Goal: Task Accomplishment & Management: Manage account settings

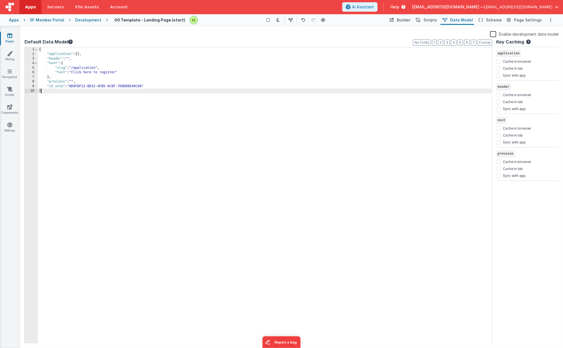
click at [8, 35] on icon at bounding box center [9, 36] width 5 height 6
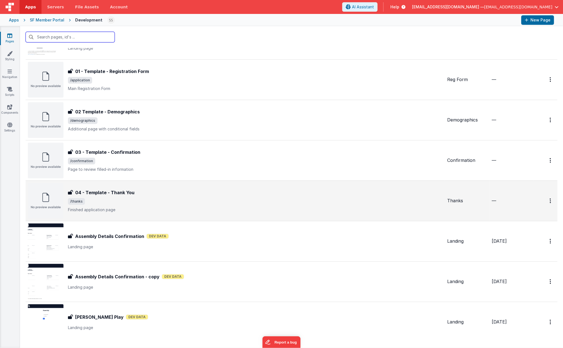
scroll to position [43, 0]
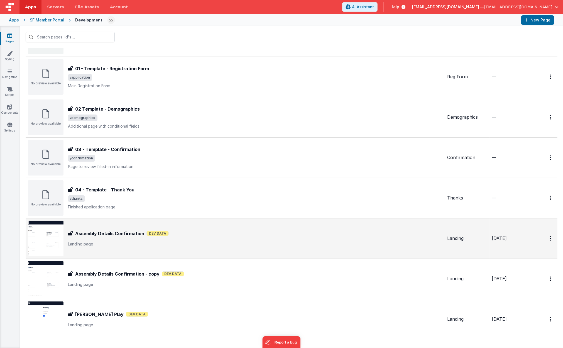
click at [105, 246] on p "Landing page" at bounding box center [255, 244] width 375 height 6
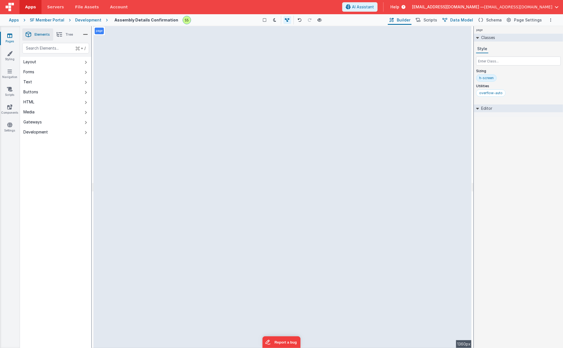
click at [465, 21] on span "Data Model" at bounding box center [461, 20] width 23 height 6
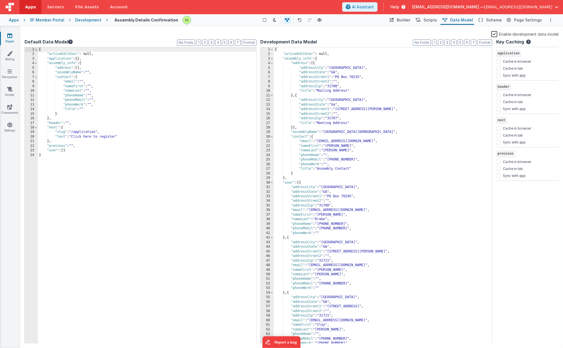
click at [9, 36] on icon at bounding box center [9, 36] width 5 height 6
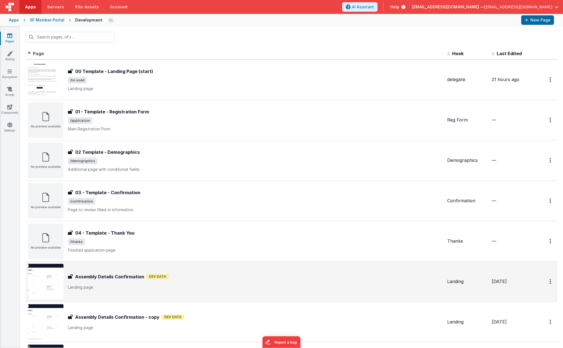
click at [129, 283] on div "Assembly Details Confirmation Assembly Details Confirmation Dev Data Landing pa…" at bounding box center [255, 281] width 375 height 17
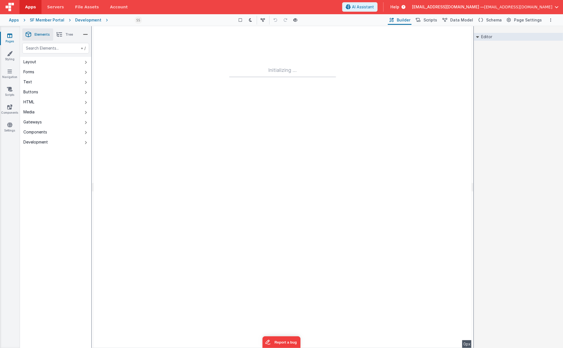
click at [92, 283] on div at bounding box center [92, 187] width 0 height 322
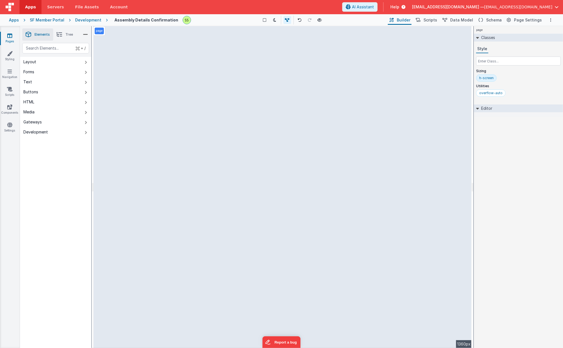
click at [141, 96] on div "page --> 1360px" at bounding box center [283, 187] width 378 height 322
click at [166, 185] on div "page --> 1360px" at bounding box center [283, 187] width 378 height 322
click at [173, 154] on div "page --> 1360px" at bounding box center [283, 187] width 378 height 322
click at [156, 105] on div "page --> 1360px" at bounding box center [283, 187] width 378 height 322
click at [143, 87] on div "page --> 1360px" at bounding box center [283, 187] width 378 height 322
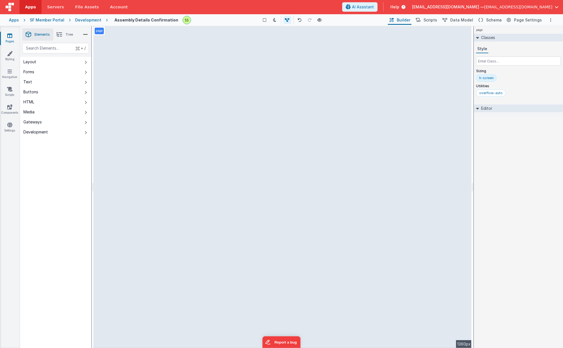
click at [143, 87] on div "page --> 1360px" at bounding box center [283, 187] width 378 height 322
click at [491, 19] on span "Schema" at bounding box center [494, 20] width 16 height 6
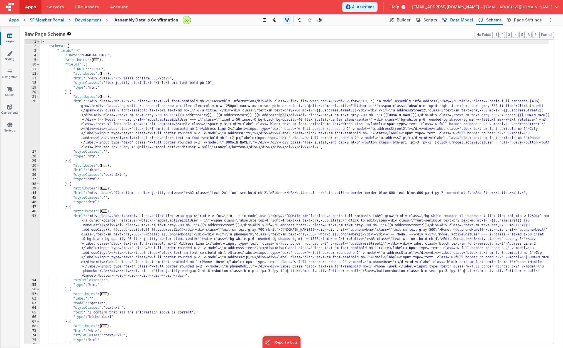
click at [470, 19] on span "Data Model" at bounding box center [461, 20] width 23 height 6
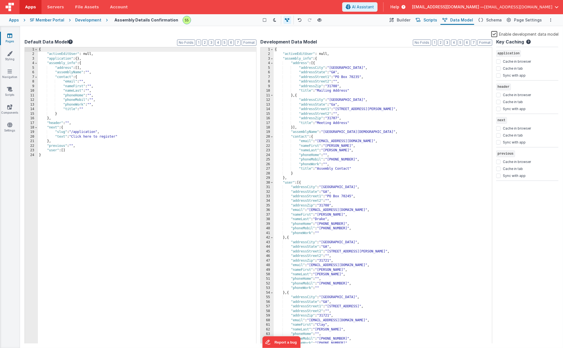
click at [429, 20] on span "Scripts" at bounding box center [430, 20] width 14 height 6
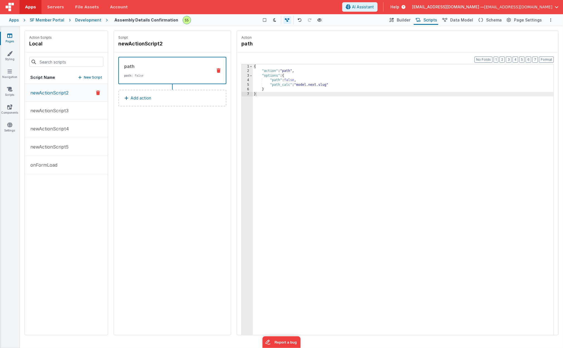
click at [10, 35] on icon at bounding box center [9, 36] width 5 height 6
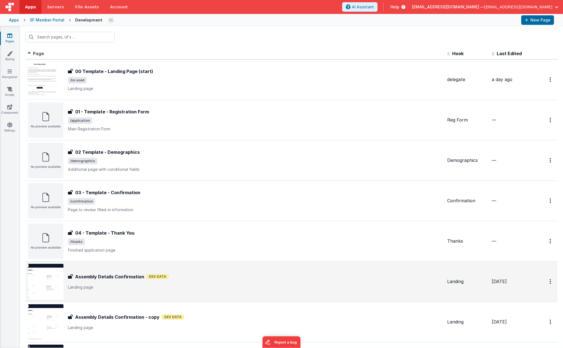
click at [43, 284] on img at bounding box center [46, 282] width 36 height 36
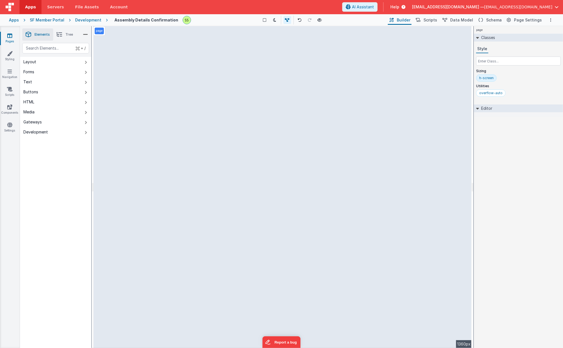
click at [157, 70] on div "page --> 1360px" at bounding box center [283, 187] width 378 height 322
click at [118, 67] on div "page --> 1360px" at bounding box center [283, 187] width 378 height 322
click at [500, 19] on span "Schema" at bounding box center [494, 20] width 16 height 6
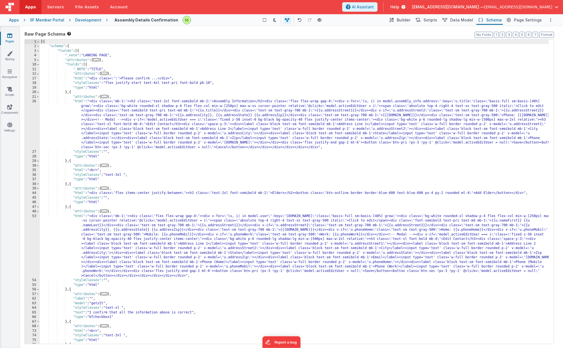
click at [107, 97] on span "..." at bounding box center [104, 96] width 6 height 3
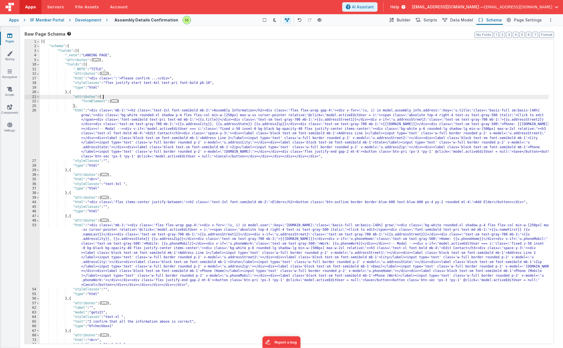
click at [115, 101] on span "..." at bounding box center [114, 100] width 6 height 3
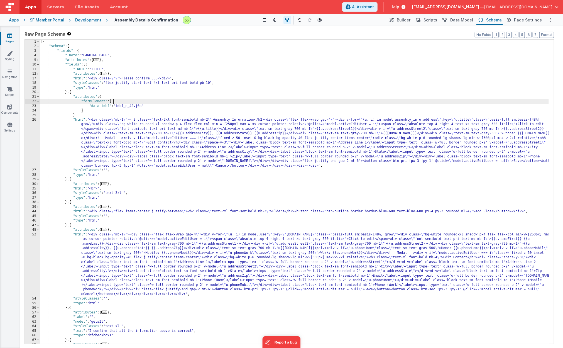
click at [135, 154] on div "[{ "schema" : { "fields" : [{ "_note" : "LANDING PAGE" , "attributes" : { ... }…" at bounding box center [294, 196] width 509 height 313
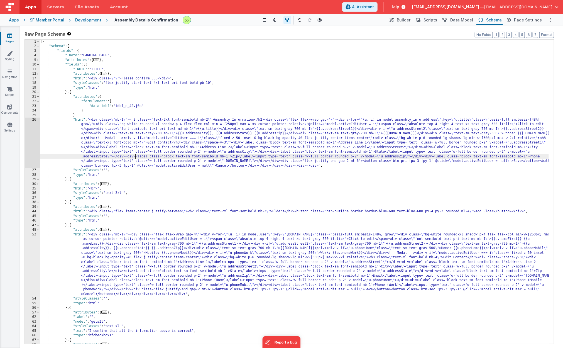
click at [11, 35] on icon at bounding box center [9, 36] width 5 height 6
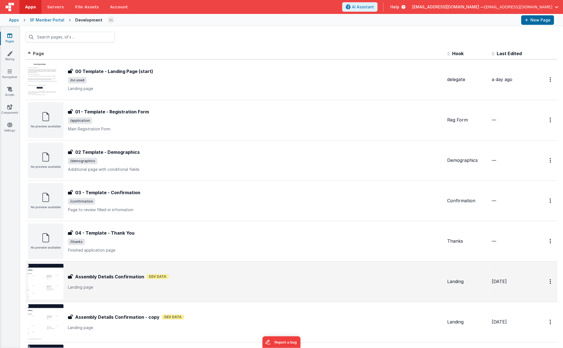
click at [138, 279] on h3 "Assembly Details Confirmation" at bounding box center [109, 276] width 69 height 7
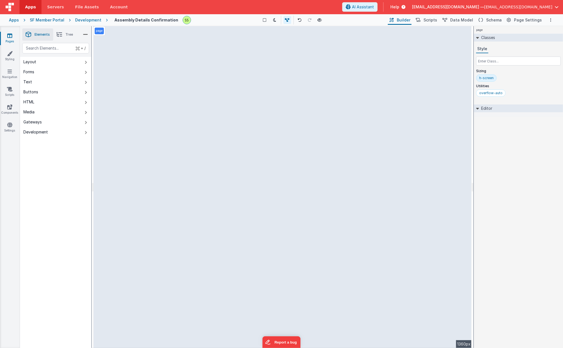
click at [144, 170] on div "page --> 1360px" at bounding box center [283, 187] width 378 height 322
click at [150, 87] on div "page --> 1360px" at bounding box center [283, 187] width 378 height 322
click at [499, 19] on span "Schema" at bounding box center [494, 20] width 16 height 6
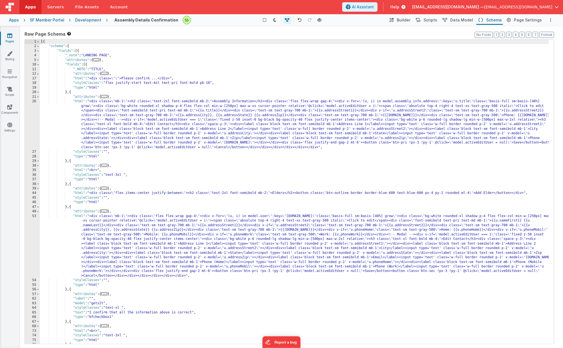
click at [12, 36] on icon at bounding box center [9, 36] width 5 height 6
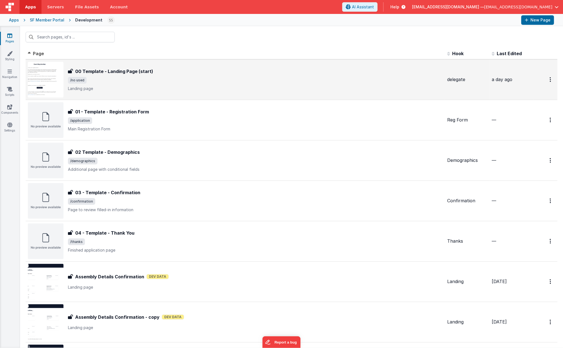
click at [133, 78] on span "/no used" at bounding box center [255, 80] width 375 height 7
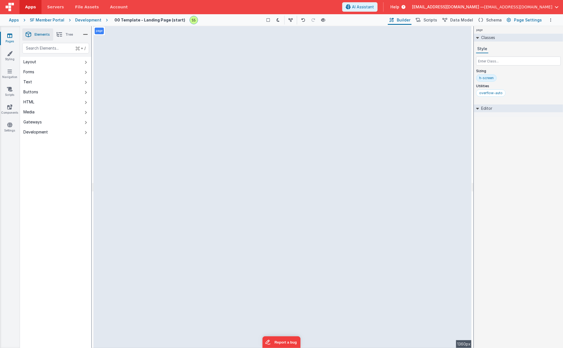
click at [526, 20] on span "Page Settings" at bounding box center [528, 20] width 28 height 6
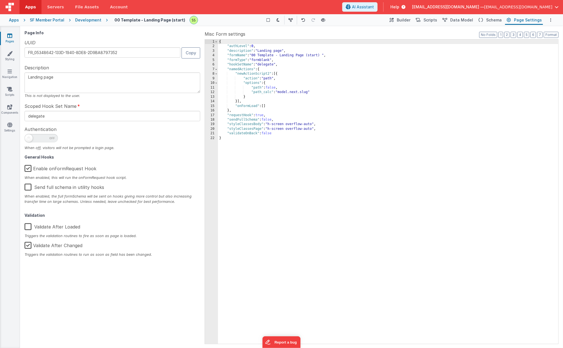
click at [62, 77] on textarea "Landing page" at bounding box center [112, 82] width 176 height 21
drag, startPoint x: 65, startPoint y: 76, endPoint x: -15, endPoint y: 58, distance: 82.3
click at [0, 58] on html "Apps Servers File Assets Account Some FUTURE Slot AI Assistant Help ScottS@al3t…" at bounding box center [281, 174] width 563 height 348
type textarea "Delegate Confirmation"
click at [133, 129] on div "Authentication When off, visitors will not be prompted a login page." at bounding box center [112, 138] width 176 height 25
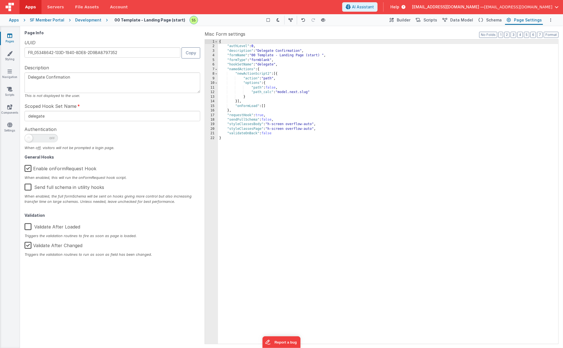
drag, startPoint x: 127, startPoint y: 128, endPoint x: 104, endPoint y: 120, distance: 25.0
click at [127, 128] on div "Authentication When off, visitors will not be prompted a login page." at bounding box center [112, 138] width 176 height 25
click at [85, 114] on input "delegate" at bounding box center [112, 116] width 176 height 10
click at [38, 116] on input "delegate" at bounding box center [112, 116] width 176 height 10
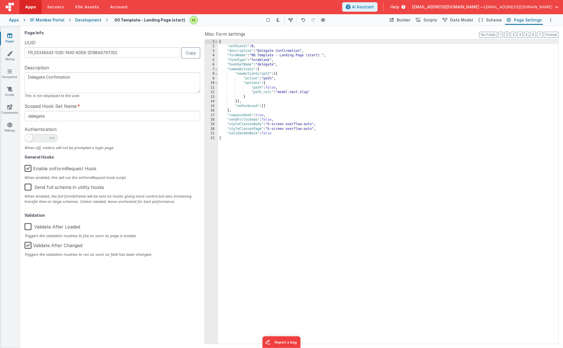
click at [147, 145] on div "When off, visitors will not be prompted a login page." at bounding box center [112, 147] width 176 height 5
click at [164, 16] on div "00 Template - Landing Page (start) Show Group Outlines Toggle Dark Mode Toggle …" at bounding box center [331, 19] width 446 height 9
click at [162, 19] on h4 "00 Template - Landing Page (start)" at bounding box center [149, 20] width 71 height 4
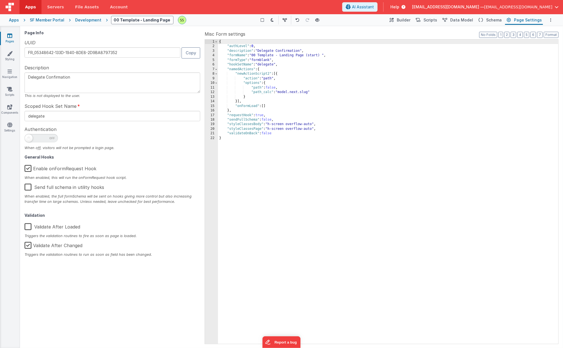
scroll to position [0, 17]
type input "Delegate Confrimation"
click at [11, 35] on icon at bounding box center [9, 36] width 5 height 6
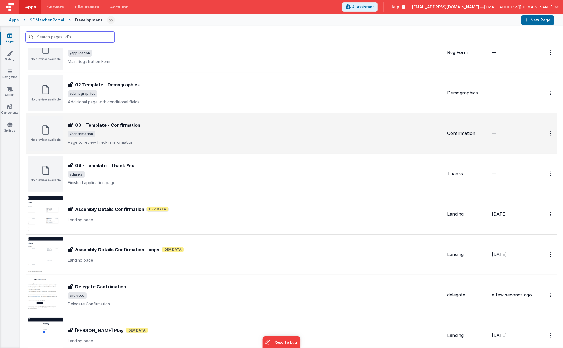
scroll to position [12, 0]
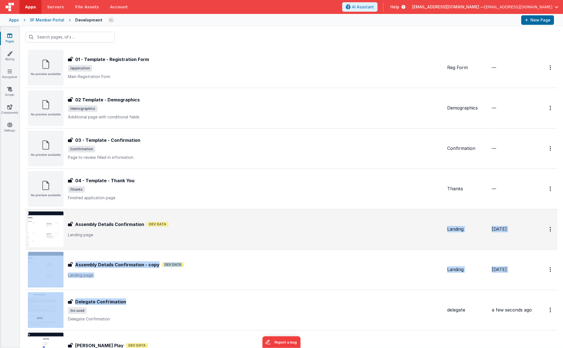
drag, startPoint x: 121, startPoint y: 304, endPoint x: 121, endPoint y: 248, distance: 56.2
click at [121, 248] on tbody "FR_E053925E-3A1D-6248-9BE4-72A5FB7055AA 01 - Template - Registration Form 01 - …" at bounding box center [292, 208] width 532 height 323
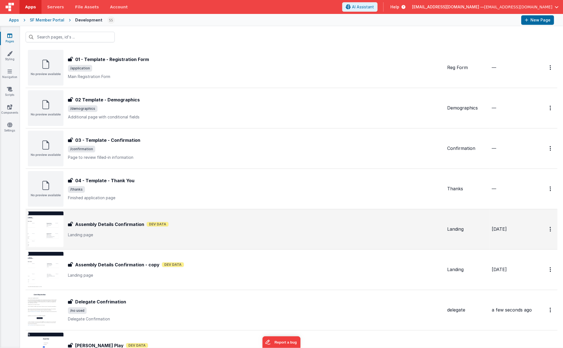
click at [218, 216] on div "Assembly Details Confirmation Assembly Details Confirmation Dev Data Landing pa…" at bounding box center [235, 229] width 415 height 36
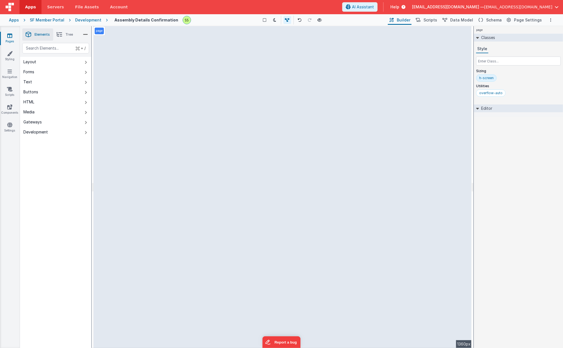
click at [64, 36] on li "Tree" at bounding box center [64, 34] width 23 height 12
click at [31, 31] on li "Elements" at bounding box center [37, 34] width 31 height 12
click at [12, 35] on icon at bounding box center [9, 36] width 5 height 6
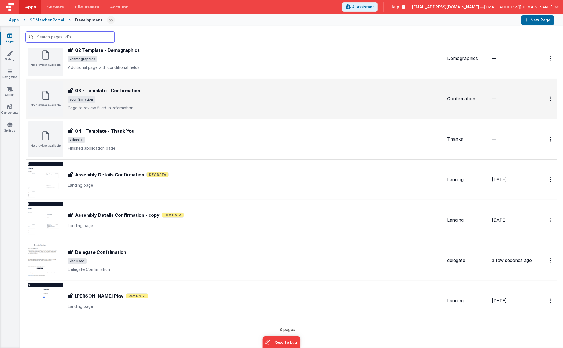
scroll to position [61, 0]
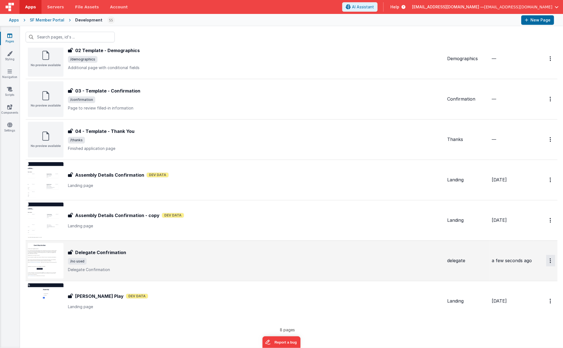
click at [550, 259] on icon "Options" at bounding box center [550, 260] width 1 height 5
click at [545, 259] on button at bounding box center [281, 174] width 563 height 348
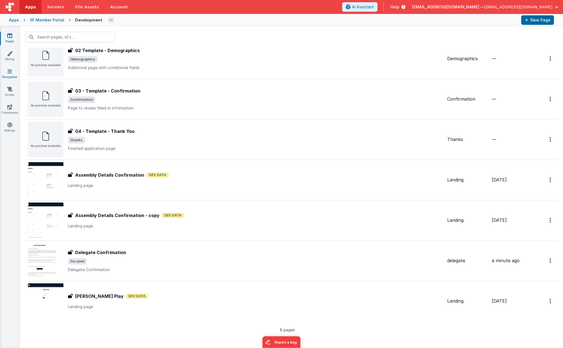
click at [13, 73] on link "Navigation" at bounding box center [10, 73] width 20 height 11
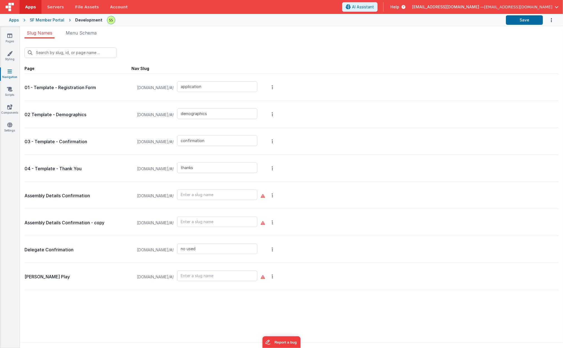
click at [134, 250] on span "[DOMAIN_NAME]/#/" at bounding box center [155, 249] width 43 height 21
drag, startPoint x: 51, startPoint y: 244, endPoint x: 54, endPoint y: 239, distance: 5.5
click at [54, 239] on div "Delegate Confrimation" at bounding box center [77, 249] width 107 height 22
click at [276, 247] on button "Options" at bounding box center [272, 249] width 8 height 22
click at [308, 244] on button at bounding box center [281, 174] width 563 height 348
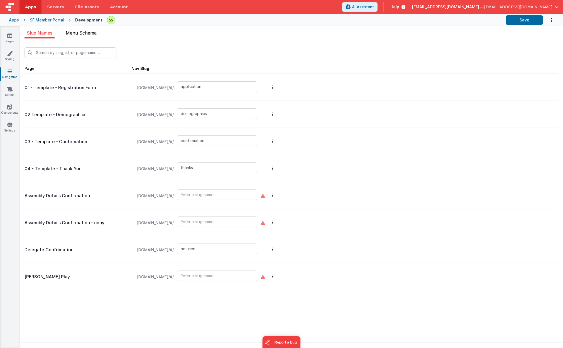
click at [78, 31] on span "Menu Schema" at bounding box center [81, 33] width 31 height 6
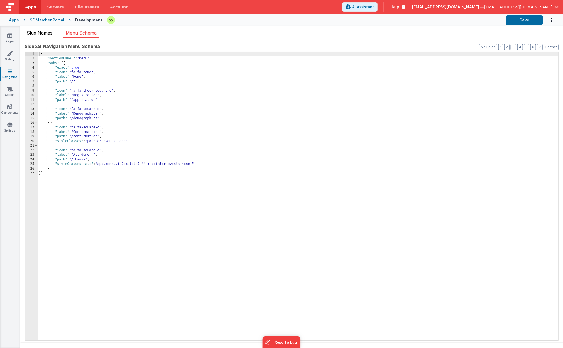
click at [42, 31] on span "Slug Names" at bounding box center [40, 33] width 26 height 6
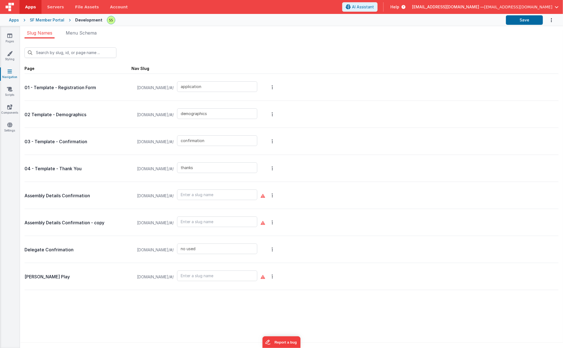
click at [55, 247] on p "Delegate Confrimation" at bounding box center [77, 250] width 107 height 8
click at [9, 123] on icon at bounding box center [9, 125] width 5 height 6
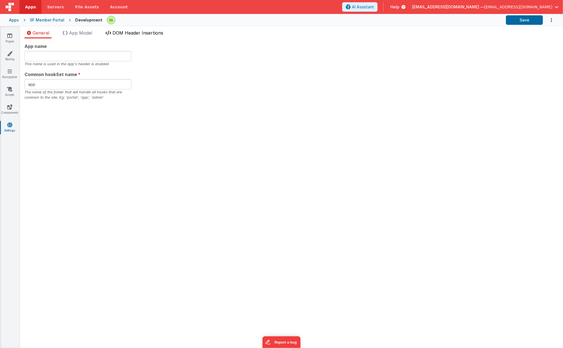
click at [123, 30] on li "DOM Header Insertions" at bounding box center [134, 34] width 62 height 9
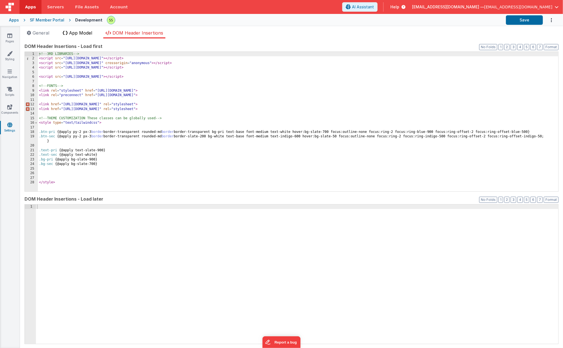
click at [87, 33] on span "App Model" at bounding box center [80, 33] width 23 height 6
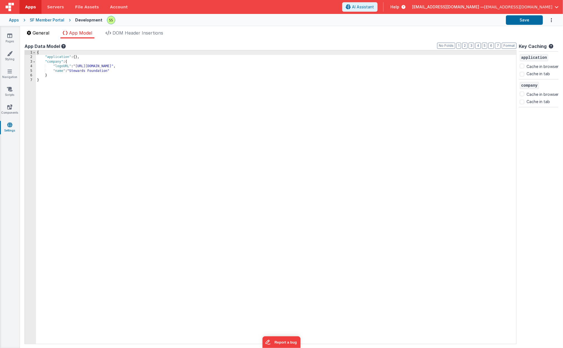
click at [33, 32] on span "General" at bounding box center [41, 33] width 17 height 6
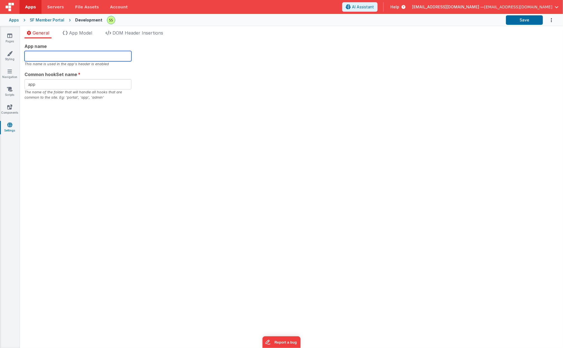
click at [36, 57] on input "text" at bounding box center [77, 56] width 107 height 10
type input "Stewards Foundation - Member Portal"
click at [241, 87] on div "App name Stewards Foundation - Member Portal This name is used in the app's hea…" at bounding box center [291, 71] width 534 height 57
click at [107, 107] on div "App name Stewards Foundation - Member Portal This name is used in the app's hea…" at bounding box center [291, 192] width 543 height 309
click at [13, 107] on link "Components" at bounding box center [10, 109] width 20 height 11
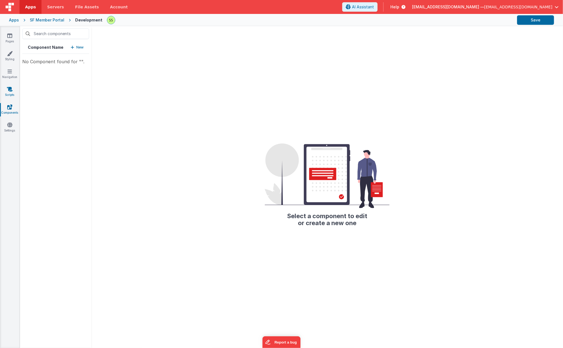
click at [12, 91] on icon at bounding box center [10, 89] width 6 height 6
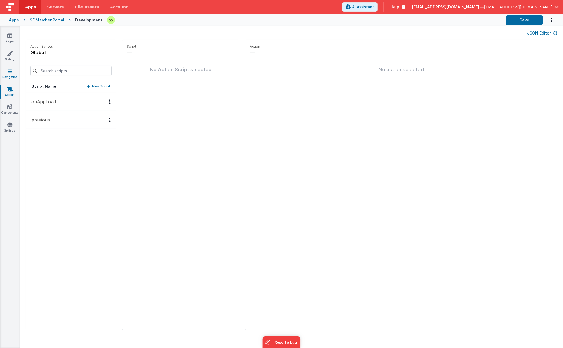
click at [14, 72] on link "Navigation" at bounding box center [10, 73] width 20 height 11
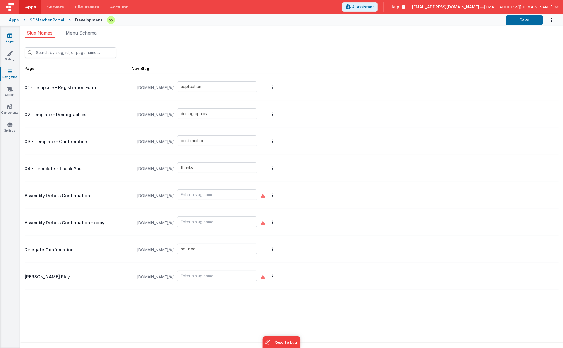
click at [11, 35] on icon at bounding box center [9, 36] width 5 height 6
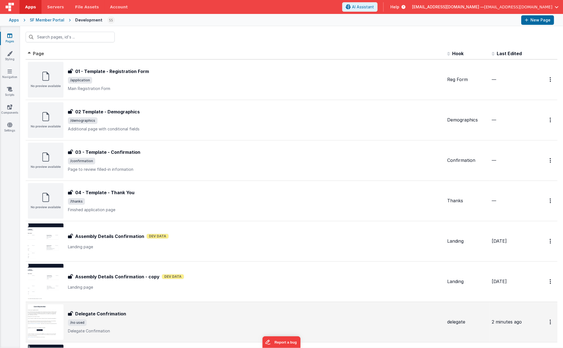
click at [120, 312] on h3 "Delegate Confrimation" at bounding box center [100, 313] width 51 height 7
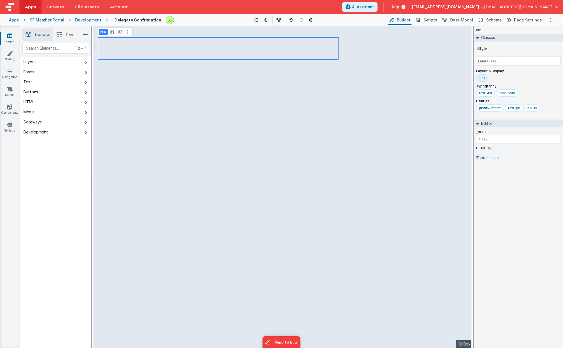
click at [99, 31] on div "html See layers + L Duplicate + D" at bounding box center [115, 31] width 35 height 9
click at [101, 31] on p "html" at bounding box center [103, 32] width 6 height 4
click at [101, 31] on input "html" at bounding box center [109, 32] width 18 height 5
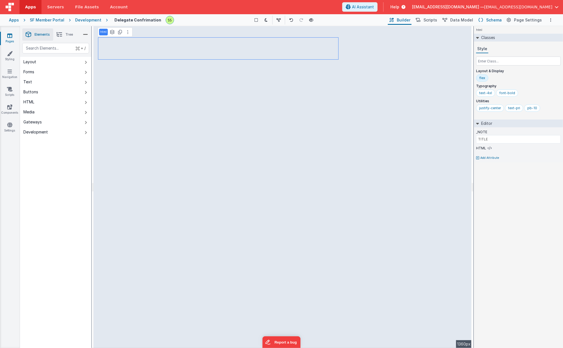
click at [491, 19] on span "Schema" at bounding box center [494, 20] width 16 height 6
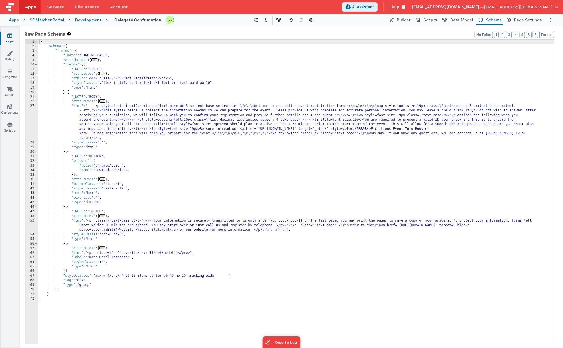
click at [127, 78] on div "[{ "schema" : { "fields" : [{ "_note" : "LANDING PAGE" , "attributes" : { ... }…" at bounding box center [296, 196] width 516 height 313
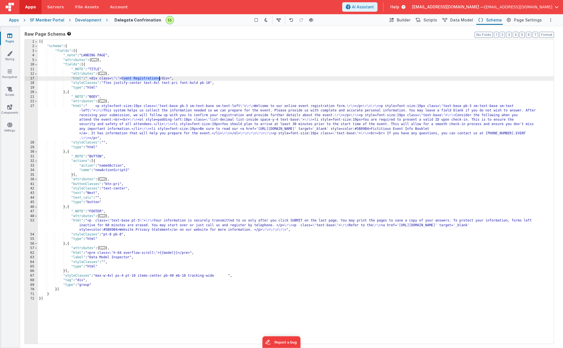
drag, startPoint x: 127, startPoint y: 78, endPoint x: 138, endPoint y: 77, distance: 10.0
click at [138, 77] on div "[{ "schema" : { "fields" : [{ "_note" : "LANDING PAGE" , "attributes" : { ... }…" at bounding box center [296, 196] width 516 height 313
drag, startPoint x: 92, startPoint y: 114, endPoint x: 80, endPoint y: 111, distance: 12.0
click at [92, 114] on div "[{ "schema" : { "fields" : [{ "_note" : "LANDING PAGE" , "attributes" : { ... }…" at bounding box center [296, 196] width 516 height 313
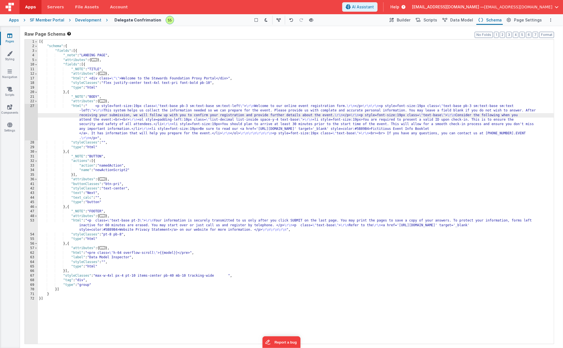
click at [32, 101] on div "22" at bounding box center [31, 101] width 13 height 4
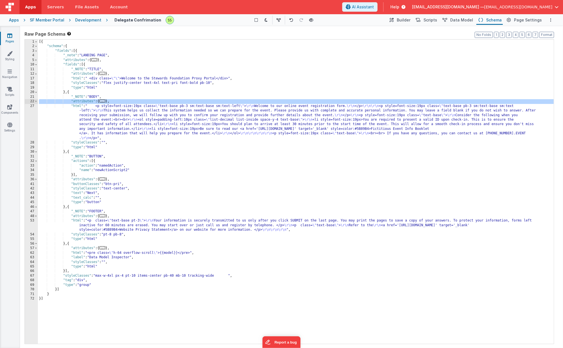
click at [32, 101] on div "22" at bounding box center [31, 101] width 13 height 4
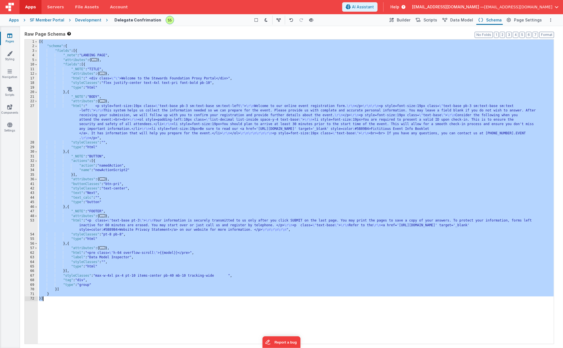
click at [107, 120] on div "[{ "schema" : { "fields" : [{ "_note" : "LANDING PAGE" , "attributes" : { ... }…" at bounding box center [296, 196] width 516 height 313
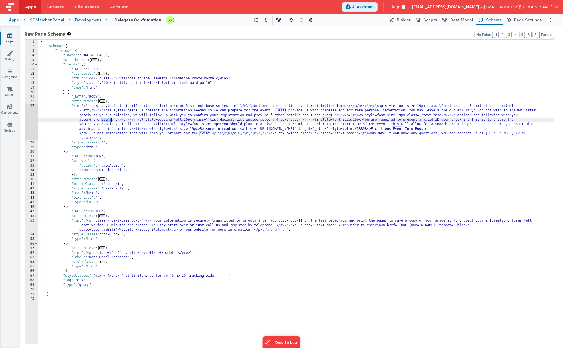
click at [32, 105] on div "27" at bounding box center [31, 122] width 13 height 37
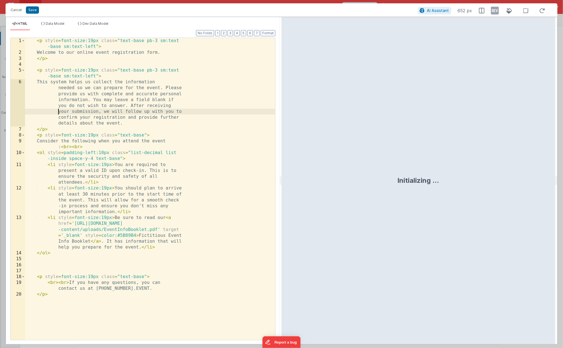
click at [32, 105] on div "< p style = font-size:19px class = "text-base pb-3 sm:text -base sm:text-left" …" at bounding box center [150, 200] width 250 height 325
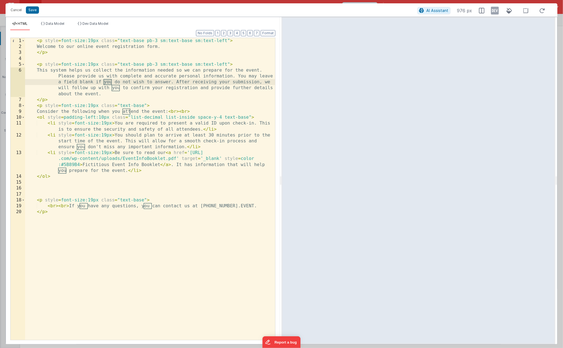
click at [151, 126] on div "< p style = font-size:19px class = "text-base pb-3 sm:text-base sm:text-left" >…" at bounding box center [150, 194] width 250 height 313
click at [54, 47] on div "< p style = font-size:19px class = "text-base pb-3 sm:text-base sm:text-left" >…" at bounding box center [150, 194] width 250 height 313
drag, startPoint x: 54, startPoint y: 47, endPoint x: 159, endPoint y: 47, distance: 104.9
click at [159, 47] on div "< p style = font-size:19px class = "text-base pb-3 sm:text-base sm:text-left" >…" at bounding box center [150, 194] width 250 height 313
click at [15, 8] on button "Cancel" at bounding box center [16, 10] width 17 height 8
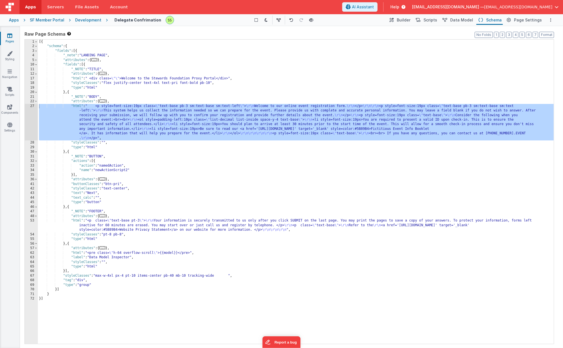
click at [160, 79] on div "[{ "schema" : { "fields" : [{ "_note" : "LANDING PAGE" , "attributes" : { ... }…" at bounding box center [296, 196] width 516 height 313
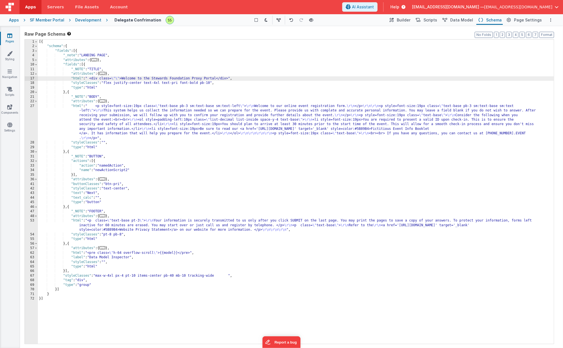
click at [129, 77] on div "[{ "schema" : { "fields" : [{ "_note" : "LANDING PAGE" , "attributes" : { ... }…" at bounding box center [296, 196] width 516 height 313
drag, startPoint x: 129, startPoint y: 77, endPoint x: 148, endPoint y: 77, distance: 18.1
click at [148, 77] on div "[{ "schema" : { "fields" : [{ "_note" : "LANDING PAGE" , "attributes" : { ... }…" at bounding box center [296, 196] width 516 height 313
click at [140, 82] on div "[{ "schema" : { "fields" : [{ "_note" : "LANDING PAGE" , "attributes" : { ... }…" at bounding box center [296, 196] width 516 height 313
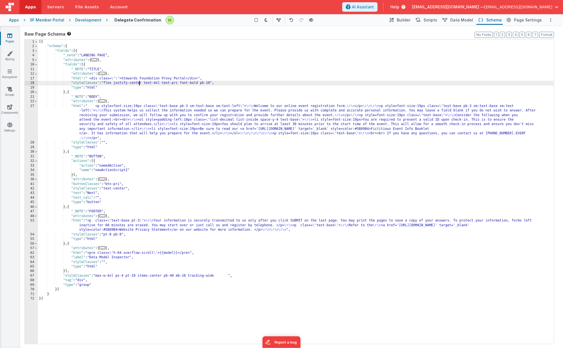
click at [178, 104] on div "[{ "schema" : { "fields" : [{ "_note" : "LANDING PAGE" , "attributes" : { ... }…" at bounding box center [296, 196] width 516 height 313
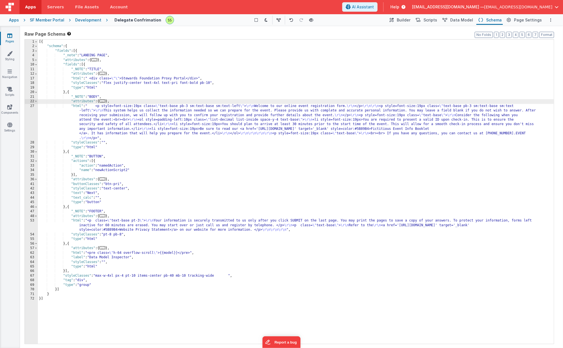
click at [36, 106] on div "27" at bounding box center [31, 122] width 13 height 37
click at [34, 105] on div "27" at bounding box center [31, 122] width 13 height 37
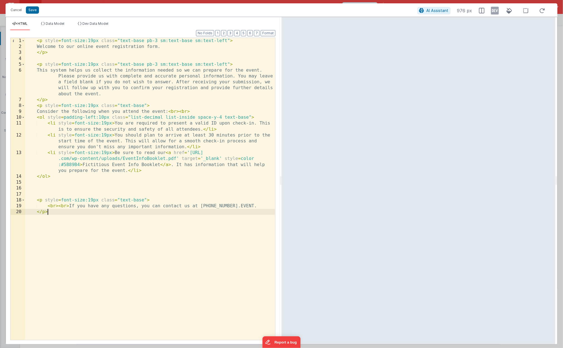
click at [97, 47] on div "< p style = font-size:19px class = "text-base pb-3 sm:text-base sm:text-left" >…" at bounding box center [150, 194] width 250 height 313
drag, startPoint x: 97, startPoint y: 47, endPoint x: 161, endPoint y: 46, distance: 64.0
click at [161, 46] on div "< p style = font-size:19px class = "text-base pb-3 sm:text-base sm:text-left" >…" at bounding box center [150, 194] width 250 height 313
click at [51, 69] on div "< p style = font-size:19px class = "text-base pb-3 sm:text-base sm:text-left" >…" at bounding box center [150, 194] width 250 height 313
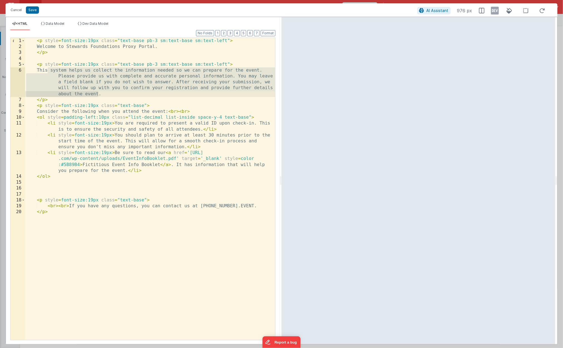
drag, startPoint x: 51, startPoint y: 69, endPoint x: 108, endPoint y: 93, distance: 62.4
click at [99, 94] on div "< p style = font-size:19px class = "text-base pb-3 sm:text-base sm:text-left" >…" at bounding box center [150, 194] width 250 height 313
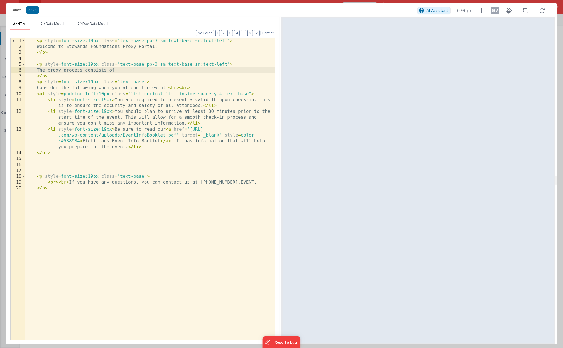
click at [60, 88] on div "< p style = font-size:19px class = "text-base pb-3 sm:text-base sm:text-left" >…" at bounding box center [150, 194] width 250 height 313
drag, startPoint x: 60, startPoint y: 88, endPoint x: 166, endPoint y: 89, distance: 105.8
click at [166, 89] on div "< p style = font-size:19px class = "text-base pb-3 sm:text-base sm:text-left" >…" at bounding box center [150, 194] width 250 height 313
click at [96, 94] on div "< p style = font-size:19px class = "text-base pb-3 sm:text-base sm:text-left" >…" at bounding box center [150, 194] width 250 height 313
click at [112, 87] on div "< p style = font-size:19px class = "text-base pb-3 sm:text-base sm:text-left" >…" at bounding box center [150, 194] width 250 height 313
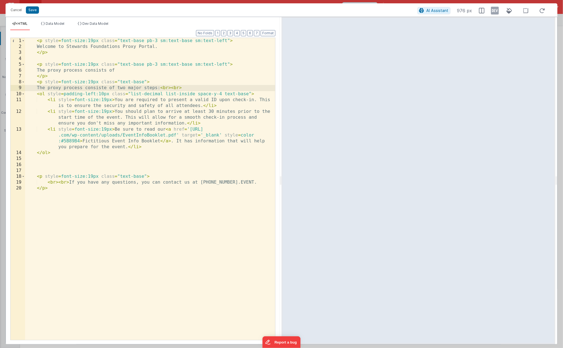
click at [119, 100] on div "< p style = font-size:19px class = "text-base pb-3 sm:text-base sm:text-left" >…" at bounding box center [150, 194] width 250 height 313
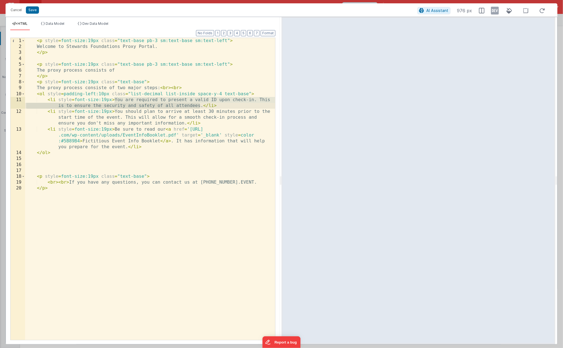
drag, startPoint x: 119, startPoint y: 100, endPoint x: 196, endPoint y: 103, distance: 77.2
click at [197, 103] on div "< p style = font-size:19px class = "text-base pb-3 sm:text-base sm:text-left" >…" at bounding box center [150, 194] width 250 height 313
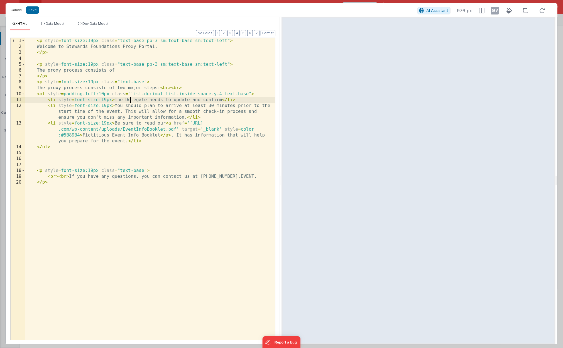
click at [131, 99] on div "< p style = font-size:19px class = "text-base pb-3 sm:text-base sm:text-left" >…" at bounding box center [150, 194] width 250 height 313
click at [157, 99] on div "< p style = font-size:19px class = "text-base pb-3 sm:text-base sm:text-left" >…" at bounding box center [150, 194] width 250 height 313
drag, startPoint x: 157, startPoint y: 99, endPoint x: 170, endPoint y: 99, distance: 13.1
click at [170, 99] on div "< p style = font-size:19px class = "text-base pb-3 sm:text-base sm:text-left" >…" at bounding box center [150, 194] width 250 height 313
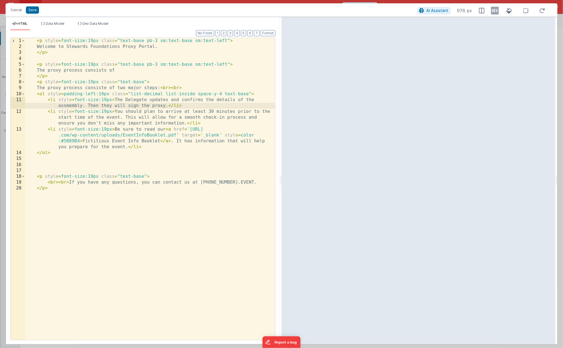
click at [117, 111] on div "< p style = font-size:19px class = "text-base pb-3 sm:text-base sm:text-left" >…" at bounding box center [150, 194] width 250 height 313
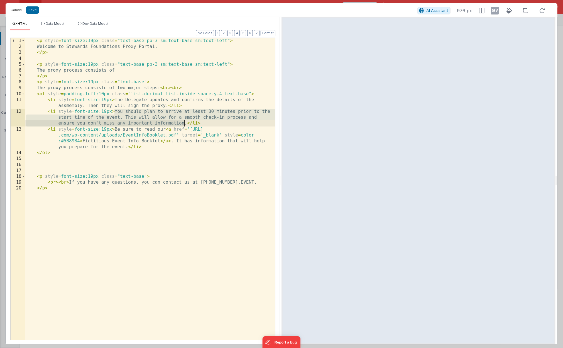
drag, startPoint x: 117, startPoint y: 111, endPoint x: 181, endPoint y: 122, distance: 65.0
click at [181, 122] on div "< p style = font-size:19px class = "text-base pb-3 sm:text-base sm:text-left" >…" at bounding box center [150, 194] width 250 height 313
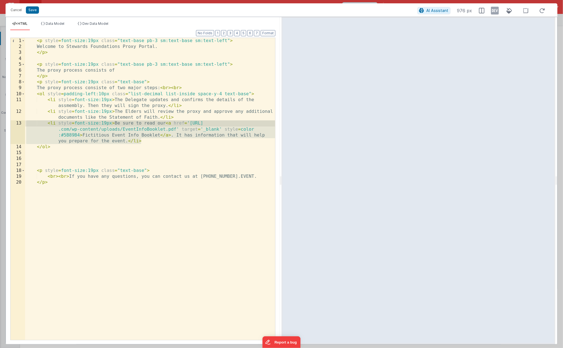
drag, startPoint x: 153, startPoint y: 140, endPoint x: 23, endPoint y: 121, distance: 131.9
click at [23, 121] on div "1 2 3 4 5 6 7 8 9 10 11 12 13 14 15 16 17 18 19 20 < p style = font-size:19px c…" at bounding box center [142, 189] width 265 height 302
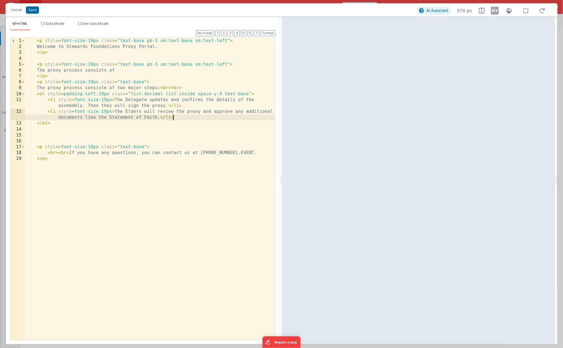
click at [73, 62] on div "< p style = font-size:19px class = "text-base pb-3 sm:text-base sm:text-left" >…" at bounding box center [150, 194] width 250 height 313
click at [127, 40] on div "< p style = font-size:19px class = "text-base pb-3 sm:text-base sm:text-left" >…" at bounding box center [150, 194] width 250 height 313
drag, startPoint x: 127, startPoint y: 40, endPoint x: 164, endPoint y: 41, distance: 36.5
click at [164, 41] on div "< p style = font-size:19px class = "text-base pb-3 sm:text-base sm:text-left" >…" at bounding box center [150, 194] width 250 height 313
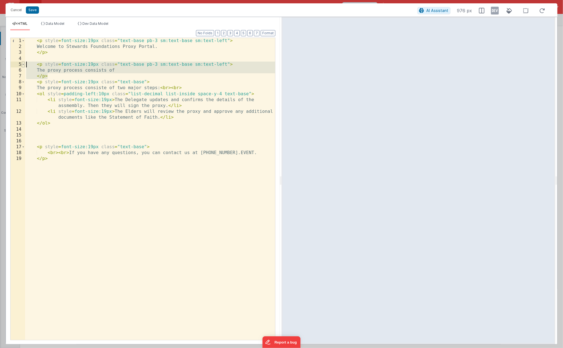
drag, startPoint x: 56, startPoint y: 75, endPoint x: 24, endPoint y: 66, distance: 33.8
click at [24, 66] on div "1 2 3 4 5 6 7 8 9 10 11 12 13 14 15 16 17 18 19 < p style = font-size:19px clas…" at bounding box center [142, 189] width 265 height 302
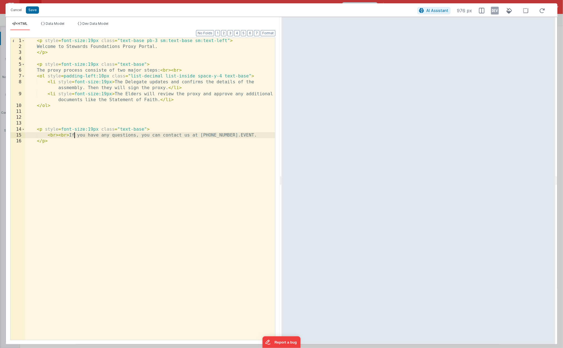
click at [74, 135] on div "< p style = font-size:19px class = "text-base pb-3 sm:text-base sm:text-left" >…" at bounding box center [150, 194] width 250 height 313
drag, startPoint x: 74, startPoint y: 135, endPoint x: 240, endPoint y: 134, distance: 165.9
click at [240, 134] on div "< p style = font-size:19px class = "text-base pb-3 sm:text-base sm:text-left" >…" at bounding box center [150, 194] width 250 height 313
click at [169, 48] on div "< p style = font-size:19px class = "text-base pb-3 sm:text-base sm:text-left" >…" at bounding box center [150, 194] width 250 height 313
click at [77, 136] on div "< p style = font-size:19px class = "text-base pb-3 sm:text-base sm:text-left" >…" at bounding box center [150, 194] width 250 height 313
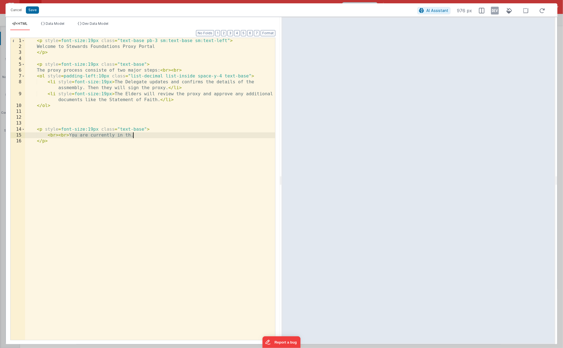
drag, startPoint x: 77, startPoint y: 136, endPoint x: 132, endPoint y: 135, distance: 55.7
click at [132, 135] on div "< p style = font-size:19px class = "text-base pb-3 sm:text-base sm:text-left" >…" at bounding box center [150, 194] width 250 height 313
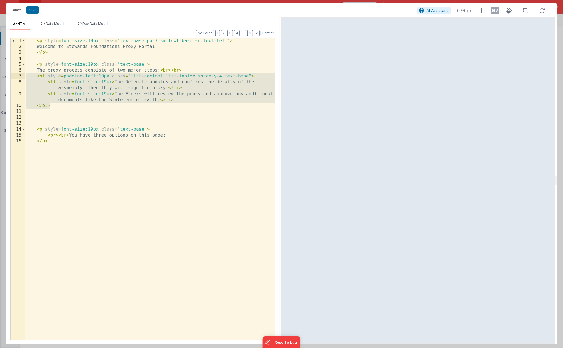
drag, startPoint x: 55, startPoint y: 108, endPoint x: -1, endPoint y: 75, distance: 64.9
click at [0, 75] on html "Cancel Save AI Assistant 976 px HTML Data Model Dev Data Model Format 7 6 5 4 3…" at bounding box center [281, 174] width 563 height 348
click at [57, 140] on div "< p style = font-size:19px class = "text-base pb-3 sm:text-base sm:text-left" >…" at bounding box center [150, 194] width 250 height 313
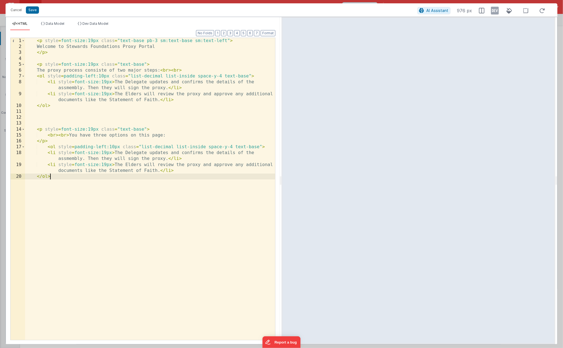
click at [119, 153] on div "< p style = font-size:19px class = "text-base pb-3 sm:text-base sm:text-left" >…" at bounding box center [150, 194] width 250 height 313
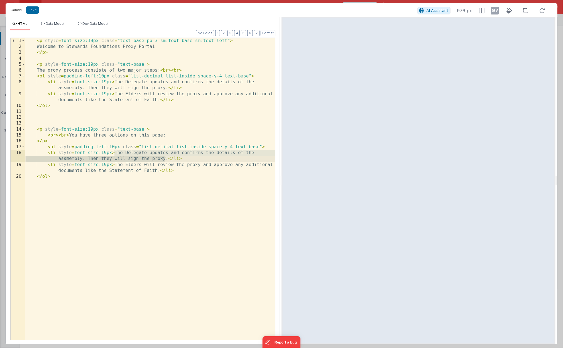
drag, startPoint x: 119, startPoint y: 153, endPoint x: 162, endPoint y: 156, distance: 43.0
click at [162, 156] on div "< p style = font-size:19px class = "text-base pb-3 sm:text-base sm:text-left" >…" at bounding box center [150, 194] width 250 height 313
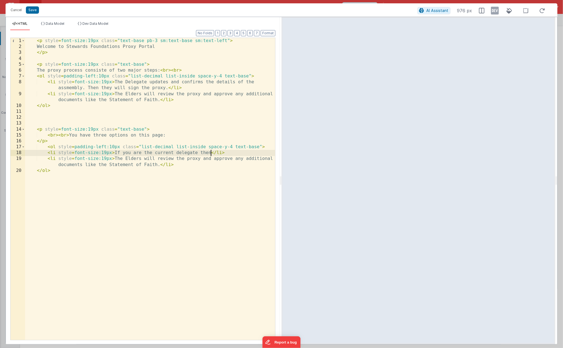
click at [117, 152] on div "< p style = font-size:19px class = "text-base pb-3 sm:text-base sm:text-left" >…" at bounding box center [150, 194] width 250 height 313
drag, startPoint x: 117, startPoint y: 152, endPoint x: 202, endPoint y: 152, distance: 84.9
click at [202, 152] on div "< p style = font-size:19px class = "text-base pb-3 sm:text-base sm:text-left" >…" at bounding box center [150, 194] width 250 height 313
click at [119, 158] on div "< p style = font-size:19px class = "text-base pb-3 sm:text-base sm:text-left" >…" at bounding box center [150, 194] width 250 height 313
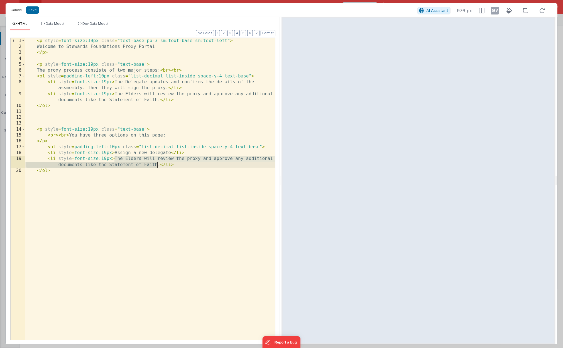
drag, startPoint x: 119, startPoint y: 158, endPoint x: 149, endPoint y: 165, distance: 30.7
click at [149, 165] on div "< p style = font-size:19px class = "text-base pb-3 sm:text-base sm:text-left" >…" at bounding box center [150, 194] width 250 height 313
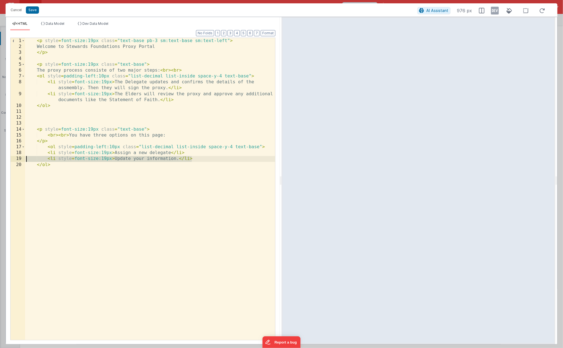
drag, startPoint x: 201, startPoint y: 160, endPoint x: 28, endPoint y: 160, distance: 173.4
click at [28, 160] on div "< p style = font-size:19px class = "text-base pb-3 sm:text-base sm:text-left" >…" at bounding box center [150, 194] width 250 height 313
drag, startPoint x: 26, startPoint y: 158, endPoint x: 25, endPoint y: 164, distance: 6.0
drag, startPoint x: 27, startPoint y: 158, endPoint x: 230, endPoint y: 160, distance: 203.5
paste textarea
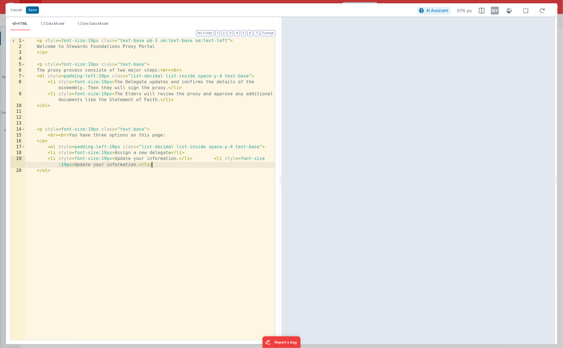
drag, startPoint x: 212, startPoint y: 159, endPoint x: 218, endPoint y: 160, distance: 5.7
click at [215, 159] on div "< p style = font-size:19px class = "text-base pb-3 sm:text-base sm:text-left" >…" at bounding box center [150, 194] width 250 height 313
click at [120, 165] on div "< p style = font-size:19px class = "text-base pb-3 sm:text-base sm:text-left" >…" at bounding box center [150, 194] width 250 height 313
drag, startPoint x: 120, startPoint y: 165, endPoint x: 157, endPoint y: 162, distance: 37.7
click at [157, 162] on div "< p style = font-size:19px class = "text-base pb-3 sm:text-base sm:text-left" >…" at bounding box center [150, 194] width 250 height 313
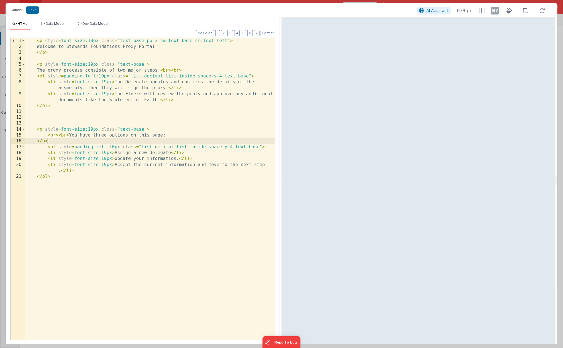
click at [94, 143] on div "< p style = font-size:19px class = "text-base pb-3 sm:text-base sm:text-left" >…" at bounding box center [150, 194] width 250 height 313
drag, startPoint x: 90, startPoint y: 184, endPoint x: 83, endPoint y: 168, distance: 17.4
click at [90, 184] on div "< p style = font-size:19px class = "text-base pb-3 sm:text-base sm:text-left" >…" at bounding box center [150, 194] width 250 height 313
drag, startPoint x: 65, startPoint y: 136, endPoint x: 62, endPoint y: 136, distance: 2.8
click at [64, 136] on div "< p style = font-size:19px class = "text-base pb-3 sm:text-base sm:text-left" >…" at bounding box center [150, 194] width 250 height 313
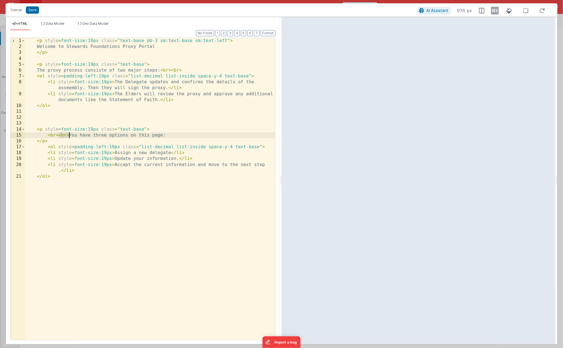
drag, startPoint x: 60, startPoint y: 136, endPoint x: 74, endPoint y: 137, distance: 14.3
click at [69, 135] on div "< p style = font-size:19px class = "text-base pb-3 sm:text-base sm:text-left" >…" at bounding box center [150, 194] width 250 height 313
click at [166, 136] on div "< p style = font-size:19px class = "text-base pb-3 sm:text-base sm:text-left" >…" at bounding box center [150, 194] width 250 height 313
click at [119, 124] on div "< p style = font-size:19px class = "text-base pb-3 sm:text-base sm:text-left" >…" at bounding box center [150, 194] width 250 height 313
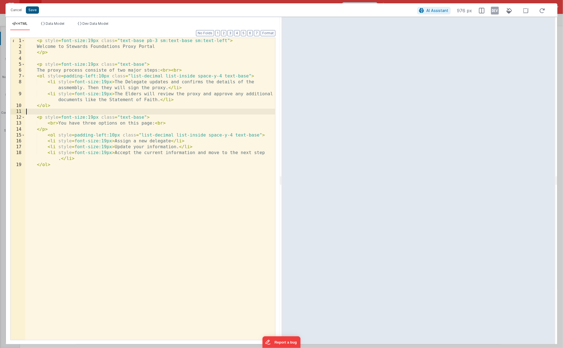
click at [28, 8] on button "Save" at bounding box center [32, 9] width 13 height 7
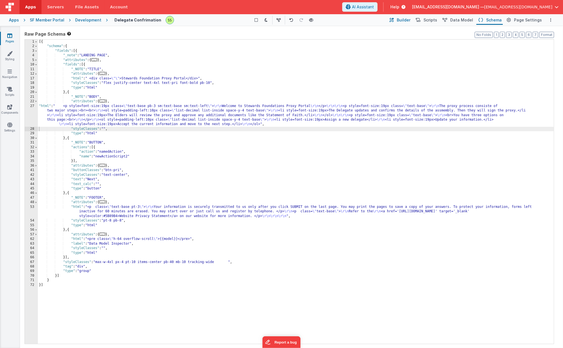
click at [409, 19] on span "Builder" at bounding box center [404, 20] width 14 height 6
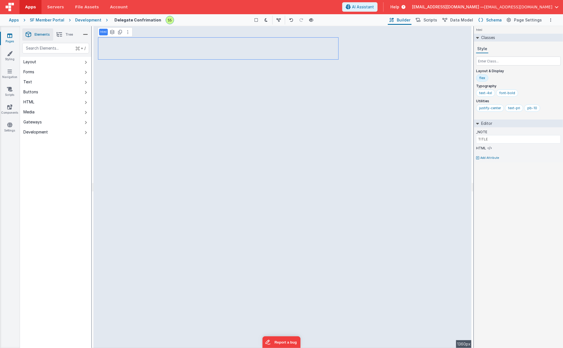
click at [483, 18] on icon at bounding box center [480, 20] width 5 height 6
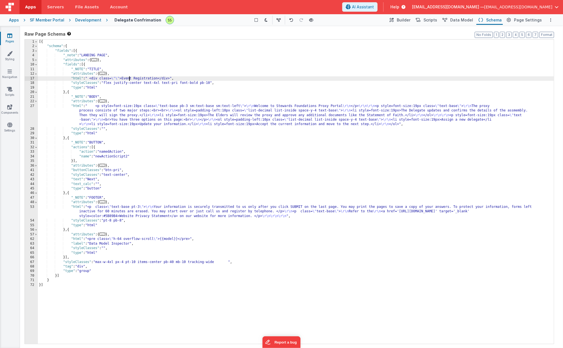
click at [129, 77] on div "[{ "schema" : { "fields" : [{ "_note" : "LANDING PAGE" , "attributes" : { ... }…" at bounding box center [296, 196] width 516 height 313
drag, startPoint x: 129, startPoint y: 77, endPoint x: 136, endPoint y: 77, distance: 7.5
click at [136, 77] on div "[{ "schema" : { "fields" : [{ "_note" : "LANDING PAGE" , "attributes" : { ... }…" at bounding box center [296, 196] width 516 height 313
click at [405, 19] on span "Builder" at bounding box center [404, 20] width 14 height 6
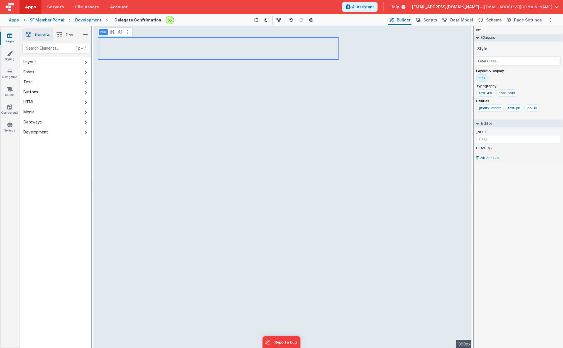
click at [405, 19] on span "Builder" at bounding box center [404, 20] width 14 height 6
click at [487, 19] on button "Schema" at bounding box center [489, 19] width 26 height 9
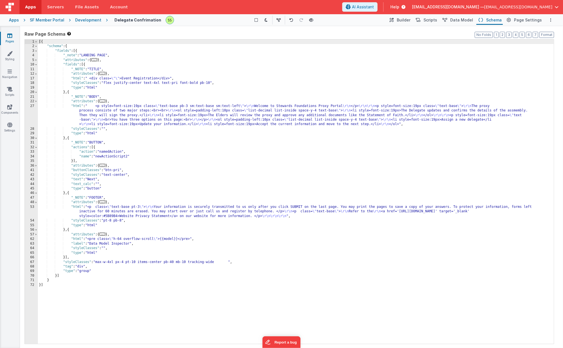
click at [129, 77] on div "[{ "schema" : { "fields" : [{ "_note" : "LANDING PAGE" , "attributes" : { ... }…" at bounding box center [296, 196] width 516 height 313
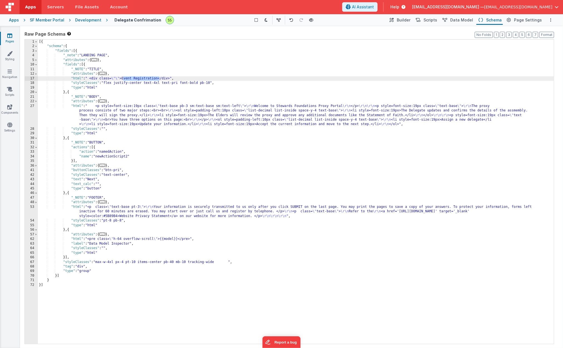
drag, startPoint x: 129, startPoint y: 77, endPoint x: 142, endPoint y: 77, distance: 13.6
click at [142, 77] on div "[{ "schema" : { "fields" : [{ "_note" : "LANDING PAGE" , "attributes" : { ... }…" at bounding box center [296, 196] width 516 height 313
drag, startPoint x: 406, startPoint y: 21, endPoint x: 489, endPoint y: 16, distance: 82.6
click at [406, 21] on span "Builder" at bounding box center [404, 20] width 14 height 6
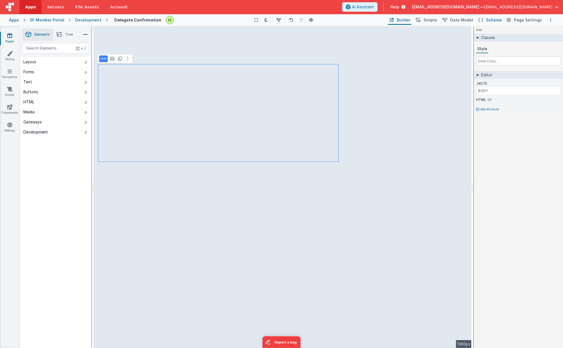
click at [493, 20] on span "Schema" at bounding box center [494, 20] width 16 height 6
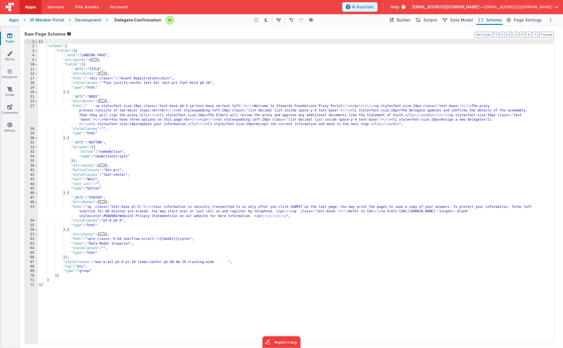
click at [99, 74] on div "[{ "schema" : { "fields" : [{ "_note" : "LANDING PAGE" , "attributes" : { ... }…" at bounding box center [296, 196] width 516 height 313
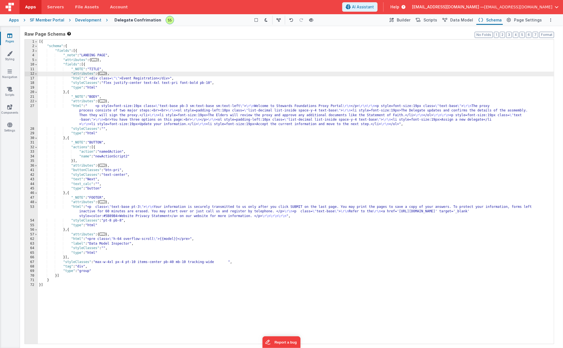
click at [143, 75] on div "[{ "schema" : { "fields" : [{ "_note" : "LANDING PAGE" , "attributes" : { ... }…" at bounding box center [296, 196] width 516 height 313
click at [132, 79] on div "[{ "schema" : { "fields" : [{ "_note" : "LANDING PAGE" , "attributes" : { ... }…" at bounding box center [296, 196] width 516 height 313
click at [533, 17] on span "Page Settings" at bounding box center [528, 20] width 28 height 6
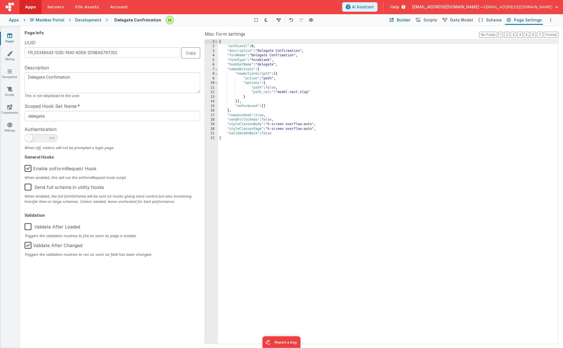
click at [406, 18] on span "Builder" at bounding box center [404, 20] width 14 height 6
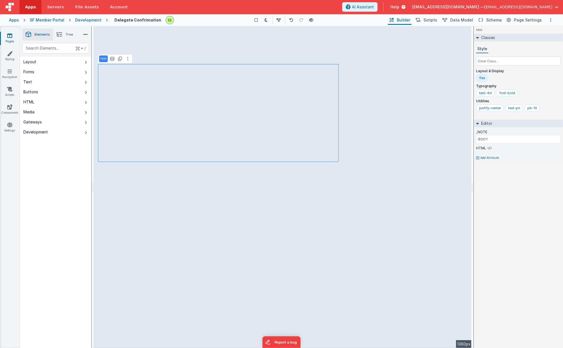
type input "TITLE"
click at [127, 34] on icon at bounding box center [127, 32] width 1 height 4
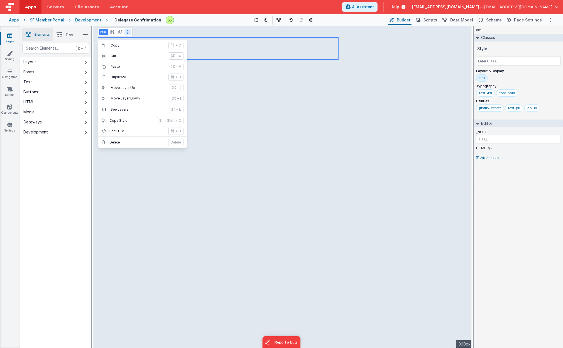
click at [127, 33] on icon at bounding box center [127, 32] width 1 height 4
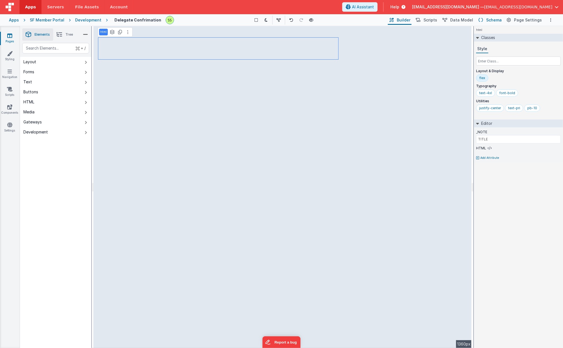
click at [490, 18] on span "Schema" at bounding box center [494, 20] width 16 height 6
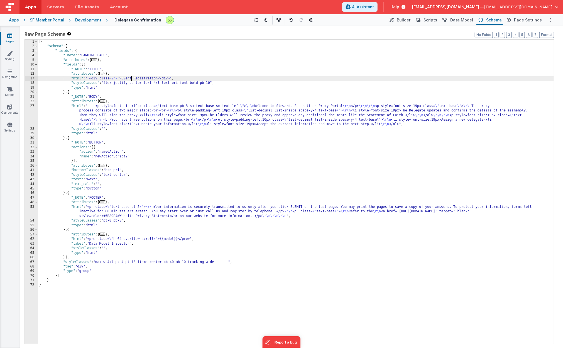
click at [129, 77] on div "[{ "schema" : { "fields" : [{ "_note" : "LANDING PAGE" , "attributes" : { ... }…" at bounding box center [296, 196] width 516 height 313
drag, startPoint x: 129, startPoint y: 77, endPoint x: 146, endPoint y: 77, distance: 16.1
click at [146, 77] on div "[{ "schema" : { "fields" : [{ "_note" : "LANDING PAGE" , "attributes" : { ... }…" at bounding box center [296, 196] width 516 height 313
click at [409, 21] on span "Builder" at bounding box center [404, 20] width 14 height 6
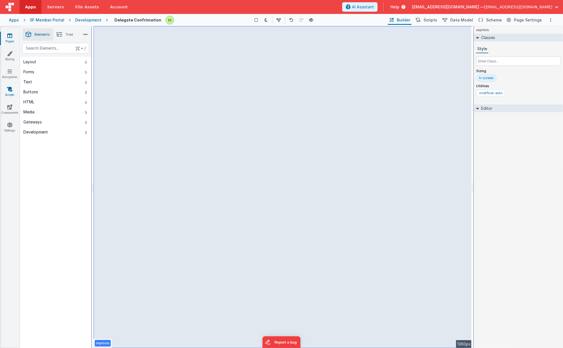
click at [11, 88] on icon at bounding box center [10, 89] width 6 height 6
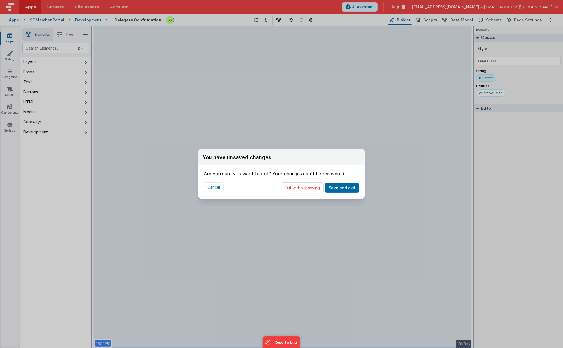
click at [8, 106] on div "You have unsaved changes Are you sure you want to exit? Your changes can't be r…" at bounding box center [281, 174] width 563 height 348
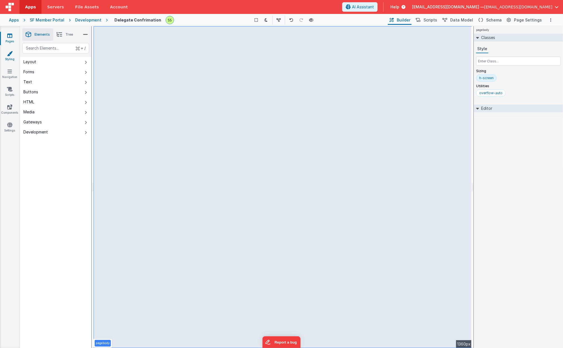
click at [12, 55] on icon at bounding box center [10, 54] width 6 height 6
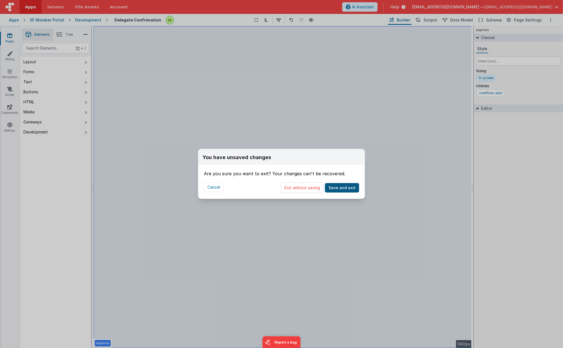
click at [344, 186] on button "Save and exit" at bounding box center [342, 187] width 34 height 9
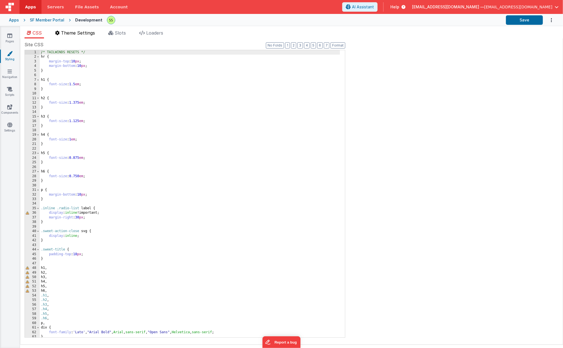
click at [82, 31] on span "Theme Settings" at bounding box center [78, 33] width 34 height 6
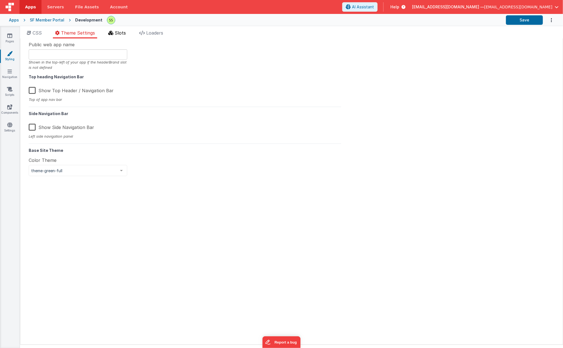
click at [122, 32] on span "Slots" at bounding box center [120, 33] width 11 height 6
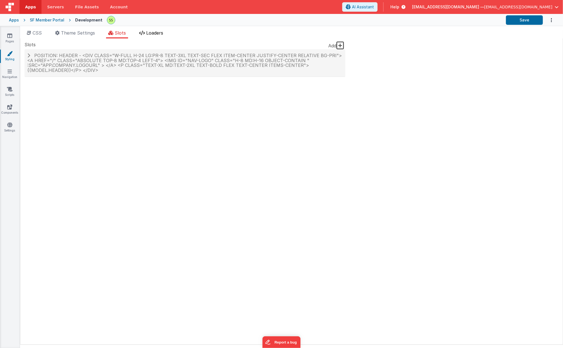
click at [155, 32] on span "Loaders" at bounding box center [154, 33] width 17 height 6
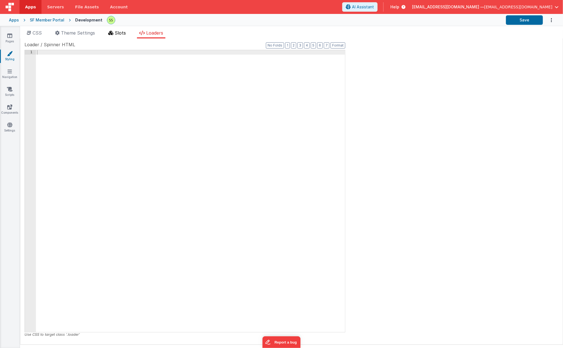
click at [108, 31] on li "Slots" at bounding box center [117, 34] width 22 height 9
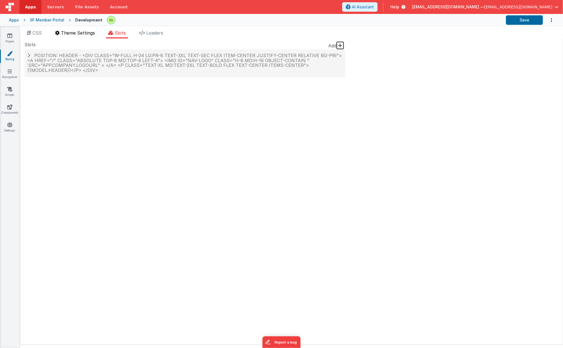
click at [73, 31] on span "Theme Settings" at bounding box center [78, 33] width 34 height 6
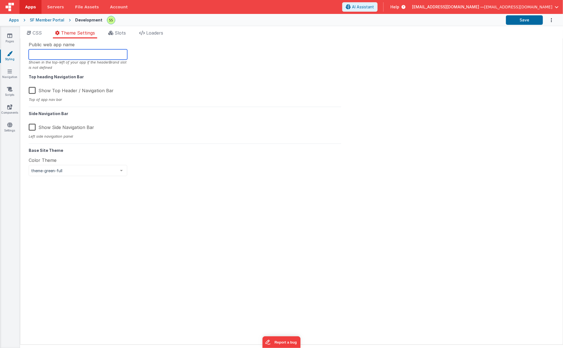
click at [74, 53] on input "text" at bounding box center [78, 54] width 99 height 10
click at [104, 168] on span "theme-green-full" at bounding box center [73, 171] width 85 height 6
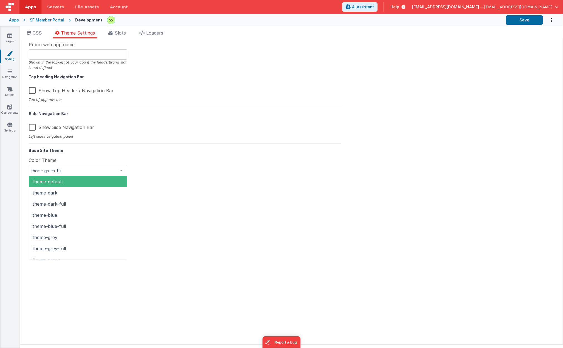
click at [209, 168] on div "Public web app name Shown in the top-left of your app if the headerBrand slot i…" at bounding box center [184, 191] width 321 height 300
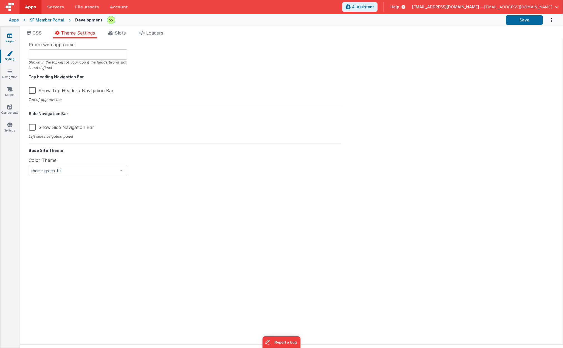
click at [11, 37] on icon at bounding box center [9, 36] width 5 height 6
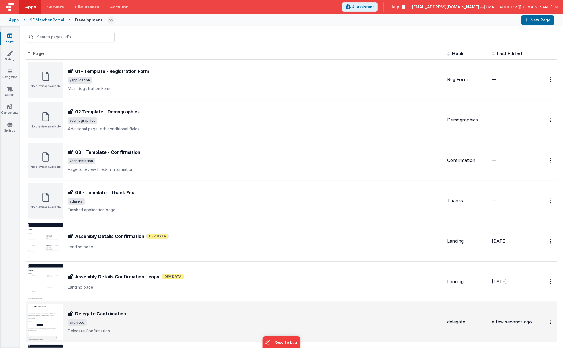
click at [135, 317] on div "Delegate Confrimation" at bounding box center [255, 313] width 375 height 7
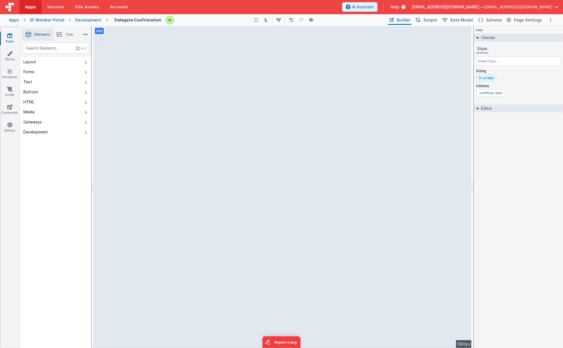
click at [97, 31] on p "page" at bounding box center [99, 31] width 7 height 4
click at [495, 16] on button "Schema" at bounding box center [489, 19] width 26 height 9
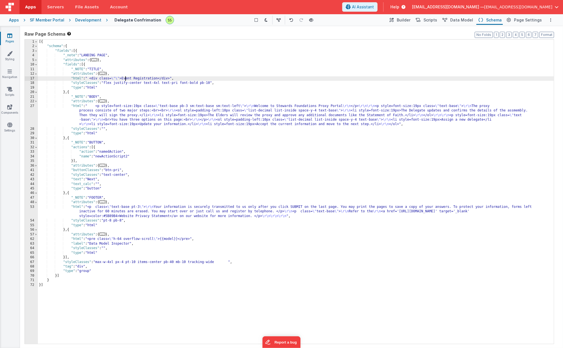
click at [124, 77] on div "[{ "schema" : { "fields" : [{ "_note" : "LANDING PAGE" , "attributes" : { ... }…" at bounding box center [296, 196] width 516 height 313
drag, startPoint x: 124, startPoint y: 77, endPoint x: 142, endPoint y: 78, distance: 17.6
click at [142, 78] on div "[{ "schema" : { "fields" : [{ "_note" : "LANDING PAGE" , "attributes" : { ... }…" at bounding box center [296, 196] width 516 height 313
click at [509, 35] on button "3" at bounding box center [509, 35] width 6 height 6
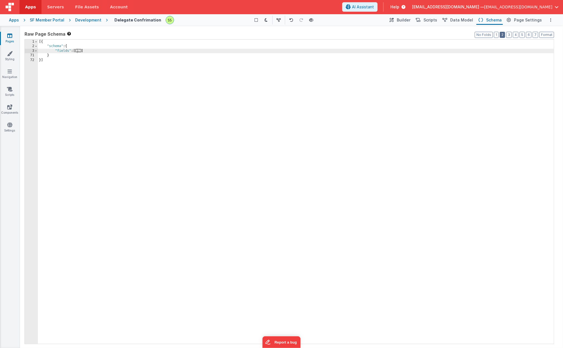
click at [504, 34] on button "2" at bounding box center [502, 35] width 5 height 6
click at [498, 34] on button "1" at bounding box center [496, 35] width 5 height 6
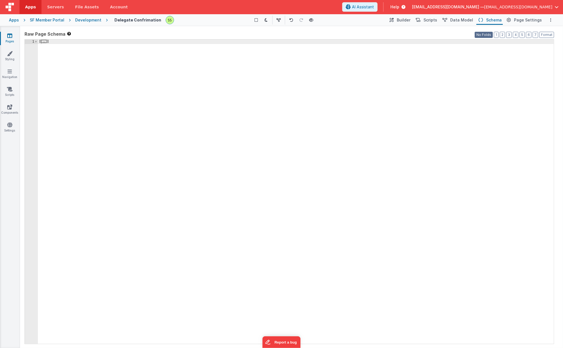
click at [489, 34] on button "No Folds" at bounding box center [484, 35] width 18 height 6
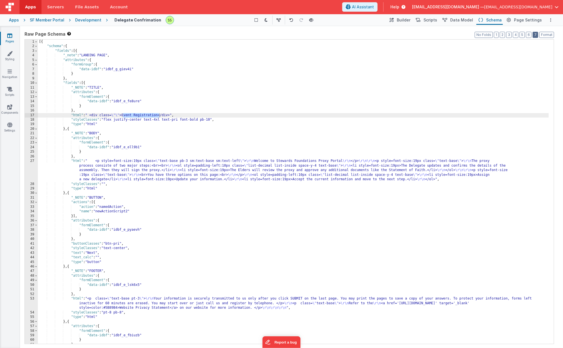
click at [537, 35] on button "7" at bounding box center [536, 35] width 6 height 6
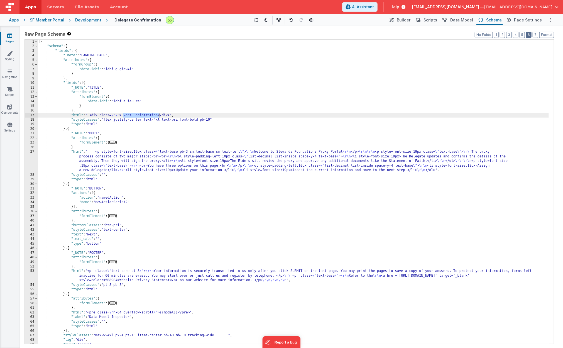
click at [528, 34] on button "6" at bounding box center [529, 35] width 6 height 6
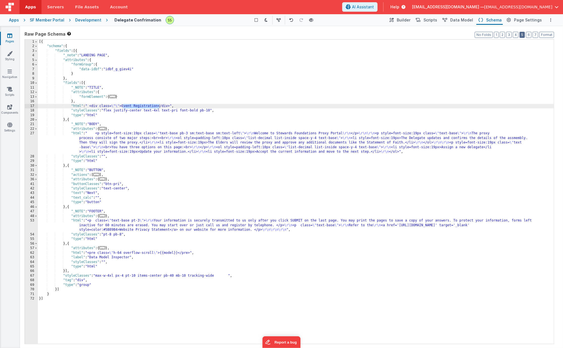
click at [520, 34] on button "5" at bounding box center [521, 35] width 5 height 6
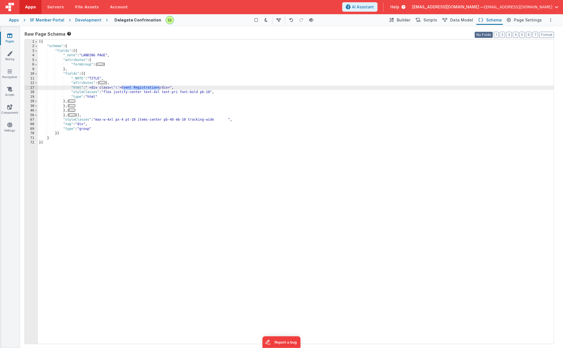
click at [486, 33] on button "No Folds" at bounding box center [484, 35] width 18 height 6
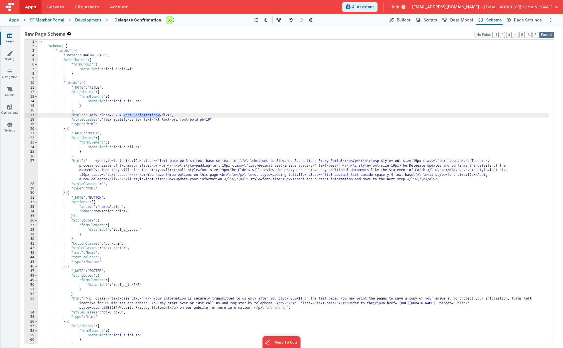
click at [546, 33] on button "Format" at bounding box center [546, 35] width 15 height 6
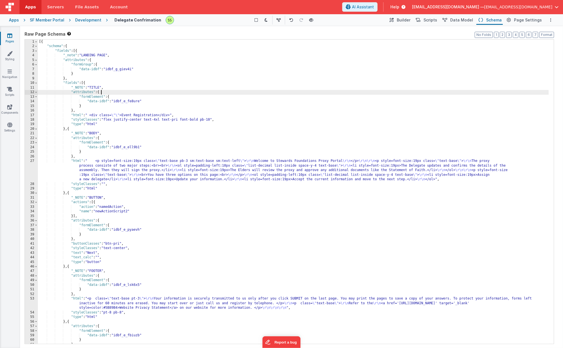
click at [150, 92] on div "[{ "schema" : { "fields" : [{ "_note" : "LANDING PAGE" , "attributes" : { "form…" at bounding box center [293, 196] width 511 height 313
click at [136, 108] on div "[{ "schema" : { "fields" : [{ "_note" : "LANDING PAGE" , "attributes" : { "form…" at bounding box center [293, 196] width 511 height 313
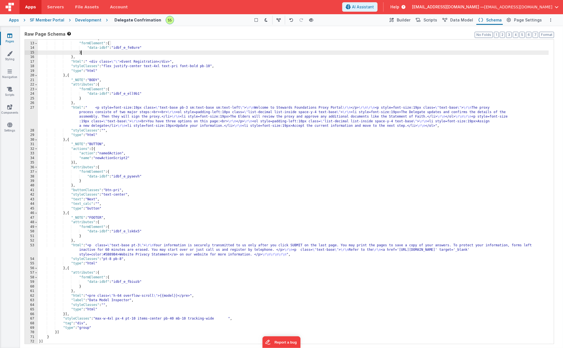
scroll to position [53, 0]
click at [401, 20] on button "Builder" at bounding box center [400, 19] width 24 height 9
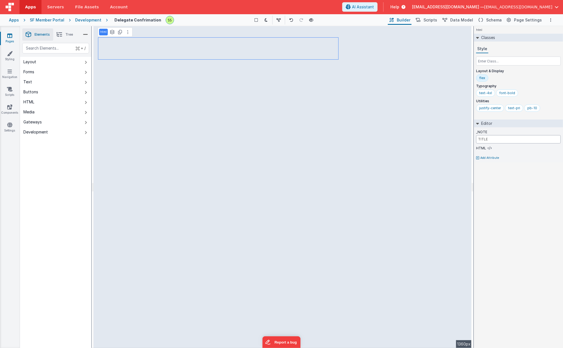
click at [495, 140] on input "TITLE" at bounding box center [518, 139] width 85 height 8
click at [489, 147] on icon at bounding box center [490, 148] width 4 height 4
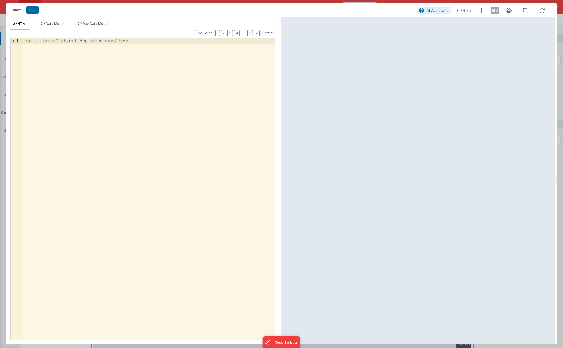
click at [69, 39] on div "< div class = "" > Event Registration </ div >" at bounding box center [148, 194] width 253 height 313
click at [70, 40] on div "< div class = "" > Event Registration </ div >" at bounding box center [148, 194] width 253 height 313
drag, startPoint x: 70, startPoint y: 40, endPoint x: 90, endPoint y: 40, distance: 19.8
click at [90, 40] on div "< div class = "" > Event Registration </ div >" at bounding box center [148, 194] width 253 height 313
click at [33, 10] on button "Save" at bounding box center [32, 9] width 13 height 7
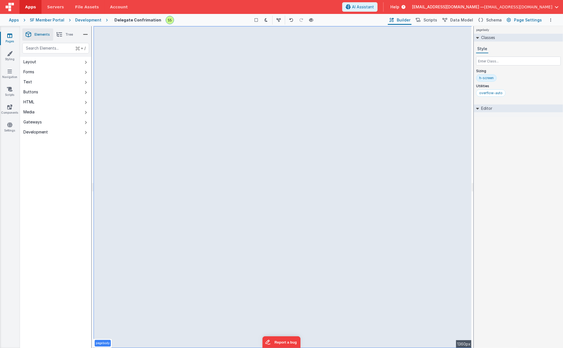
click at [531, 19] on span "Page Settings" at bounding box center [528, 20] width 28 height 6
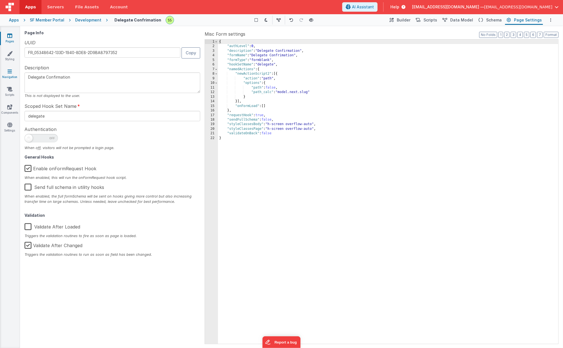
click at [8, 71] on icon at bounding box center [10, 71] width 4 height 6
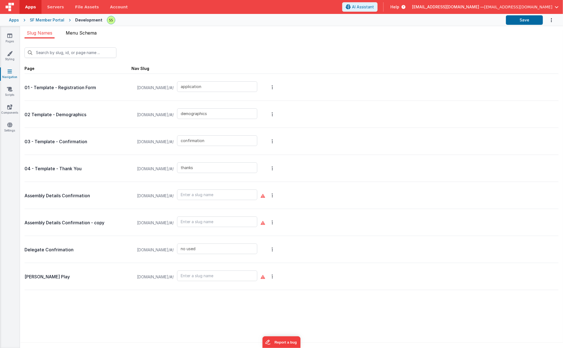
click at [78, 31] on span "Menu Schema" at bounding box center [81, 33] width 31 height 6
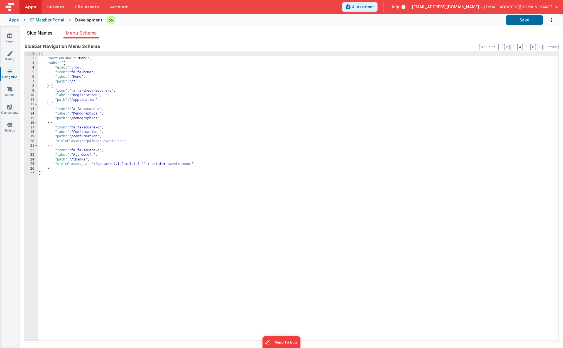
click at [36, 31] on span "Slug Names" at bounding box center [40, 33] width 26 height 6
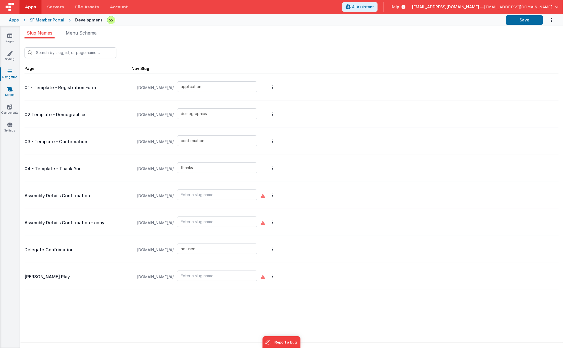
click at [11, 89] on icon at bounding box center [10, 89] width 6 height 6
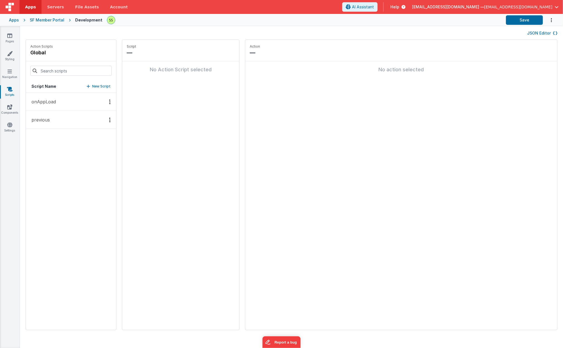
click at [12, 31] on div "Pages Styling Navigation Scripts Components Settings" at bounding box center [10, 187] width 20 height 322
click at [10, 36] on icon at bounding box center [9, 36] width 5 height 6
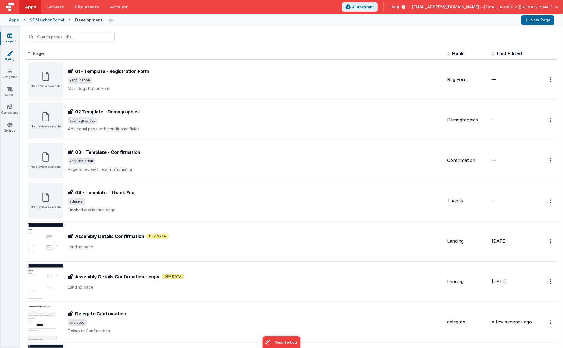
click at [10, 51] on icon at bounding box center [10, 54] width 6 height 6
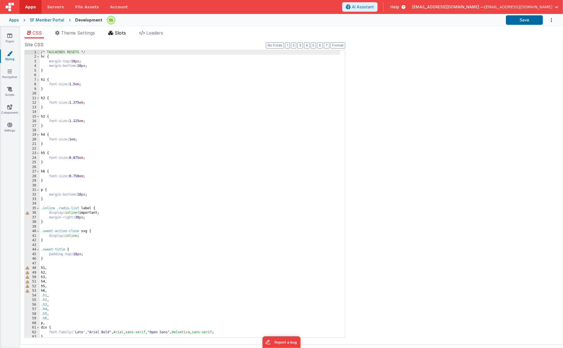
click at [114, 30] on li "Slots" at bounding box center [117, 34] width 22 height 9
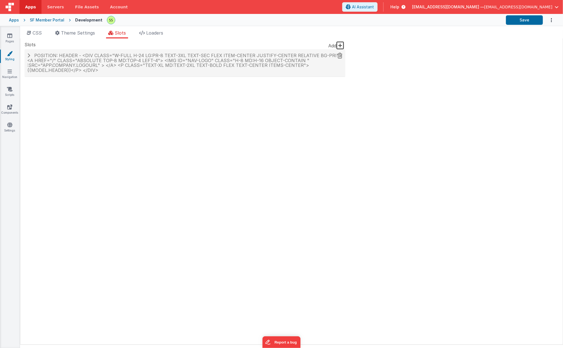
click at [111, 69] on h4 "Position: header - <div class="w-full h-24 lg:pr-8 text-3xl text-sec flex item-…" at bounding box center [184, 62] width 315 height 19
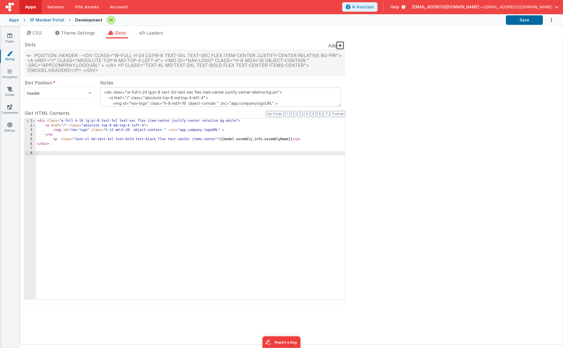
click at [231, 138] on div "< div class = "w-full h-24 lg:pr-8 text-3xl text-sec flex item-center justify-c…" at bounding box center [190, 214] width 309 height 190
click at [250, 137] on div "< div class = "w-full h-24 lg:pr-8 text-3xl text-sec flex item-center justify-c…" at bounding box center [190, 214] width 309 height 190
click at [12, 36] on link "Pages" at bounding box center [10, 38] width 20 height 11
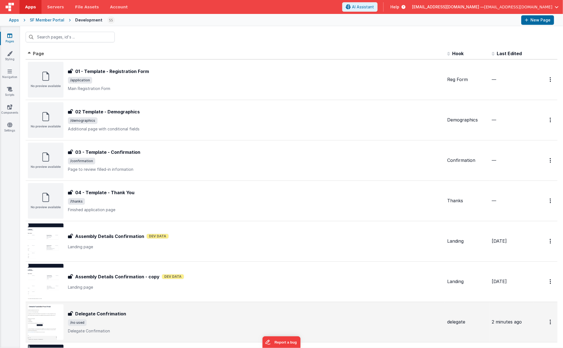
click at [145, 305] on div "Delegate Confrimation Delegate Confrimation /no used Delegate Confirmation" at bounding box center [235, 322] width 415 height 36
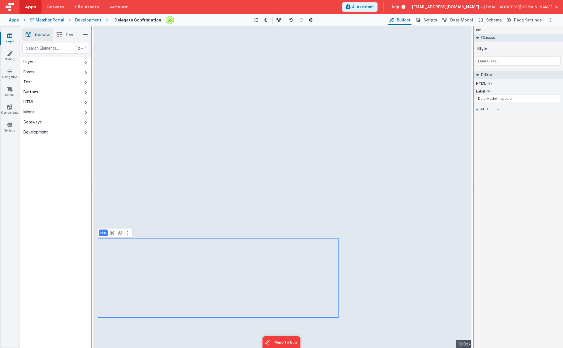
click at [127, 233] on button at bounding box center [127, 232] width 7 height 7
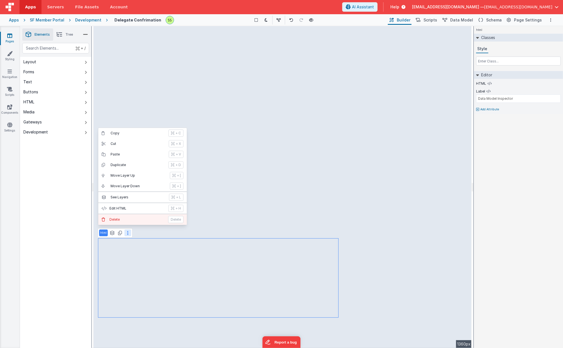
click at [130, 220] on p "Delete" at bounding box center [136, 219] width 55 height 4
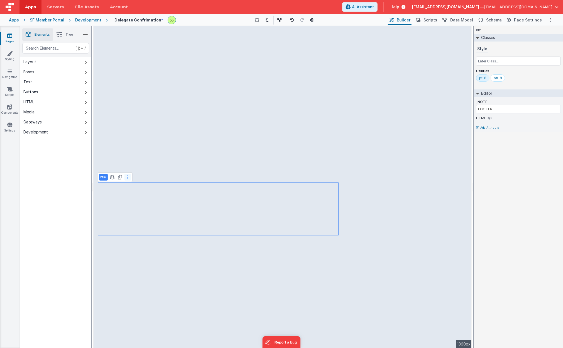
click at [127, 175] on icon at bounding box center [127, 177] width 1 height 4
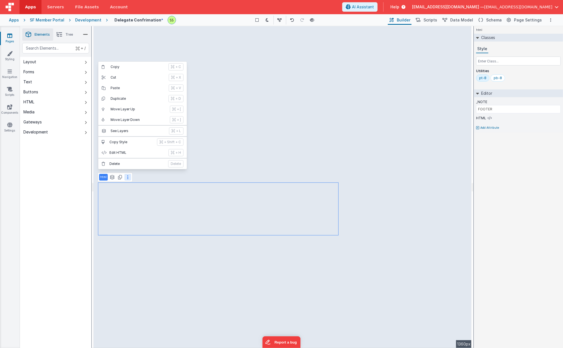
click at [128, 177] on button at bounding box center [127, 177] width 7 height 7
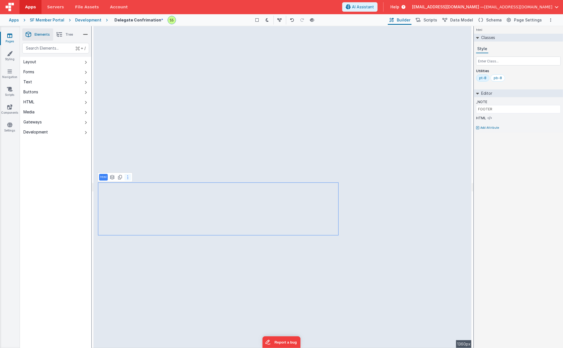
click at [128, 177] on button at bounding box center [127, 177] width 7 height 7
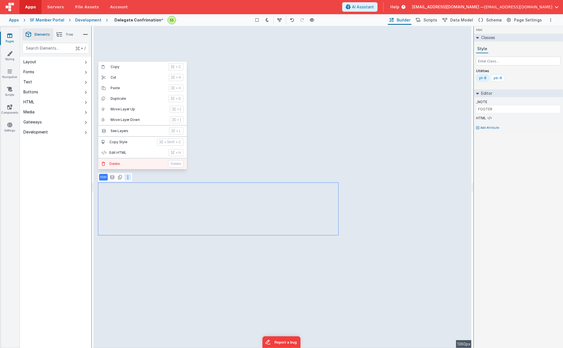
click at [127, 165] on p "Delete" at bounding box center [136, 163] width 55 height 4
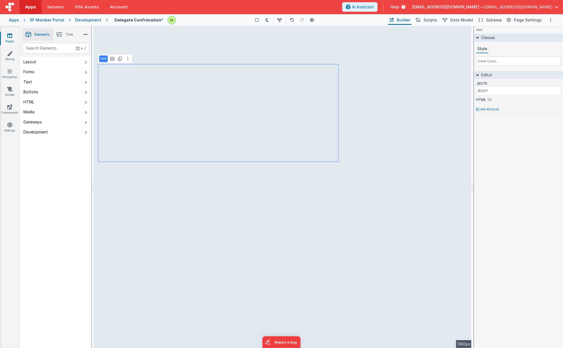
type input "BUTTON"
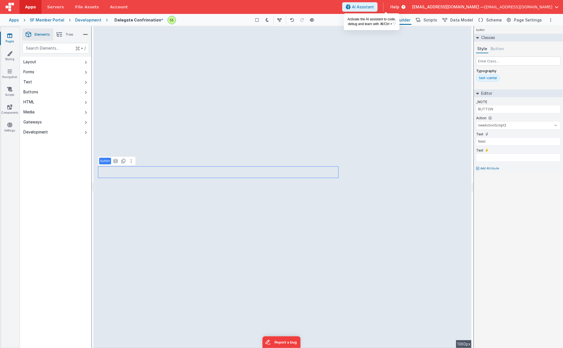
click at [374, 5] on span "AI Assistant" at bounding box center [363, 7] width 22 height 6
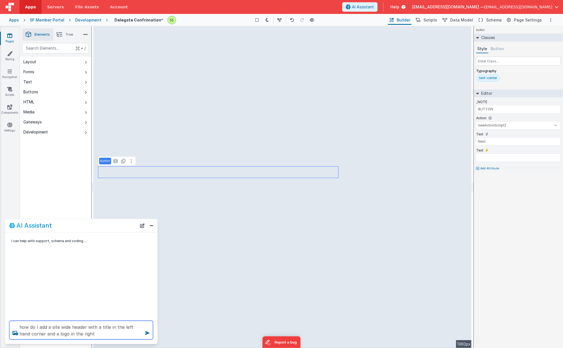
drag, startPoint x: 34, startPoint y: 327, endPoint x: 113, endPoint y: 326, distance: 78.8
click at [113, 326] on textarea "how do I add a site wide header with a title in the left hand corner and a logo…" at bounding box center [81, 330] width 144 height 19
click at [27, 334] on textarea "how do I add a site wide header with a title on the left hand corner and a logo…" at bounding box center [81, 330] width 144 height 19
drag, startPoint x: 27, startPoint y: 334, endPoint x: 38, endPoint y: 333, distance: 10.9
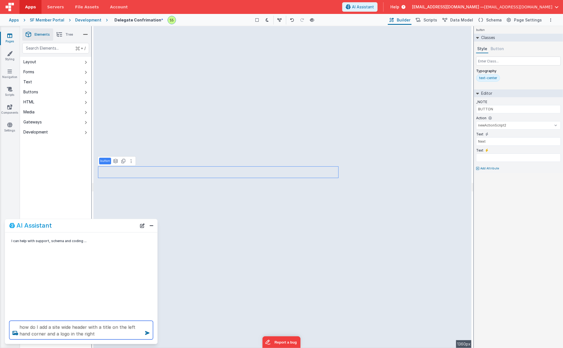
click at [38, 333] on textarea "how do I add a site wide header with a title on the left hand corner and a logo…" at bounding box center [81, 330] width 144 height 19
click at [36, 334] on textarea "how do I add a site wide header with a title on the left and a logo in the right" at bounding box center [81, 330] width 144 height 19
click at [77, 332] on textarea "how do I add a site wide header with a title on the left and a logo on the right" at bounding box center [81, 330] width 144 height 19
type textarea "how do I add a site wide header with a title on the left and a logo on the right"
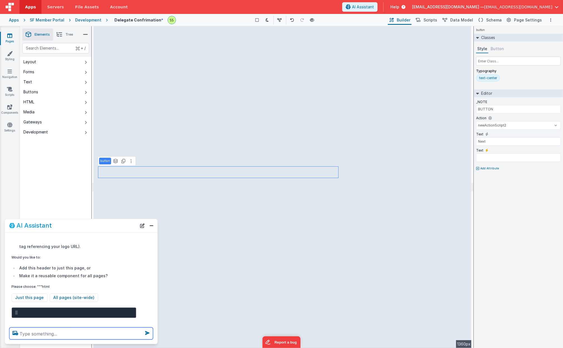
scroll to position [92, 0]
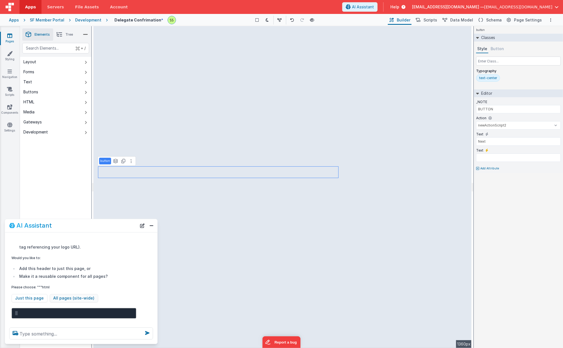
click at [69, 294] on button "All pages (site-wide)" at bounding box center [74, 298] width 48 height 8
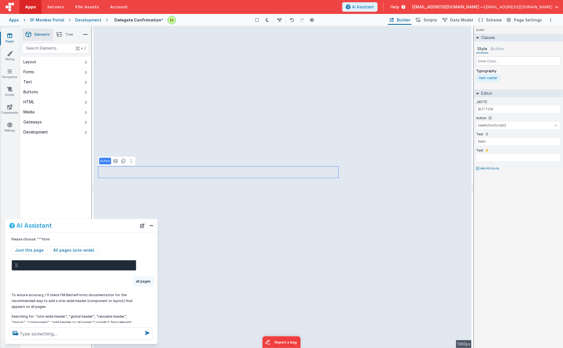
scroll to position [151, 0]
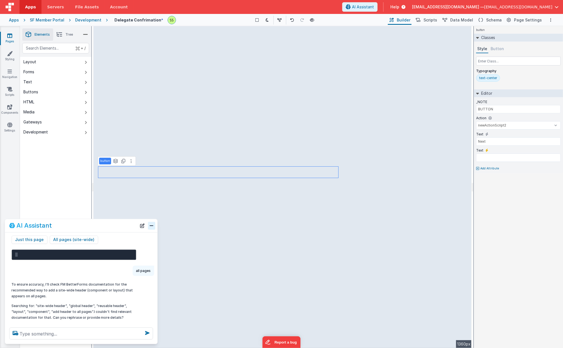
click at [152, 226] on button "Close" at bounding box center [151, 226] width 7 height 8
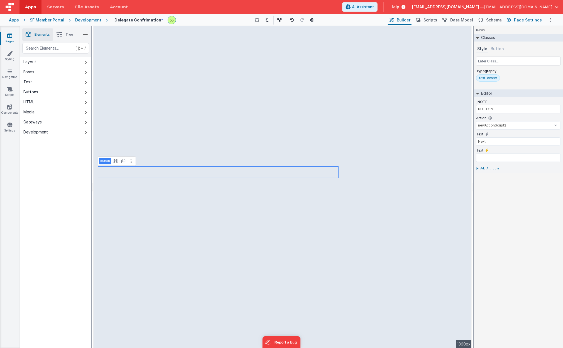
click at [509, 19] on button "Page Settings" at bounding box center [524, 19] width 38 height 9
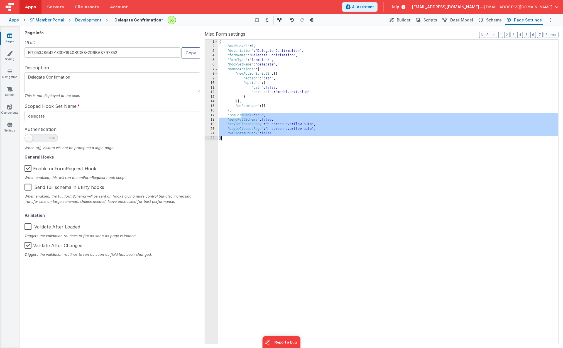
drag, startPoint x: 242, startPoint y: 116, endPoint x: 355, endPoint y: 142, distance: 115.9
click at [293, 144] on div "{ "authLevel" : 0 , "description" : "Delegate Confirmation" , "formName" : "Del…" at bounding box center [388, 196] width 340 height 313
click at [356, 142] on div "{ "authLevel" : 0 , "description" : "Delegate Confirmation" , "formName" : "Del…" at bounding box center [388, 196] width 340 height 313
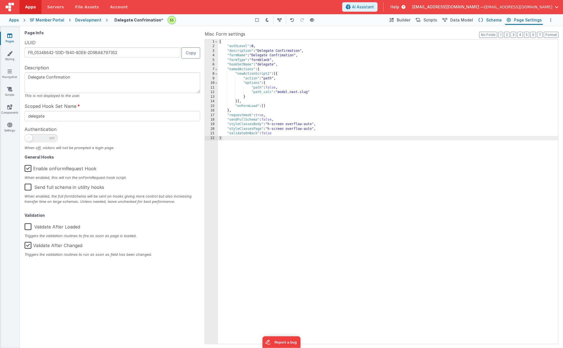
click at [489, 19] on span "Schema" at bounding box center [494, 20] width 16 height 6
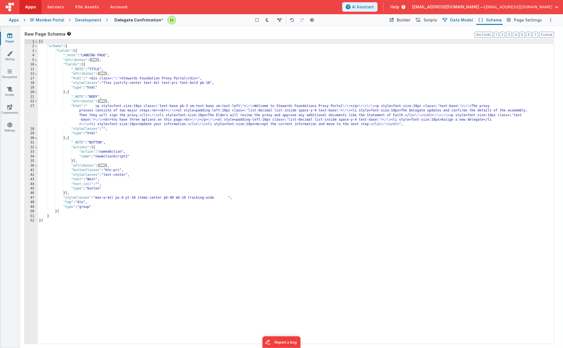
click at [463, 19] on span "Data Model" at bounding box center [461, 20] width 23 height 6
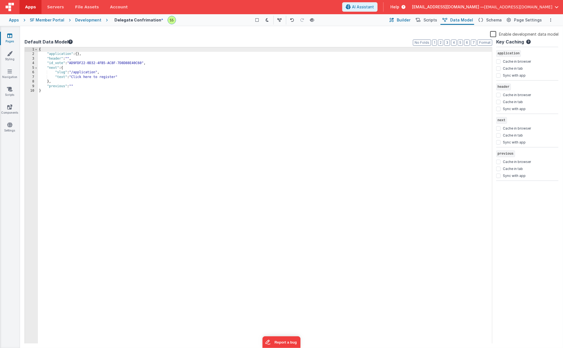
click at [402, 19] on button "Builder" at bounding box center [400, 19] width 24 height 9
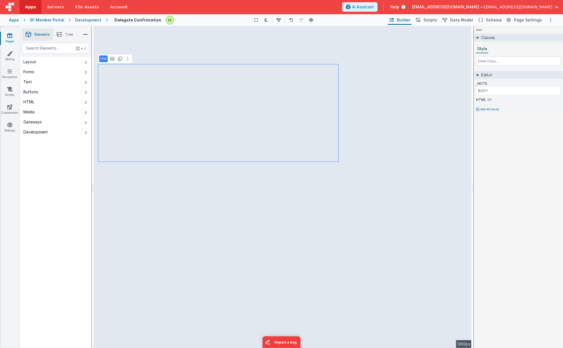
click at [101, 57] on p "html" at bounding box center [103, 59] width 6 height 4
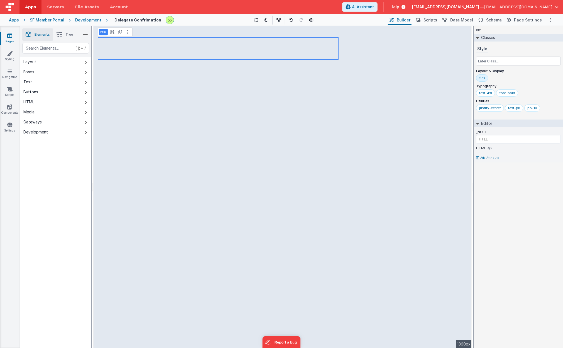
type input "BODY"
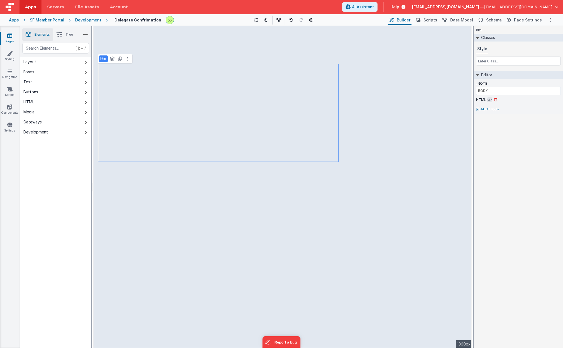
click at [488, 99] on icon at bounding box center [490, 99] width 4 height 4
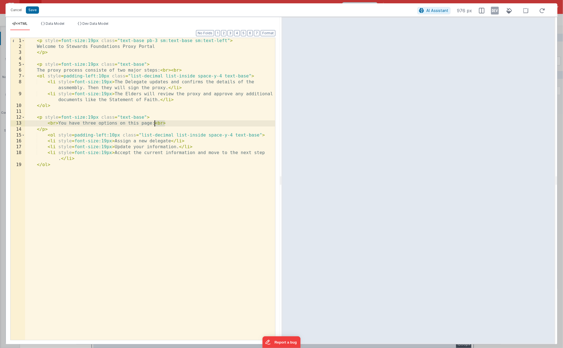
drag, startPoint x: 166, startPoint y: 123, endPoint x: 155, endPoint y: 125, distance: 11.5
click at [155, 125] on div "< p style = font-size:19px class = "text-base pb-3 sm:text-base sm:text-left" >…" at bounding box center [150, 194] width 250 height 313
click at [191, 70] on div "< p style = font-size:19px class = "text-base pb-3 sm:text-base sm:text-left" >…" at bounding box center [150, 194] width 250 height 313
click at [14, 9] on button "Cancel" at bounding box center [16, 10] width 17 height 8
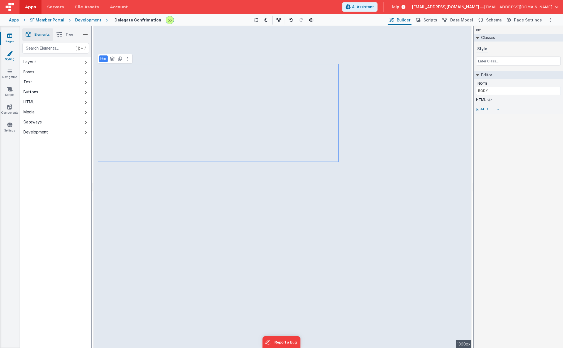
click at [12, 55] on icon at bounding box center [10, 54] width 6 height 6
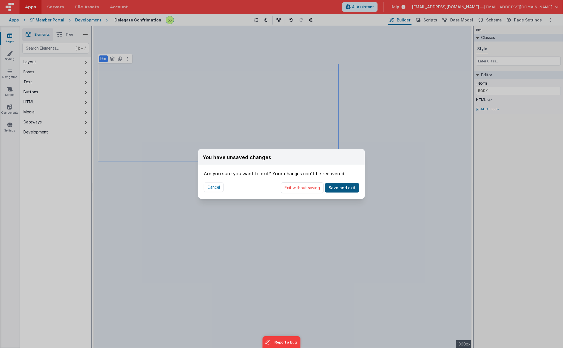
click at [343, 186] on button "Save and exit" at bounding box center [342, 187] width 34 height 9
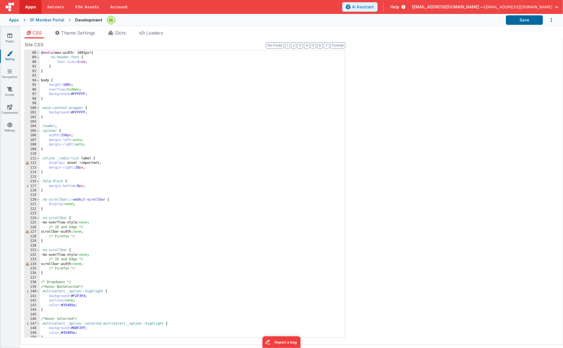
scroll to position [409, 0]
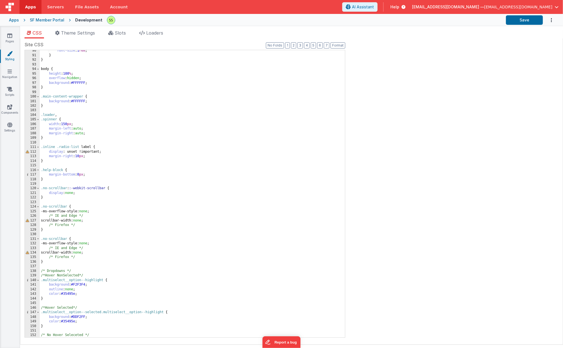
click at [195, 128] on div "font-size : 1 rem ; } } body { height : 100 % ; overflow : hidden ; background …" at bounding box center [190, 196] width 300 height 296
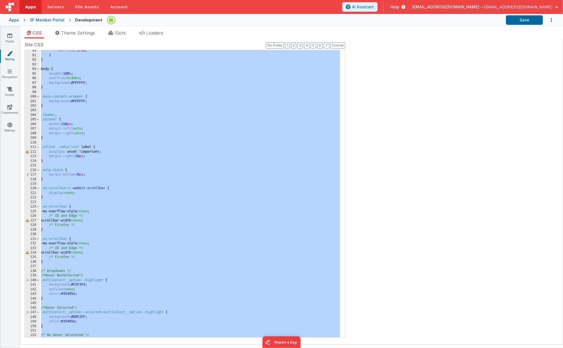
click at [452, 139] on div "Site CSS Format 7 6 5 4 3 2 1 No Folds 90 91 92 93 94 95 96 97 98 99 100 101 10…" at bounding box center [291, 191] width 534 height 300
click at [161, 108] on div "font-size : 1 rem ; } } body { height : 100 % ; overflow : hidden ; background …" at bounding box center [190, 196] width 300 height 296
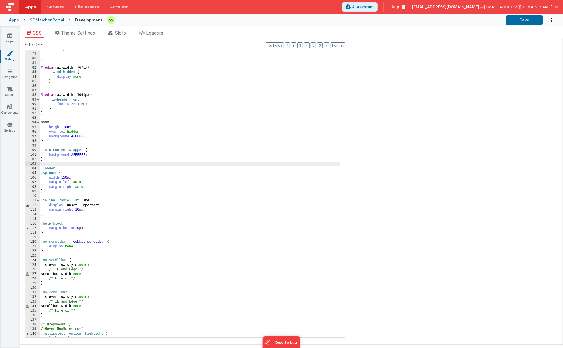
scroll to position [355, 0]
click at [58, 133] on div "display : none ; } } @ media (max-width: 767px) { .tw-md-hidden { display : non…" at bounding box center [190, 195] width 300 height 296
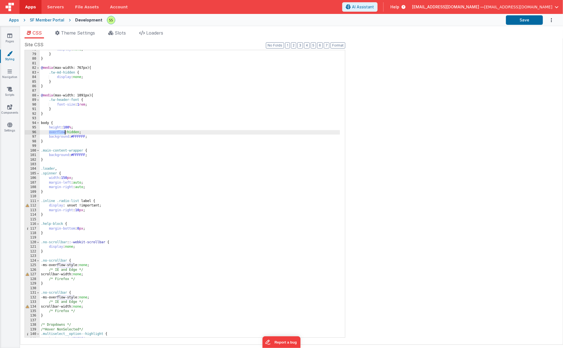
click at [58, 133] on div "display : none ; } } @ media (max-width: 767px) { .tw-md-hidden { display : non…" at bounding box center [190, 195] width 300 height 296
click at [59, 136] on div "display : none ; } } @ media (max-width: 767px) { .tw-md-hidden { display : non…" at bounding box center [190, 195] width 300 height 296
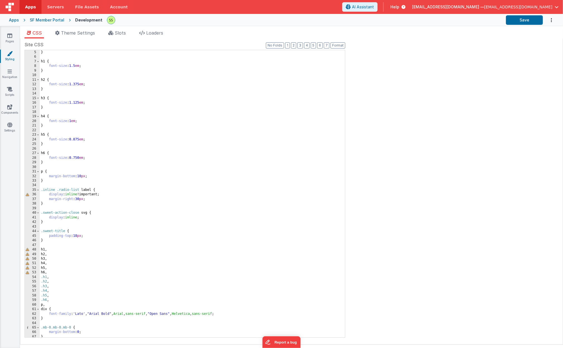
scroll to position [0, 0]
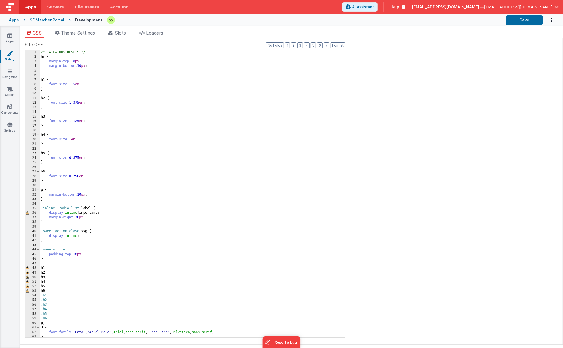
click at [8, 32] on div "Pages Styling Navigation Scripts Components Settings" at bounding box center [10, 187] width 20 height 322
click at [10, 36] on icon at bounding box center [9, 36] width 5 height 6
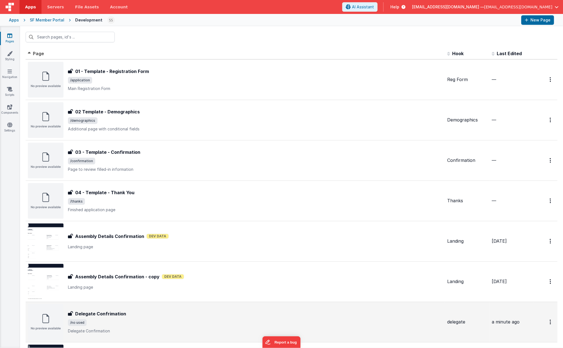
click at [106, 311] on h3 "Delegate Confrimation" at bounding box center [100, 313] width 51 height 7
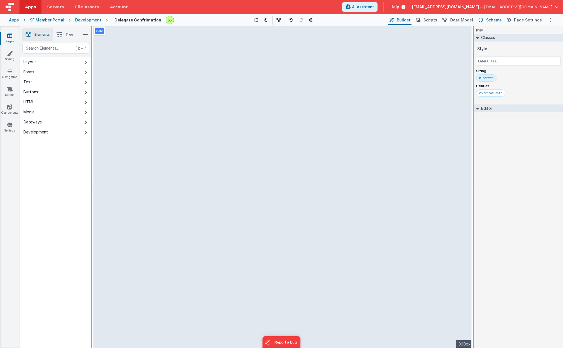
click at [500, 19] on span "Schema" at bounding box center [494, 20] width 16 height 6
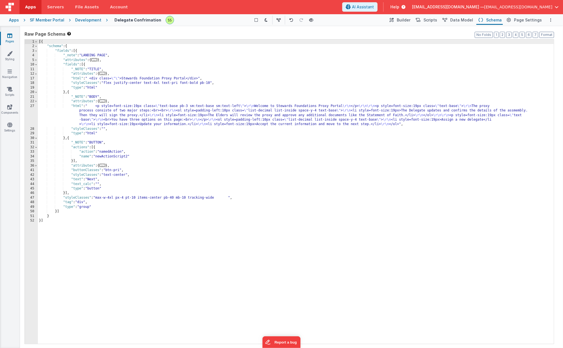
click at [85, 110] on div "[{ "schema" : { "fields" : [{ "_note" : "LANDING PAGE" , "attributes" : { ... }…" at bounding box center [296, 196] width 516 height 313
click at [32, 105] on div "27" at bounding box center [31, 115] width 13 height 23
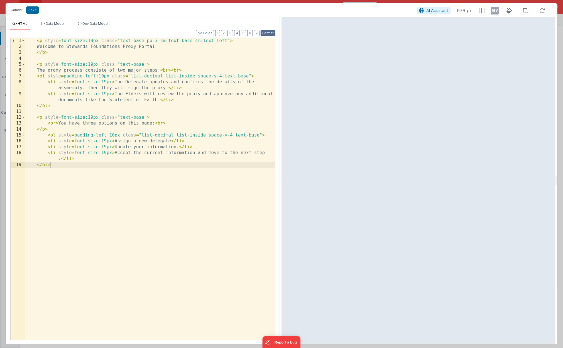
click at [271, 35] on button "Format" at bounding box center [268, 33] width 15 height 6
click at [105, 82] on div "< p style = font-size:19px class = "text-base pb-3 sm:text-base sm:text-left" >…" at bounding box center [150, 194] width 250 height 313
click at [151, 149] on div "< p style = font-size:19px class = "text-base pb-3 sm:text-base sm:text-left" >…" at bounding box center [150, 194] width 250 height 313
click at [103, 83] on div "< p style = font-size:19px class = "text-base pb-3 sm:text-base sm:text-left" >…" at bounding box center [150, 194] width 250 height 313
click at [138, 94] on div "< p style = font-size:19px class = "text-base pb-3 sm:text-base sm:text-left" >…" at bounding box center [150, 194] width 250 height 313
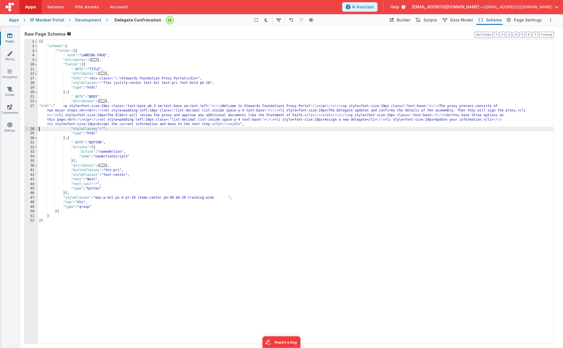
click at [32, 110] on div "27" at bounding box center [31, 115] width 13 height 23
click at [33, 105] on div "27" at bounding box center [31, 115] width 13 height 23
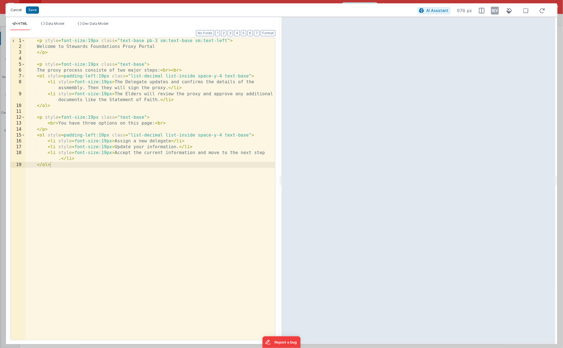
click at [19, 10] on button "Cancel" at bounding box center [16, 10] width 17 height 8
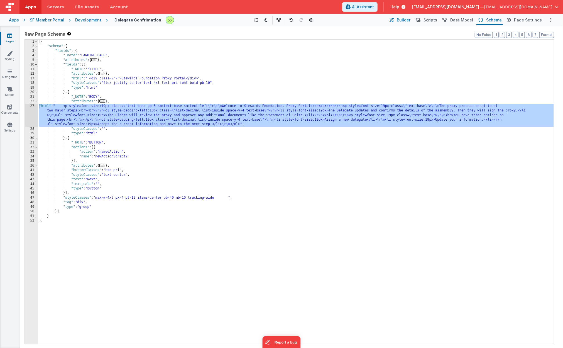
click at [408, 18] on span "Builder" at bounding box center [404, 20] width 14 height 6
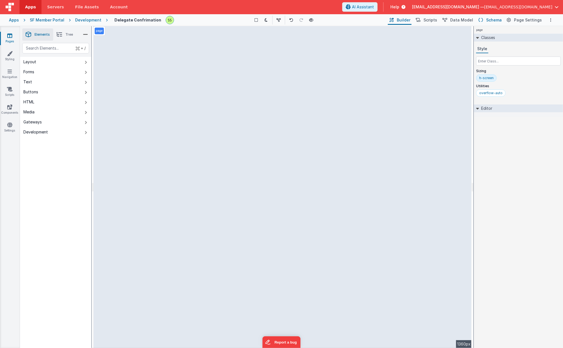
click at [496, 19] on span "Schema" at bounding box center [494, 20] width 16 height 6
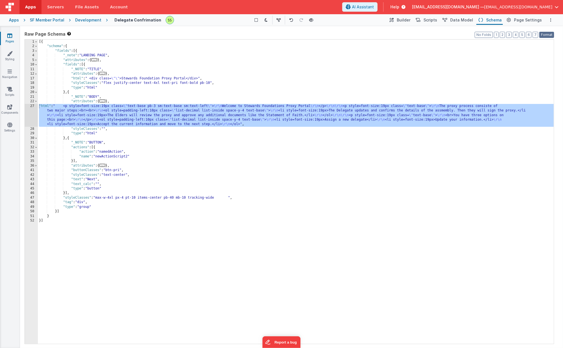
click at [545, 33] on button "Format" at bounding box center [546, 35] width 15 height 6
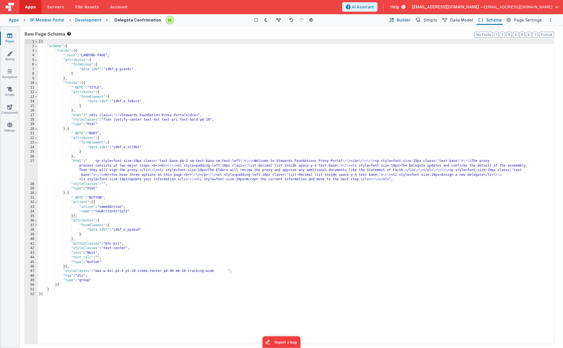
click at [407, 17] on span "Builder" at bounding box center [404, 20] width 14 height 6
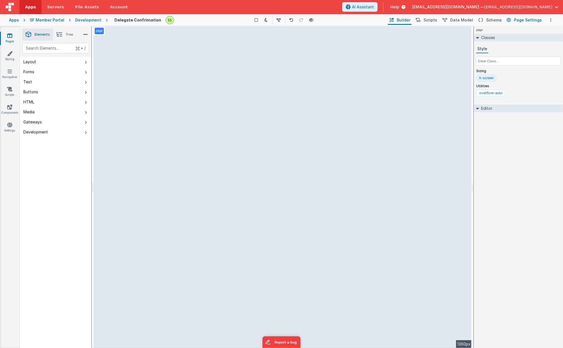
click at [519, 19] on span "Page Settings" at bounding box center [528, 20] width 28 height 6
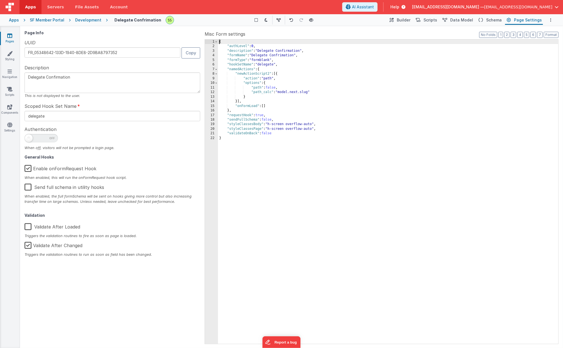
click at [267, 50] on div "{ "authLevel" : 0 , "description" : "Delegate Confirmation" , "formName" : "Del…" at bounding box center [388, 196] width 340 height 313
drag, startPoint x: 267, startPoint y: 50, endPoint x: 281, endPoint y: 50, distance: 14.8
click at [281, 50] on div "{ "authLevel" : 0 , "description" : "Delegate Confirmation" , "formName" : "Del…" at bounding box center [388, 196] width 340 height 313
type textarea "l"
type textarea "L"
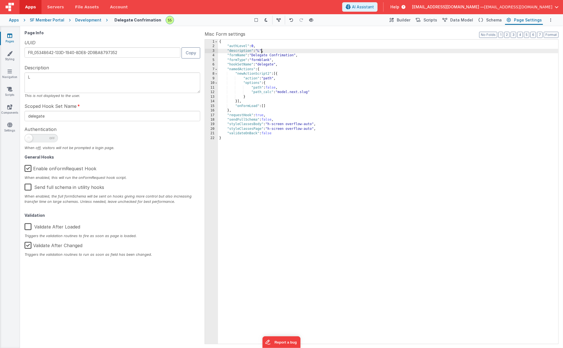
type textarea "La"
type textarea "Lan"
type textarea "Land"
type textarea "Landi"
type textarea "Landin"
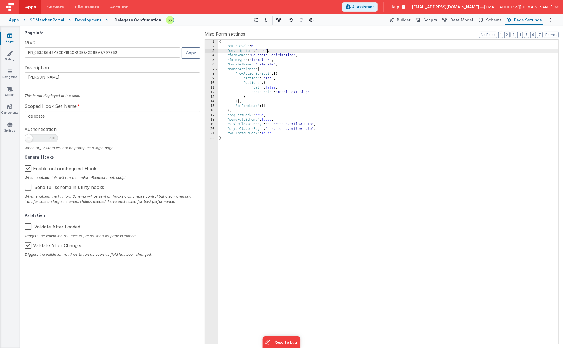
type textarea "Landing"
type textarea "Landing P"
type textarea "Landing Pa"
type textarea "Landing Pag"
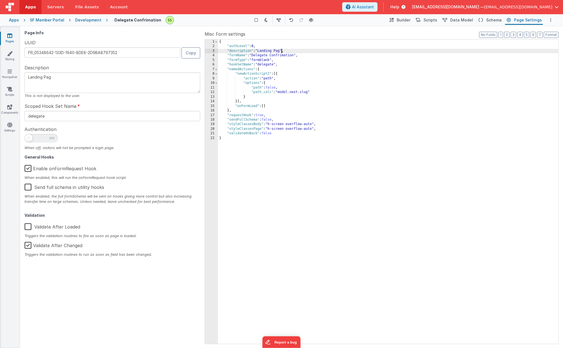
type textarea "Landing Page"
click at [263, 49] on div "{ "authLevel" : 0 , "description" : "Landing Page" , "formName" : "Delegate Con…" at bounding box center [388, 196] width 340 height 313
drag, startPoint x: 263, startPoint y: 49, endPoint x: 278, endPoint y: 49, distance: 14.5
click at [278, 49] on div "{ "authLevel" : 0 , "description" : "Landing Page" , "formName" : "Delegate Con…" at bounding box center [388, 196] width 340 height 313
click at [268, 54] on div "{ "authLevel" : 0 , "description" : "Landing Page" , "formName" : "Delegate Con…" at bounding box center [388, 196] width 340 height 313
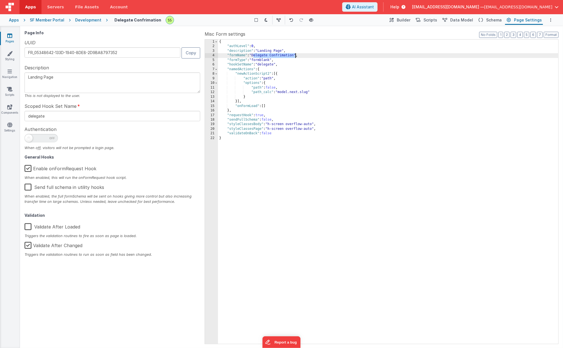
drag, startPoint x: 268, startPoint y: 54, endPoint x: 275, endPoint y: 53, distance: 7.0
click at [275, 53] on div "{ "authLevel" : 0 , "description" : "Landing Page" , "formName" : "Delegate Con…" at bounding box center [388, 196] width 340 height 313
click at [302, 62] on div "{ "authLevel" : 0 , "description" : "Landing Page" , "formName" : "Landing Page…" at bounding box center [388, 196] width 340 height 313
type textarea "Landing"
type textarea "Delegate Confirmation"
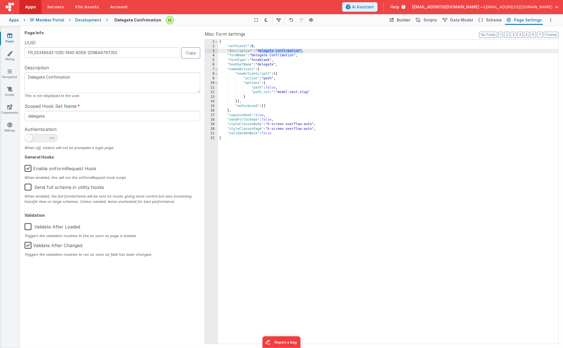
click at [153, 40] on div "UUID FR_05348642-133D-1940-8DE8-2D9BA8797352 Copy" at bounding box center [112, 49] width 176 height 20
click at [14, 36] on link "Pages" at bounding box center [10, 38] width 20 height 11
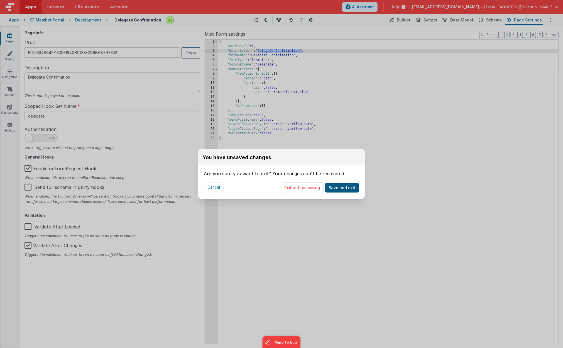
drag, startPoint x: 303, startPoint y: 185, endPoint x: 336, endPoint y: 183, distance: 32.9
click at [304, 185] on button "Exit without saving" at bounding box center [302, 187] width 43 height 11
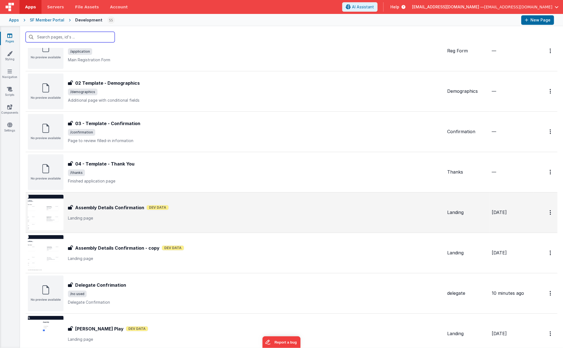
scroll to position [31, 0]
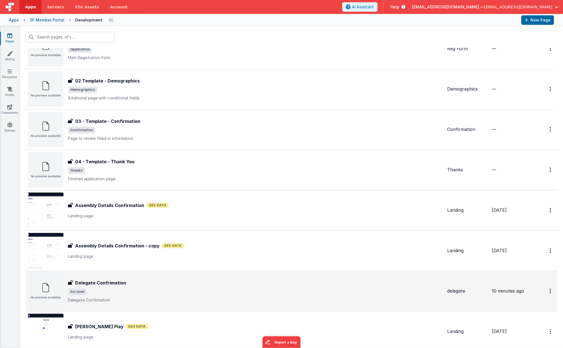
click at [110, 282] on h3 "Delegate Confrimation" at bounding box center [100, 282] width 51 height 7
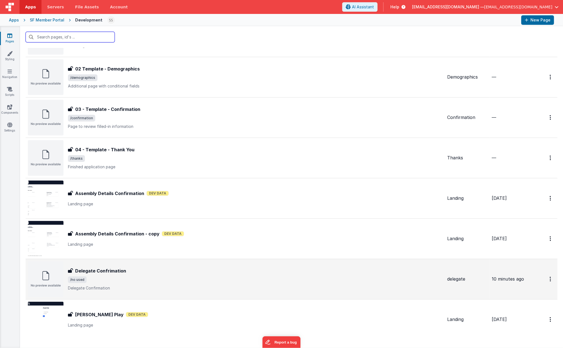
scroll to position [45, 0]
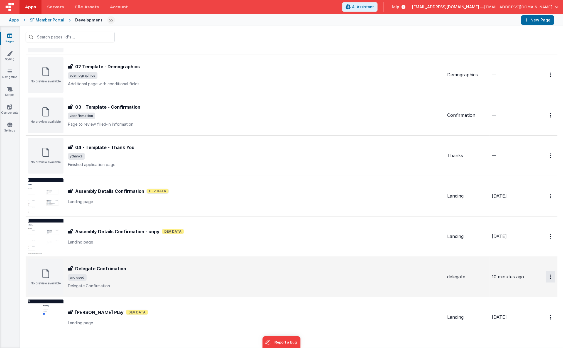
click at [548, 276] on button "Options" at bounding box center [550, 276] width 9 height 11
click at [531, 307] on link "Duplicate" at bounding box center [530, 310] width 49 height 11
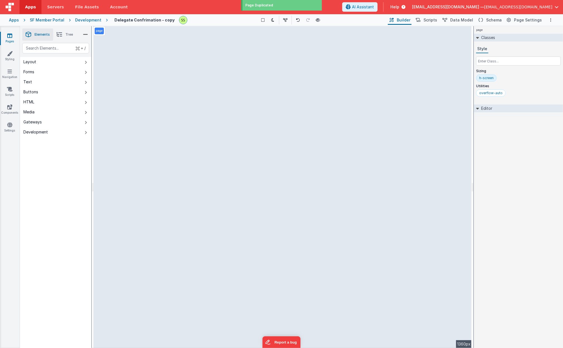
click at [140, 19] on h4 "Delegate Confrimation - copy" at bounding box center [144, 20] width 60 height 4
click at [117, 19] on h4 "Delegate Confrimation - copy" at bounding box center [144, 20] width 60 height 4
drag, startPoint x: 117, startPoint y: 19, endPoint x: 173, endPoint y: 21, distance: 56.3
click at [173, 21] on div "Delegate Confrimation - copy Show Group Outlines Toggle Dark Mode Toggle Dev Da…" at bounding box center [331, 19] width 446 height 9
click at [157, 20] on h4 "Delegate Confrimation - copy" at bounding box center [144, 20] width 60 height 4
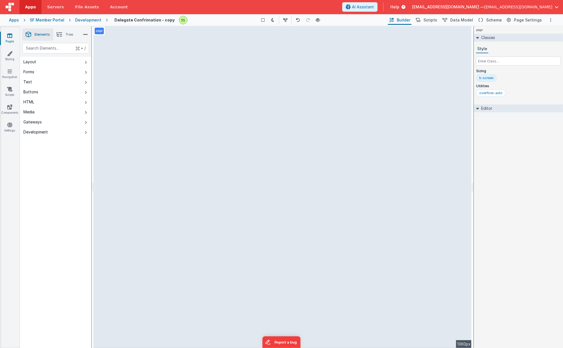
click at [160, 19] on h4 "Delegate Confrimation - copy" at bounding box center [144, 20] width 60 height 4
click at [148, 19] on input "Delegate Confrimation - copy" at bounding box center [142, 20] width 62 height 8
type input "01 Landing Page"
click at [420, 53] on div "page --> 1360px" at bounding box center [283, 187] width 378 height 322
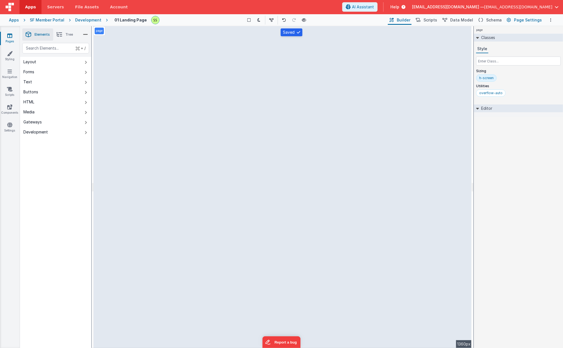
click at [520, 19] on span "Page Settings" at bounding box center [528, 20] width 28 height 6
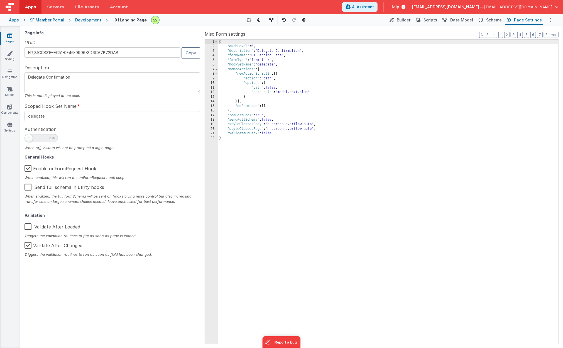
click at [266, 50] on div "{ "authLevel" : 0 , "description" : "Delegate Confirmation" , "formName" : "01 …" at bounding box center [388, 196] width 340 height 313
drag, startPoint x: 266, startPoint y: 50, endPoint x: 282, endPoint y: 49, distance: 15.9
click at [282, 49] on div "{ "authLevel" : 0 , "description" : "Delegate Confirmation" , "formName" : "01 …" at bounding box center [388, 196] width 340 height 313
type textarea "L"
type textarea "La"
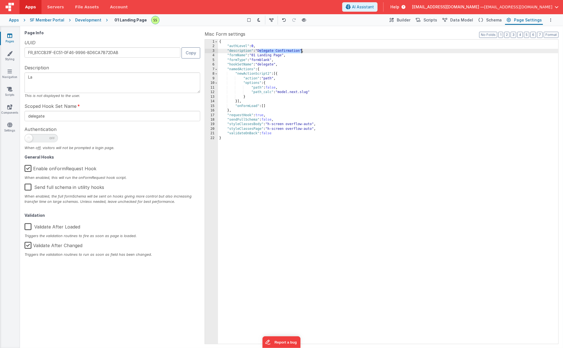
type textarea "Lan"
type textarea "Land"
type textarea "Landi"
type textarea "Landin"
type textarea "Landing"
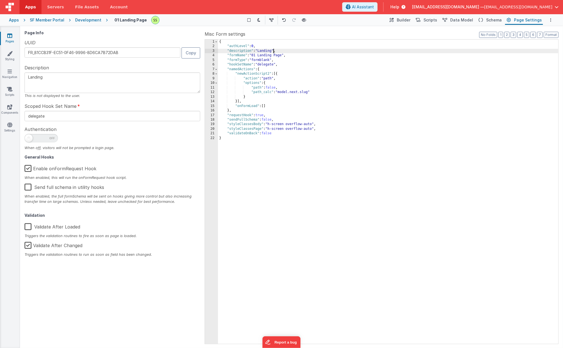
type textarea "Landing"
type textarea "Landing P"
type textarea "Landing Pa"
type textarea "Landing Pag"
type textarea "Landing Page"
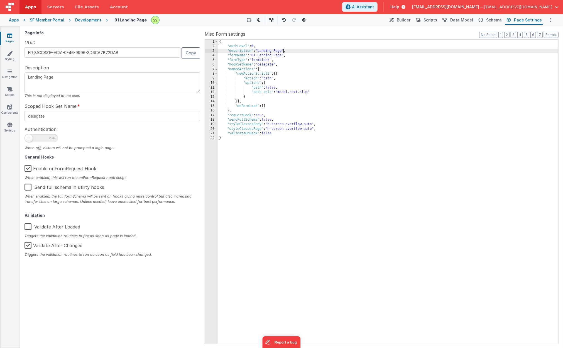
click at [268, 50] on div "{ "authLevel" : 0 , "description" : "Landing Page" , "formName" : "01 Landing P…" at bounding box center [388, 196] width 340 height 313
drag, startPoint x: 268, startPoint y: 50, endPoint x: 276, endPoint y: 49, distance: 8.4
click at [281, 50] on div "{ "authLevel" : 0 , "description" : "Landing Page" , "formName" : "01 Landing P…" at bounding box center [388, 196] width 340 height 313
click at [265, 52] on div "{ "authLevel" : 0 , "description" : "Landing Page" , "formName" : "01 Landing P…" at bounding box center [388, 196] width 340 height 313
click at [401, 21] on button "Builder" at bounding box center [400, 19] width 24 height 9
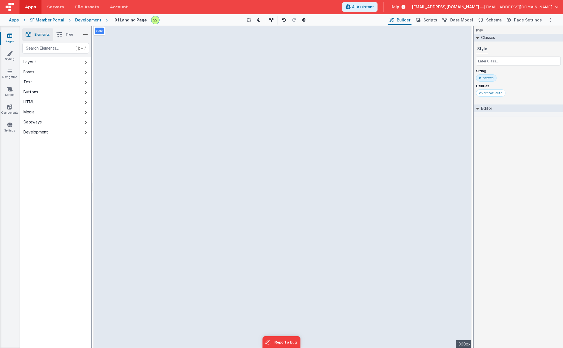
click at [189, 124] on div "page --> 1360px" at bounding box center [283, 187] width 378 height 322
click at [174, 131] on div "page --> 1360px" at bounding box center [283, 187] width 378 height 322
click at [495, 20] on span "Schema" at bounding box center [494, 20] width 16 height 6
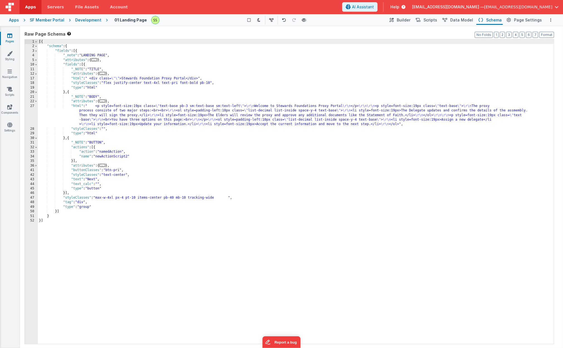
click at [31, 117] on div "27" at bounding box center [31, 115] width 13 height 23
click at [32, 105] on div "27" at bounding box center [31, 115] width 13 height 23
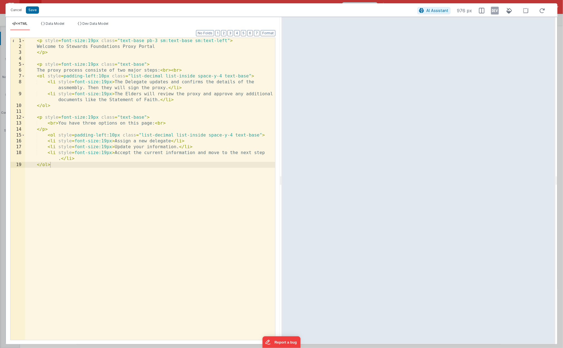
click at [63, 122] on div "< p style = font-size:19px class = "text-base pb-3 sm:text-base sm:text-left" >…" at bounding box center [150, 194] width 250 height 313
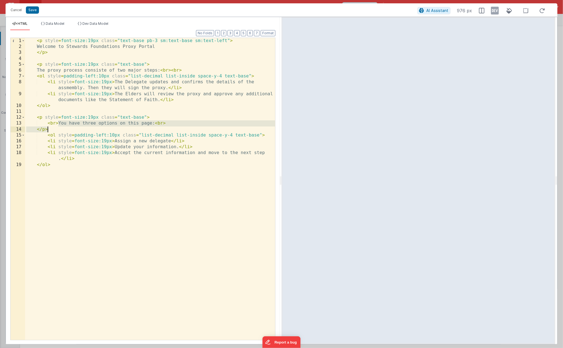
drag, startPoint x: 63, startPoint y: 122, endPoint x: 151, endPoint y: 125, distance: 87.7
click at [151, 125] on div "< p style = font-size:19px class = "text-base pb-3 sm:text-base sm:text-left" >…" at bounding box center [150, 194] width 250 height 313
click at [74, 123] on div "< p style = font-size:19px class = "text-base pb-3 sm:text-base sm:text-left" >…" at bounding box center [150, 194] width 250 height 313
drag, startPoint x: 74, startPoint y: 123, endPoint x: 143, endPoint y: 123, distance: 68.2
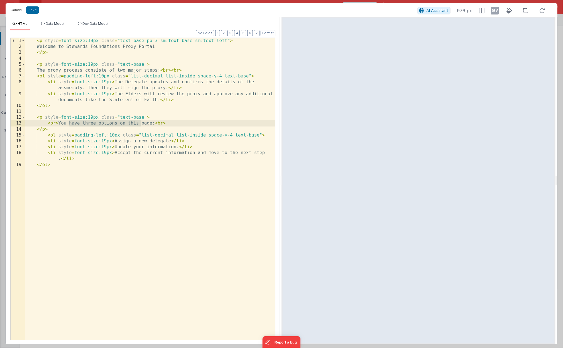
click at [143, 123] on div "< p style = font-size:19px class = "text-base pb-3 sm:text-base sm:text-left" >…" at bounding box center [150, 194] width 250 height 313
click at [147, 123] on div "< p style = font-size:19px class = "text-base pb-3 sm:text-base sm:text-left" >…" at bounding box center [150, 194] width 250 height 313
drag, startPoint x: 147, startPoint y: 123, endPoint x: 72, endPoint y: 124, distance: 75.2
click at [72, 124] on div "< p style = font-size:19px class = "text-base pb-3 sm:text-base sm:text-left" >…" at bounding box center [150, 194] width 250 height 313
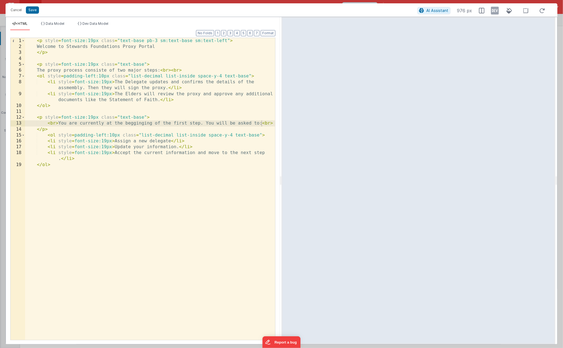
click at [171, 142] on div "< p style = font-size:19px class = "text-base pb-3 sm:text-base sm:text-left" >…" at bounding box center [150, 194] width 250 height 313
click at [143, 142] on div "< p style = font-size:19px class = "text-base pb-3 sm:text-base sm:text-left" >…" at bounding box center [150, 194] width 250 height 313
click at [127, 142] on div "< p style = font-size:19px class = "text-base pb-3 sm:text-base sm:text-left" >…" at bounding box center [150, 194] width 250 height 313
drag, startPoint x: 127, startPoint y: 142, endPoint x: 189, endPoint y: 142, distance: 61.8
click at [189, 142] on div "< p style = font-size:19px class = "text-base pb-3 sm:text-base sm:text-left" >…" at bounding box center [150, 194] width 250 height 313
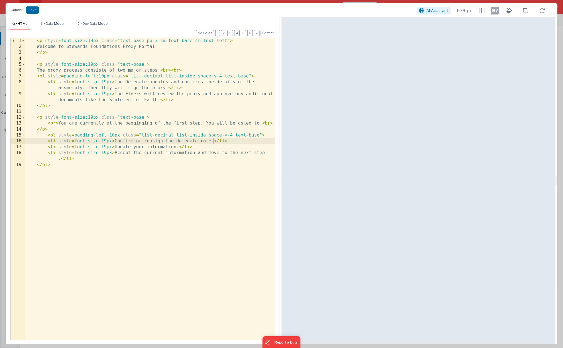
click at [125, 148] on div "< p style = font-size:19px class = "text-base pb-3 sm:text-base sm:text-left" >…" at bounding box center [150, 194] width 250 height 313
drag, startPoint x: 125, startPoint y: 148, endPoint x: 155, endPoint y: 148, distance: 30.3
click at [155, 148] on div "< p style = font-size:19px class = "text-base pb-3 sm:text-base sm:text-left" >…" at bounding box center [150, 194] width 250 height 313
click at [172, 147] on div "< p style = font-size:19px class = "text-base pb-3 sm:text-base sm:text-left" >…" at bounding box center [150, 194] width 250 height 313
drag, startPoint x: 172, startPoint y: 147, endPoint x: 202, endPoint y: 148, distance: 29.8
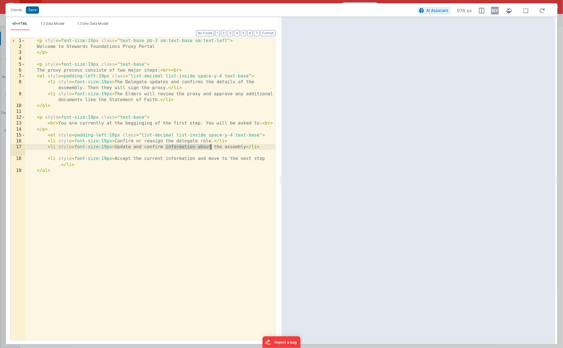
click at [202, 148] on div "< p style = font-size:19px class = "text-base pb-3 sm:text-base sm:text-left" >…" at bounding box center [150, 194] width 250 height 313
click at [126, 153] on div "< p style = font-size:19px class = "text-base pb-3 sm:text-base sm:text-left" >…" at bounding box center [150, 194] width 250 height 313
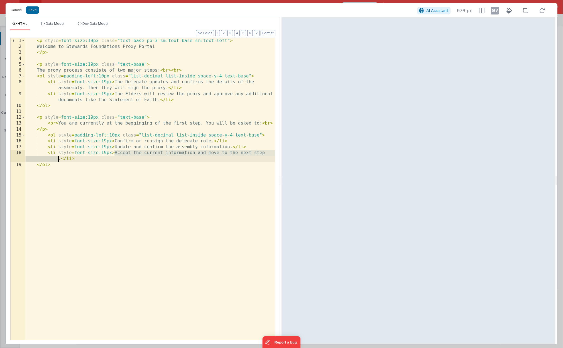
drag, startPoint x: 126, startPoint y: 153, endPoint x: 257, endPoint y: 151, distance: 131.1
click at [257, 151] on div "< p style = font-size:19px class = "text-base pb-3 sm:text-base sm:text-left" >…" at bounding box center [150, 194] width 250 height 313
click at [124, 152] on div "< p style = font-size:19px class = "text-base pb-3 sm:text-base sm:text-left" >…" at bounding box center [150, 194] width 250 height 313
drag, startPoint x: 124, startPoint y: 152, endPoint x: 259, endPoint y: 152, distance: 134.2
click at [259, 152] on div "< p style = font-size:19px class = "text-base pb-3 sm:text-base sm:text-left" >…" at bounding box center [150, 194] width 250 height 313
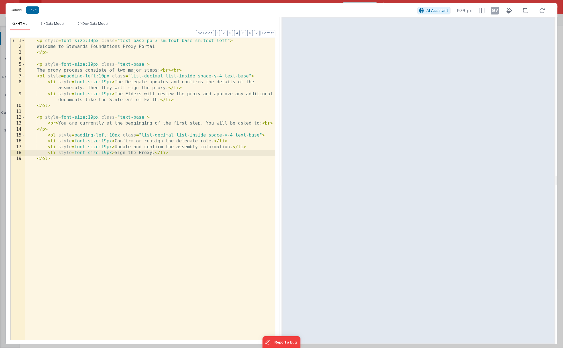
click at [168, 125] on div "< p style = font-size:19px class = "text-base pb-3 sm:text-base sm:text-left" >…" at bounding box center [150, 194] width 250 height 313
drag, startPoint x: 273, startPoint y: 123, endPoint x: 269, endPoint y: 131, distance: 8.7
click at [261, 124] on div "< p style = font-size:19px class = "text-base pb-3 sm:text-base sm:text-left" >…" at bounding box center [150, 194] width 250 height 313
click at [58, 125] on div "< p style = font-size:19px class = "text-base pb-3 sm:text-base sm:text-left" >…" at bounding box center [150, 194] width 250 height 313
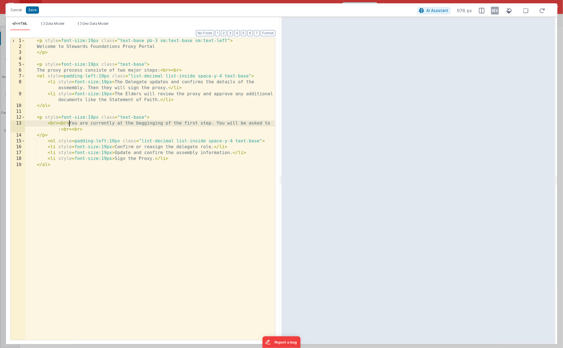
click at [156, 65] on div "< p style = font-size:19px class = "text-base pb-3 sm:text-base sm:text-left" >…" at bounding box center [150, 194] width 250 height 313
click at [47, 70] on div "< p style = font-size:19px class = "text-base pb-3 sm:text-base sm:text-left" >…" at bounding box center [150, 194] width 250 height 313
click at [34, 11] on button "Save" at bounding box center [32, 9] width 13 height 7
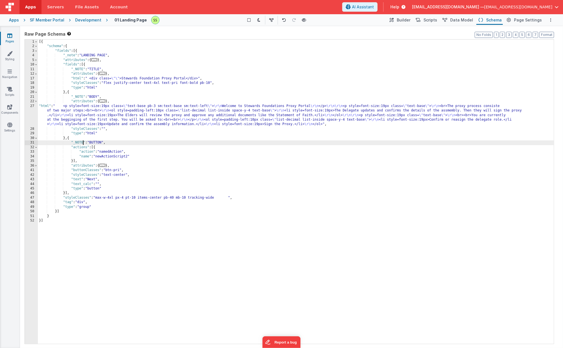
click at [84, 144] on div "[{ "schema" : { "fields" : [{ "_note" : "LANDING PAGE" , "attributes" : { ... }…" at bounding box center [296, 196] width 516 height 313
click at [83, 135] on div "[{ "schema" : { "fields" : [{ "_note" : "LANDING PAGE" , "attributes" : { ... }…" at bounding box center [296, 196] width 516 height 313
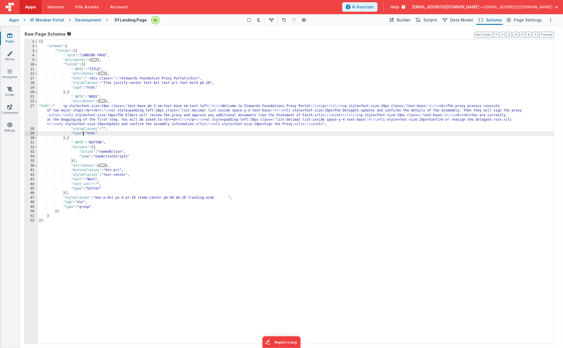
click at [81, 143] on div "[{ "schema" : { "fields" : [{ "_note" : "LANDING PAGE" , "attributes" : { ... }…" at bounding box center [296, 196] width 516 height 313
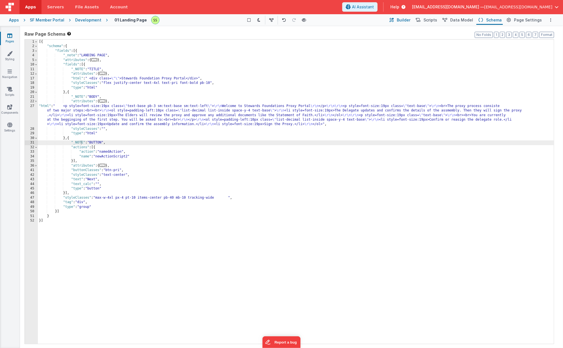
click at [400, 20] on button "Builder" at bounding box center [400, 19] width 24 height 9
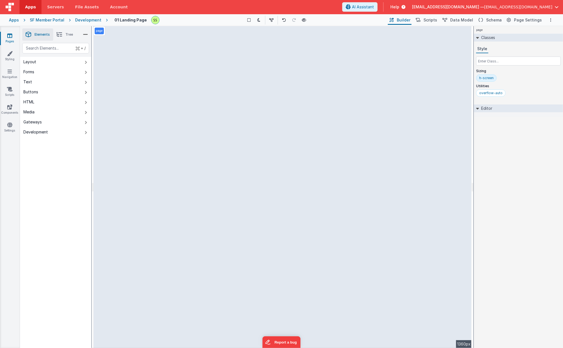
click at [220, 192] on div "page --> 1360px" at bounding box center [283, 187] width 378 height 322
click at [218, 192] on div "page --> 1360px" at bounding box center [283, 187] width 378 height 322
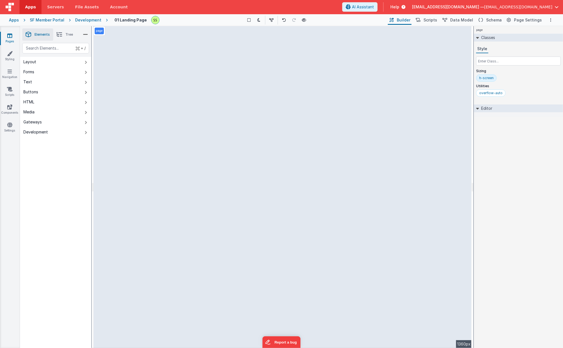
click at [261, 163] on div "page --> 1360px" at bounding box center [283, 187] width 378 height 322
click at [174, 142] on div "page --> 1360px" at bounding box center [283, 187] width 378 height 322
click at [124, 146] on div "page --> 1360px" at bounding box center [283, 187] width 378 height 322
click at [117, 159] on div "page --> 1360px" at bounding box center [283, 187] width 378 height 322
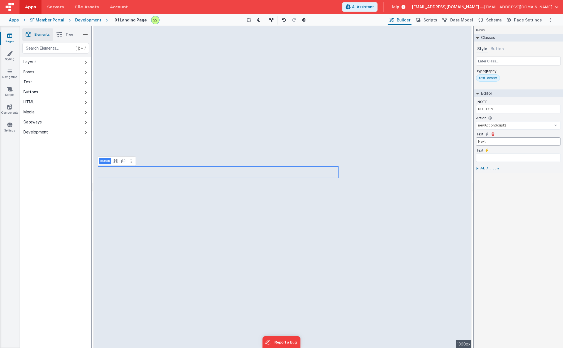
drag, startPoint x: 489, startPoint y: 139, endPoint x: 476, endPoint y: 132, distance: 15.4
click at [476, 134] on div "Text Next" at bounding box center [518, 140] width 85 height 16
type input "Click here to get started!"
type input "LANDING PAGE"
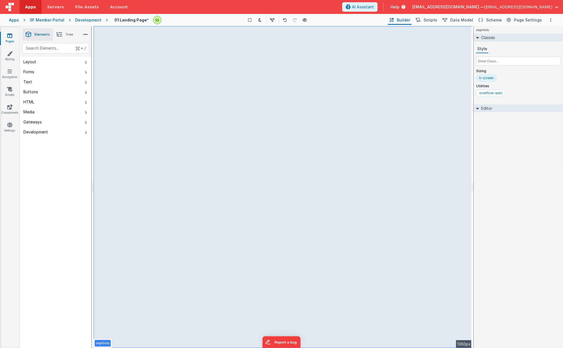
click at [14, 33] on link "Pages" at bounding box center [10, 38] width 20 height 11
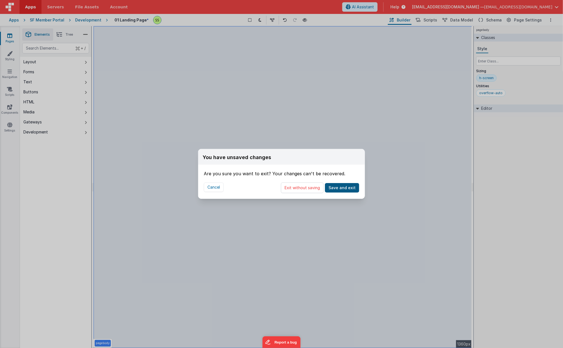
click at [348, 186] on button "Save and exit" at bounding box center [342, 187] width 34 height 9
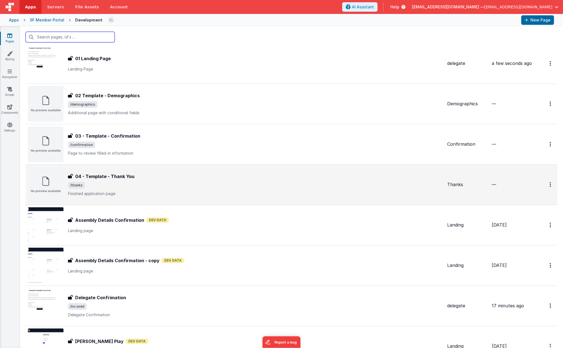
scroll to position [62, 0]
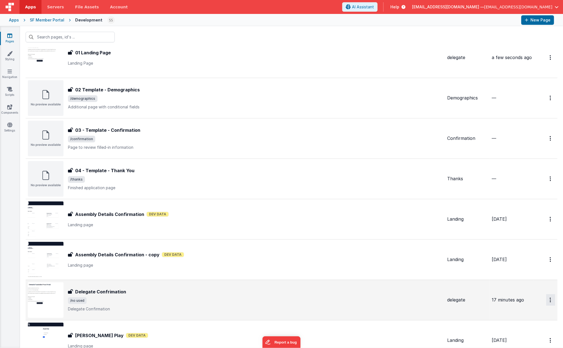
click at [546, 297] on button "Options" at bounding box center [550, 299] width 9 height 11
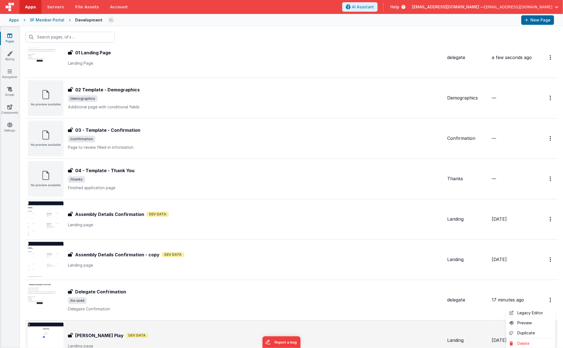
click at [361, 295] on button at bounding box center [281, 174] width 563 height 348
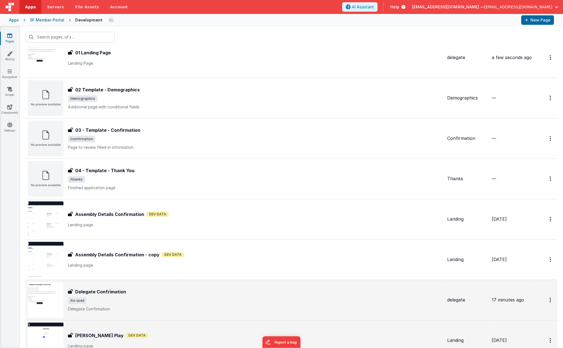
click at [130, 296] on div "Delegate Confrimation Delegate Confrimation /no used Delegate Confirmation" at bounding box center [255, 299] width 375 height 23
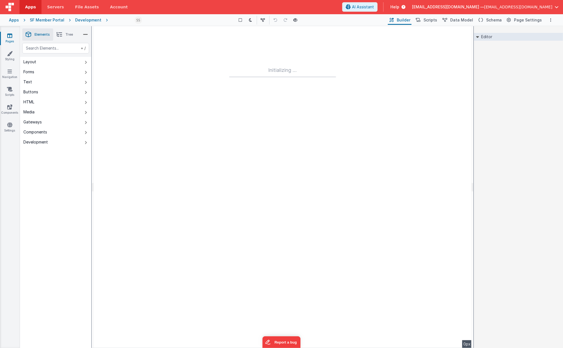
type input "FR_05348642-133D-1940-8DE8-2D9BA8797352"
type textarea "Delegate Confirmation"
type input "delegate"
checkbox input "false"
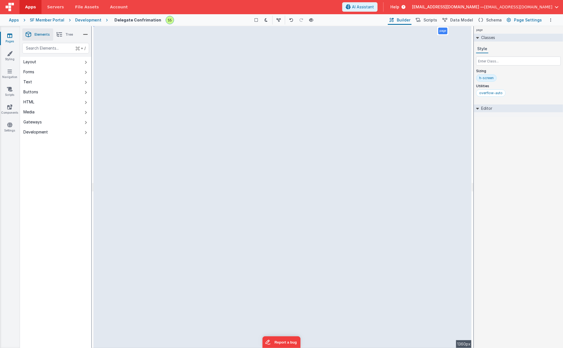
click at [528, 21] on span "Page Settings" at bounding box center [528, 20] width 28 height 6
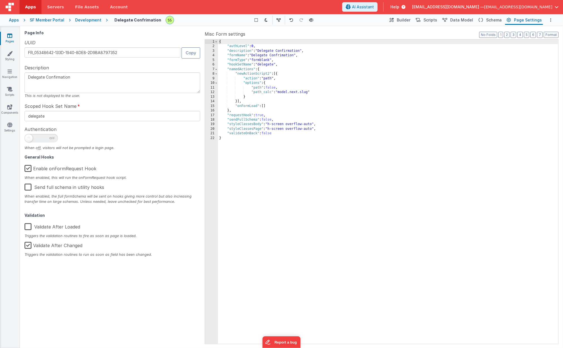
click at [253, 53] on div "{ "authLevel" : 0 , "description" : "Delegate Confirmation" , "formName" : "Del…" at bounding box center [388, 196] width 340 height 313
click at [286, 55] on div "{ "authLevel" : 0 , "description" : "Delegate Confirmation" , "formName" : "02 …" at bounding box center [388, 196] width 340 height 313
click at [272, 55] on div "{ "authLevel" : 0 , "description" : "Delegate Confirmation" , "formName" : "02 …" at bounding box center [388, 196] width 340 height 313
drag, startPoint x: 272, startPoint y: 55, endPoint x: 286, endPoint y: 55, distance: 14.2
click at [286, 55] on div "{ "authLevel" : 0 , "description" : "Delegate Confirmation" , "formName" : "02 …" at bounding box center [388, 196] width 340 height 313
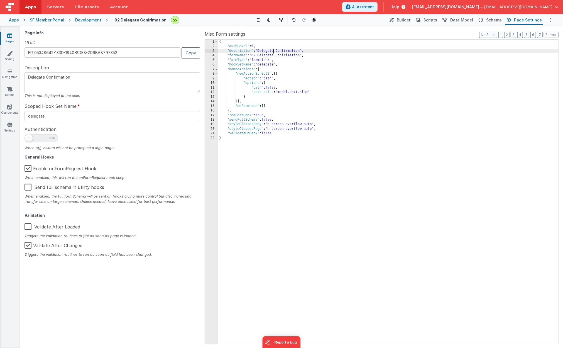
click at [273, 50] on div "{ "authLevel" : 0 , "description" : "Delegate Confirmation" , "formName" : "02 …" at bounding box center [388, 196] width 340 height 313
drag, startPoint x: 273, startPoint y: 50, endPoint x: 293, endPoint y: 51, distance: 20.3
click at [293, 51] on div "{ "authLevel" : 0 , "description" : "Delegate Confirmation" , "formName" : "02 …" at bounding box center [388, 196] width 340 height 313
type textarea "Delegate Conirimation"
click at [255, 54] on div "{ "authLevel" : 0 , "description" : "Delegate Conirimation" , "formName" : "02 …" at bounding box center [388, 196] width 340 height 313
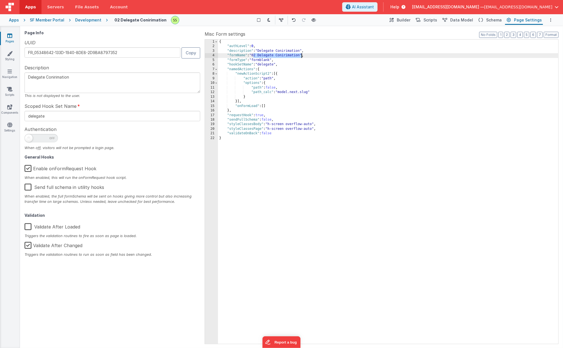
drag, startPoint x: 255, startPoint y: 54, endPoint x: 298, endPoint y: 73, distance: 46.5
click at [283, 54] on div "{ "authLevel" : 0 , "description" : "Delegate Conirimation" , "formName" : "02 …" at bounding box center [388, 196] width 340 height 313
click at [281, 52] on div "{ "authLevel" : 0 , "description" : "Delegate Conirimation" , "formName" : "02 …" at bounding box center [388, 196] width 340 height 313
click at [291, 54] on div "{ "authLevel" : 0 , "description" : "Delegate Conirimation" , "formName" : "02 …" at bounding box center [388, 196] width 340 height 313
click at [290, 57] on div "{ "authLevel" : 0 , "description" : "Delegate Conirimation" , "formName" : "02 …" at bounding box center [388, 196] width 340 height 313
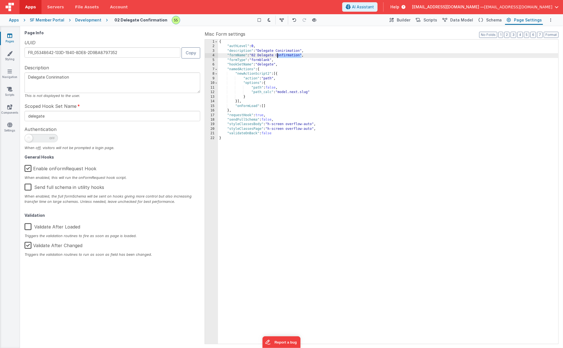
drag, startPoint x: 290, startPoint y: 57, endPoint x: 283, endPoint y: 55, distance: 7.7
click at [283, 55] on div "{ "authLevel" : 0 , "description" : "Delegate Conirimation" , "formName" : "02 …" at bounding box center [388, 196] width 340 height 313
click at [286, 50] on div "{ "authLevel" : 0 , "description" : "Delegate Conirimation" , "formName" : "02 …" at bounding box center [388, 196] width 340 height 313
type textarea "Delegate Confirmation"
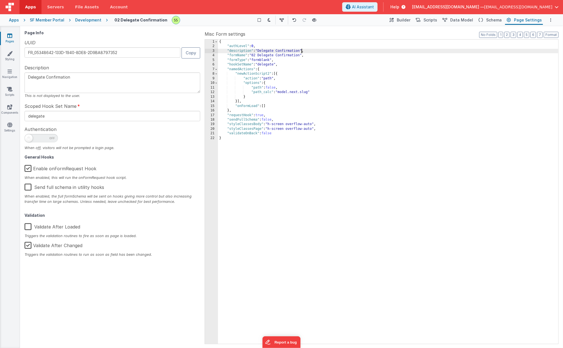
click at [10, 39] on link "Pages" at bounding box center [10, 38] width 20 height 11
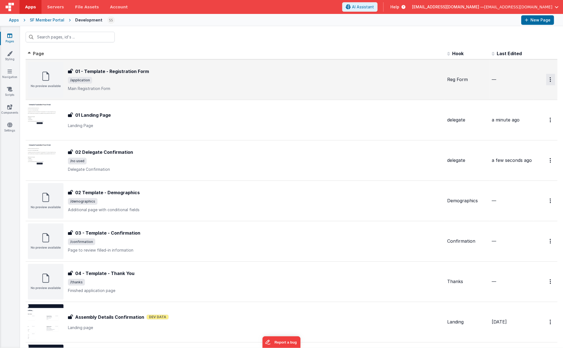
click at [550, 77] on icon "Options" at bounding box center [550, 79] width 1 height 5
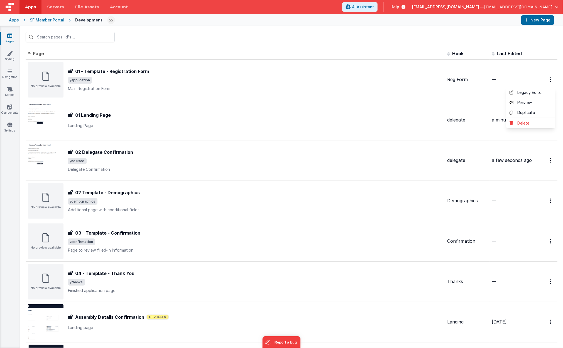
click at [108, 73] on button at bounding box center [281, 174] width 563 height 348
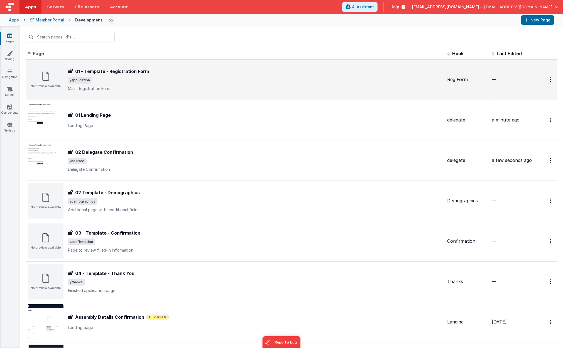
click at [49, 80] on img at bounding box center [46, 80] width 36 height 36
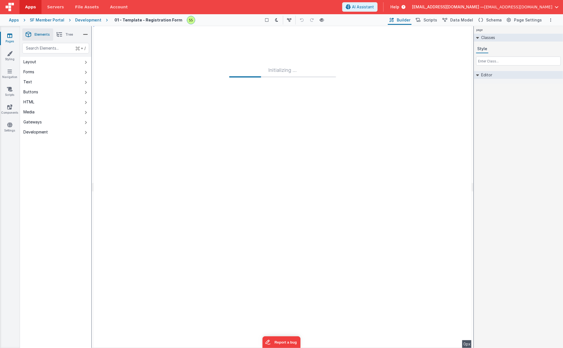
type input "FR_E053925E-3A1D-6248-9BE4-72A5FB7055AA"
type textarea "Main Registration Form"
type input "Reg Form"
checkbox input "false"
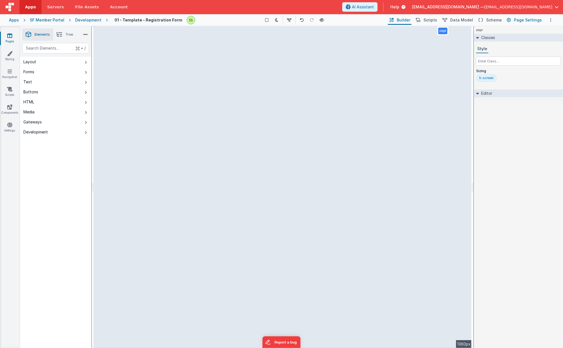
click at [537, 21] on span "Page Settings" at bounding box center [528, 20] width 28 height 6
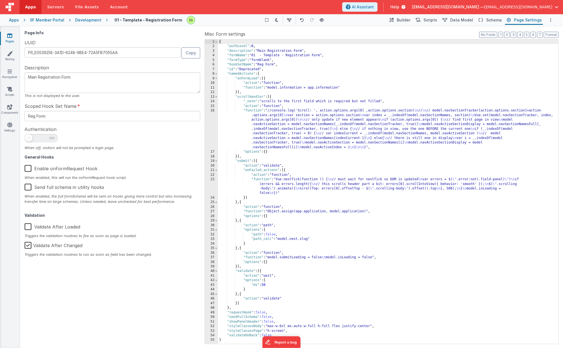
click at [256, 55] on div "{ "authLevel" : 0 , "description" : "Main Registration Form" , "formName" : "01…" at bounding box center [388, 196] width 340 height 313
click at [9, 36] on icon at bounding box center [9, 36] width 5 height 6
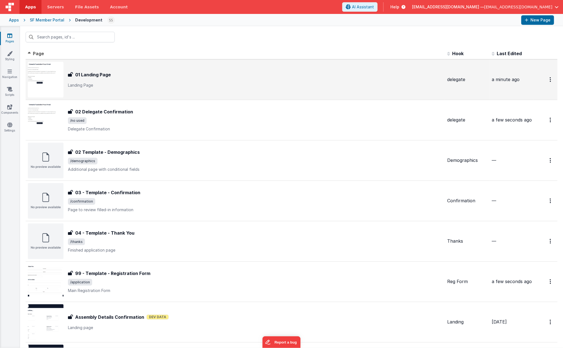
click at [132, 76] on div "01 Landing Page" at bounding box center [255, 74] width 375 height 7
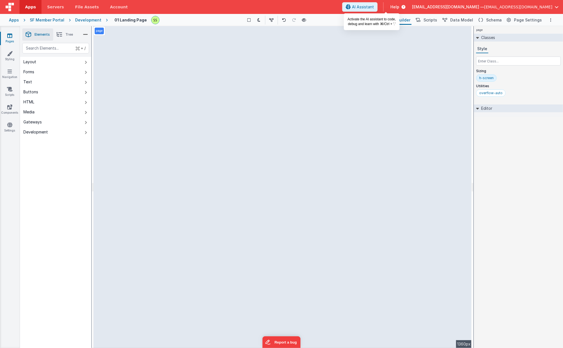
click at [374, 6] on span "AI Assistant" at bounding box center [363, 7] width 22 height 6
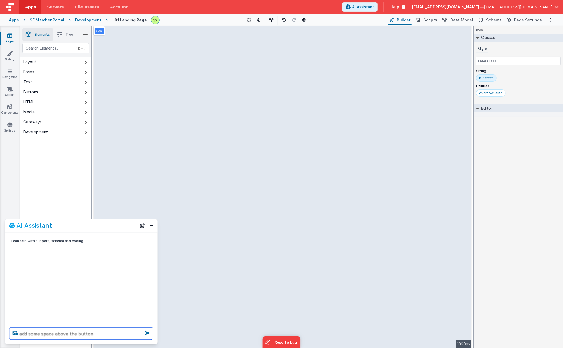
type textarea "add some space above the button"
click at [41, 335] on textarea at bounding box center [81, 333] width 144 height 12
paste textarea "Confirmation"
type textarea "Update the button to navigate to"
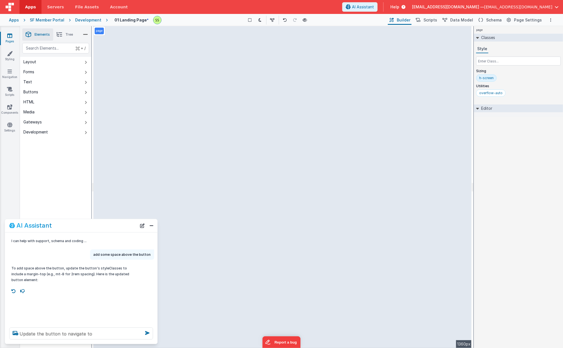
click at [73, 193] on div "+ / Layout Forms Text Buttons HTML Media Gateways Development Page Page Body gr…" at bounding box center [55, 208] width 71 height 331
click at [13, 38] on link "Pages" at bounding box center [10, 38] width 20 height 11
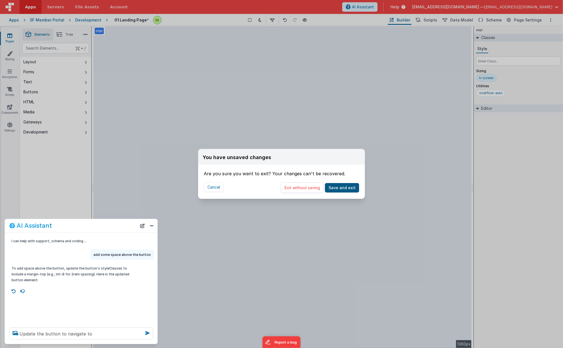
click at [344, 185] on button "Save and exit" at bounding box center [342, 187] width 34 height 9
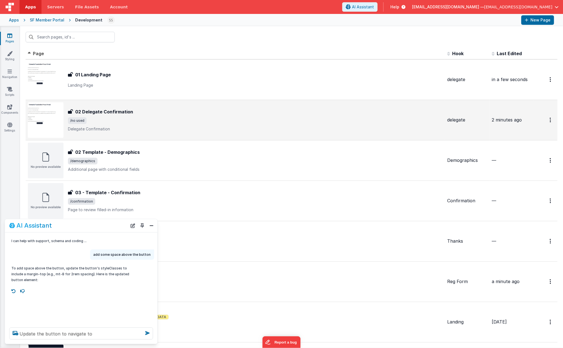
click at [120, 112] on h3 "02 Delegate Confirmation" at bounding box center [104, 111] width 58 height 7
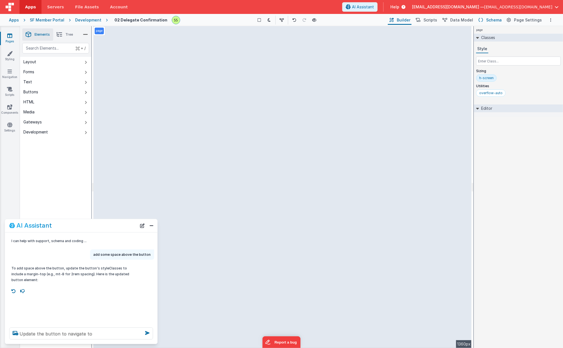
click at [499, 19] on span "Schema" at bounding box center [494, 20] width 16 height 6
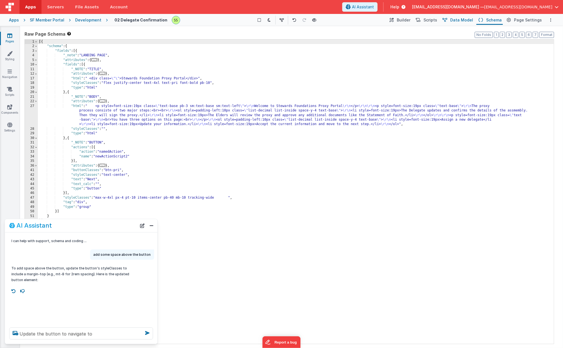
click at [464, 18] on span "Data Model" at bounding box center [461, 20] width 23 height 6
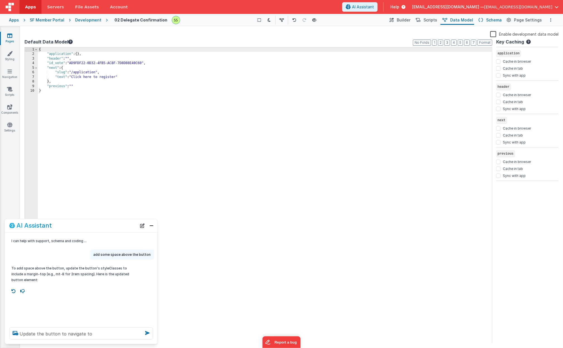
click at [497, 19] on span "Schema" at bounding box center [494, 20] width 16 height 6
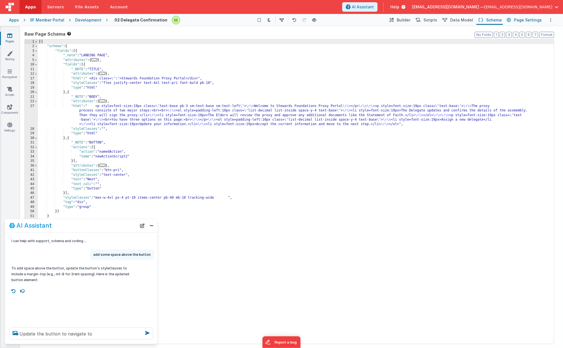
click at [517, 18] on span "Page Settings" at bounding box center [528, 20] width 28 height 6
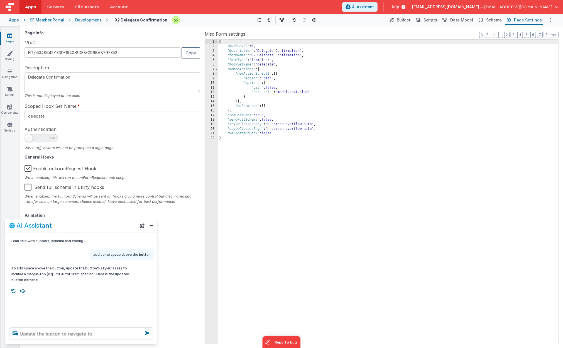
click at [255, 55] on div "{ "authLevel" : 0 , "description" : "Delegate Confirmation" , "formName" : "02 …" at bounding box center [388, 196] width 340 height 313
drag, startPoint x: 255, startPoint y: 55, endPoint x: 281, endPoint y: 56, distance: 25.9
click at [281, 56] on div "{ "authLevel" : 0 , "description" : "Delegate Confirmation" , "formName" : "02 …" at bounding box center [388, 196] width 340 height 313
click at [16, 34] on link "Pages" at bounding box center [10, 38] width 20 height 11
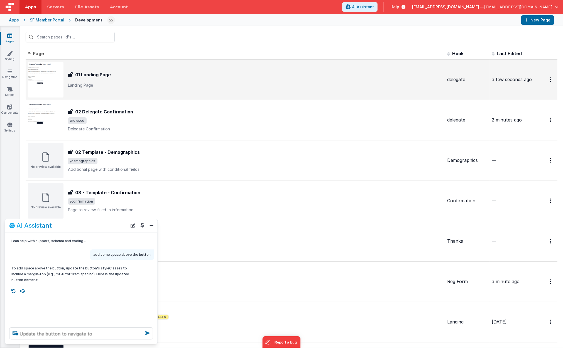
click at [100, 78] on div "01 Landing Page 01 Landing Page Landing Page" at bounding box center [255, 79] width 375 height 17
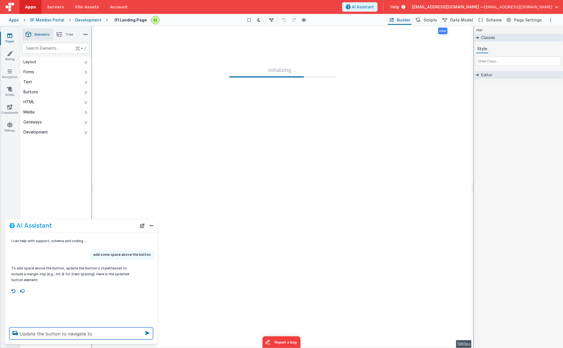
click at [113, 333] on textarea "Update the button to navigate to" at bounding box center [81, 333] width 144 height 12
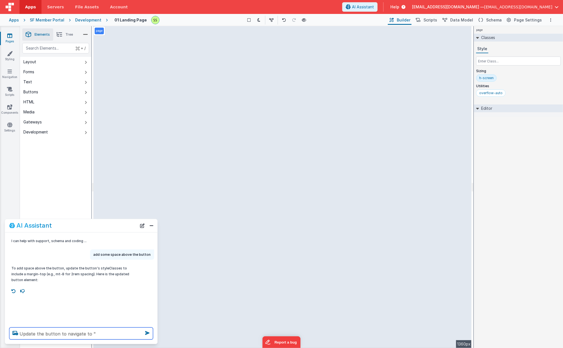
paste textarea "02 Delegate Confirmation"
type textarea "Update the button to navigate to "02 Delegate Confirmation""
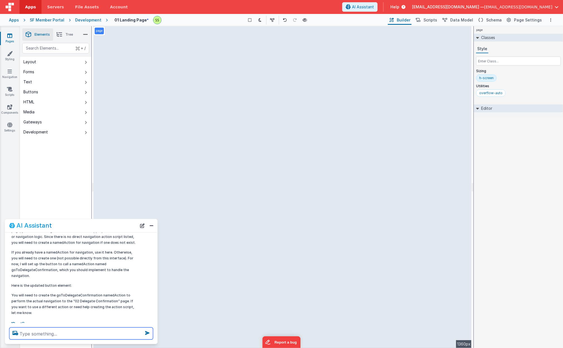
scroll to position [82, 0]
click at [293, 296] on div "page --> 1360px" at bounding box center [283, 187] width 378 height 322
click at [494, 18] on span "Schema" at bounding box center [494, 20] width 16 height 6
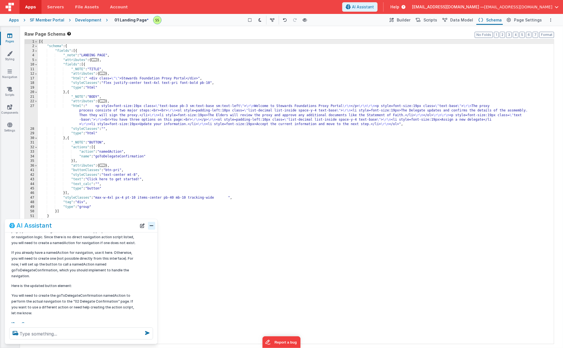
click at [152, 229] on button "Close" at bounding box center [151, 226] width 7 height 8
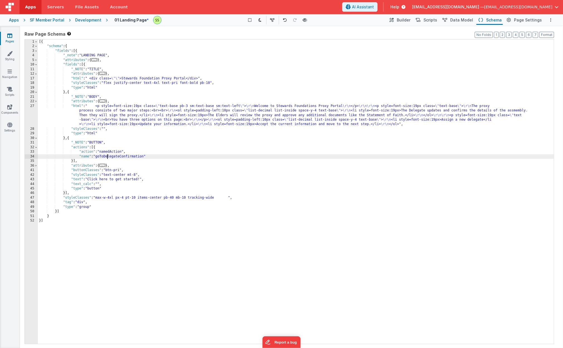
click at [107, 155] on div "[{ "schema" : { "fields" : [{ "_note" : "LANDING PAGE" , "attributes" : { ... }…" at bounding box center [296, 196] width 516 height 313
click at [4, 68] on div "Pages Styling Navigation Scripts Components Settings" at bounding box center [10, 187] width 20 height 322
click at [9, 71] on icon at bounding box center [10, 71] width 4 height 6
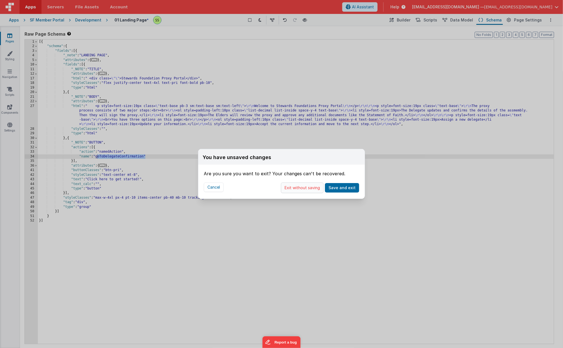
click at [316, 189] on button "Exit without saving" at bounding box center [302, 187] width 43 height 11
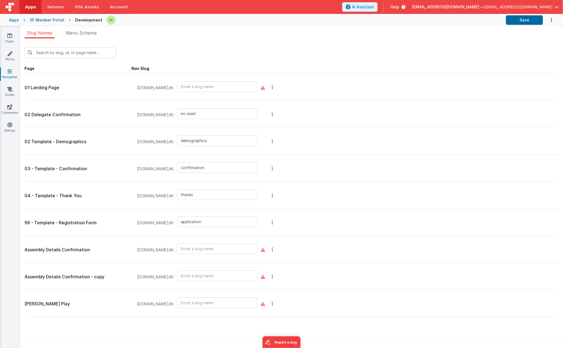
click at [12, 71] on link "Navigation" at bounding box center [10, 73] width 20 height 11
click at [265, 87] on icon at bounding box center [263, 87] width 4 height 4
click at [229, 88] on input "text" at bounding box center [217, 86] width 80 height 11
type input "landing page"
click at [234, 112] on input "no used" at bounding box center [217, 113] width 80 height 11
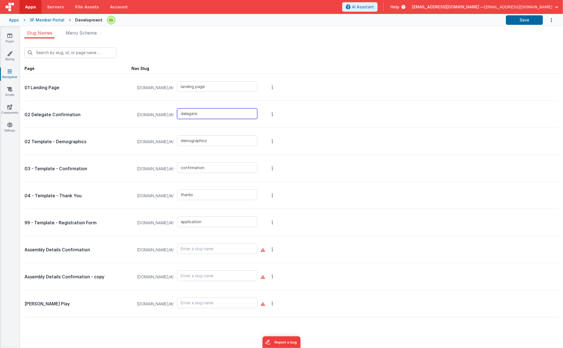
type input "delegate"
click at [213, 89] on input "landing page" at bounding box center [217, 86] width 80 height 11
click at [212, 88] on input "landing page" at bounding box center [217, 86] width 80 height 11
click at [210, 87] on input "landing page" at bounding box center [217, 86] width 80 height 11
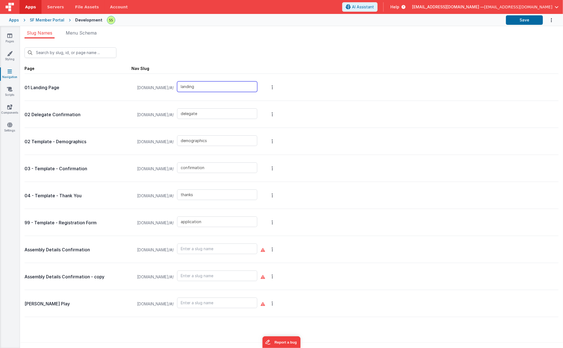
type input "landing"
click at [241, 31] on ul "Slug Names Menu Schema" at bounding box center [291, 34] width 543 height 9
type input "no used"
click at [13, 75] on link "Navigation" at bounding box center [10, 73] width 20 height 11
click at [525, 15] on button "Save" at bounding box center [524, 19] width 37 height 9
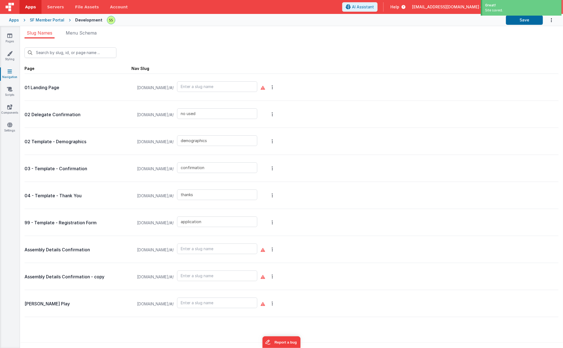
click at [362, 41] on div "New Slug Page Nav Slug 01 Landing Page [DOMAIN_NAME]/#/ 02 Delegate Confirmatio…" at bounding box center [291, 194] width 543 height 313
click at [83, 34] on span "Menu Schema" at bounding box center [81, 33] width 31 height 6
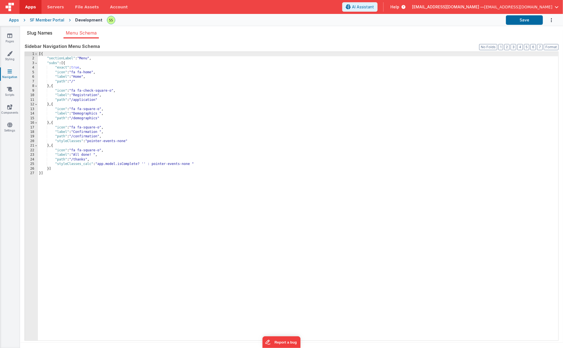
click at [38, 33] on span "Slug Names" at bounding box center [40, 33] width 26 height 6
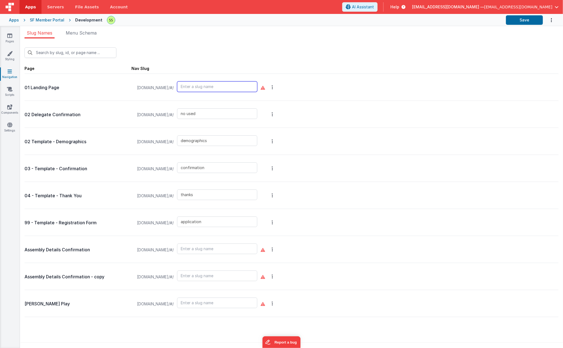
click at [205, 87] on input "text" at bounding box center [217, 86] width 80 height 11
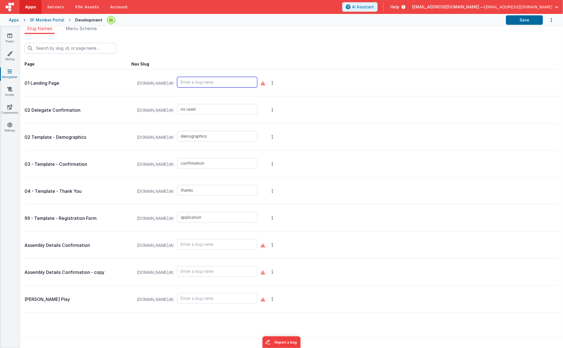
scroll to position [4, 0]
type input "landing"
click at [524, 22] on button "Save" at bounding box center [524, 19] width 37 height 9
click at [340, 49] on div "New Slug" at bounding box center [291, 48] width 534 height 11
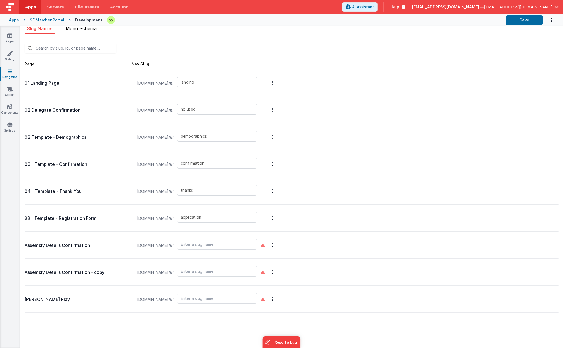
click at [99, 29] on li "Menu Schema" at bounding box center [80, 29] width 35 height 9
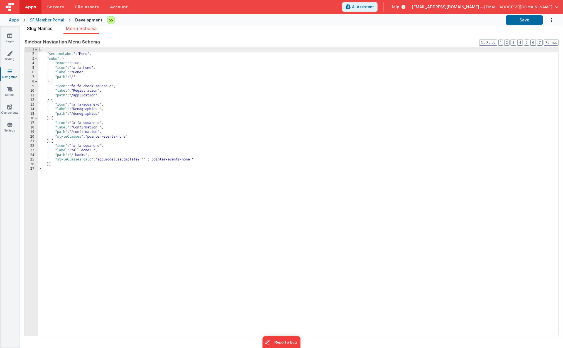
click at [38, 29] on span "Slug Names" at bounding box center [40, 29] width 26 height 6
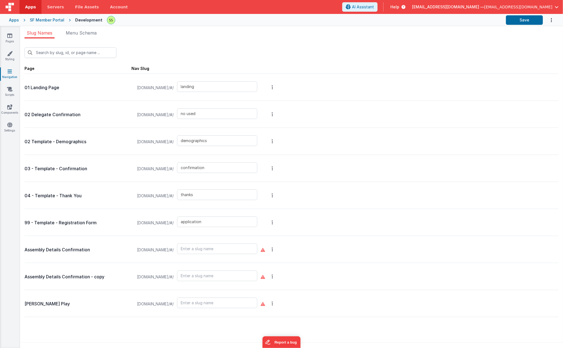
scroll to position [0, 0]
click at [11, 91] on icon at bounding box center [10, 89] width 6 height 6
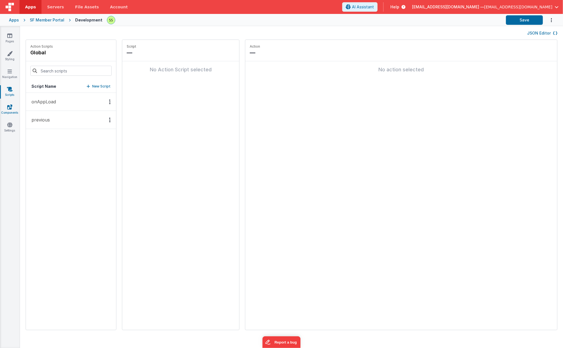
click at [12, 109] on link "Components" at bounding box center [10, 109] width 20 height 11
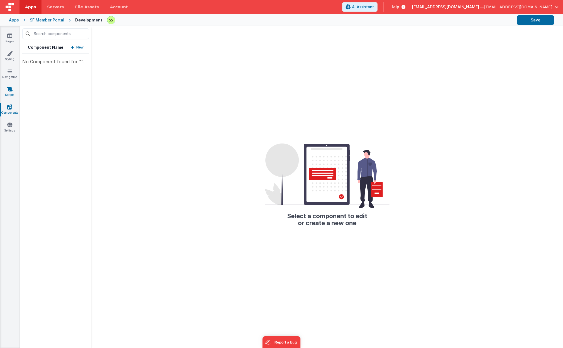
click at [10, 90] on icon at bounding box center [10, 89] width 6 height 6
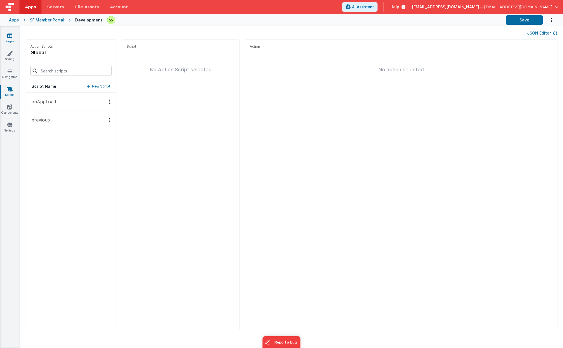
click at [9, 34] on icon at bounding box center [9, 36] width 5 height 6
